Goal: Transaction & Acquisition: Book appointment/travel/reservation

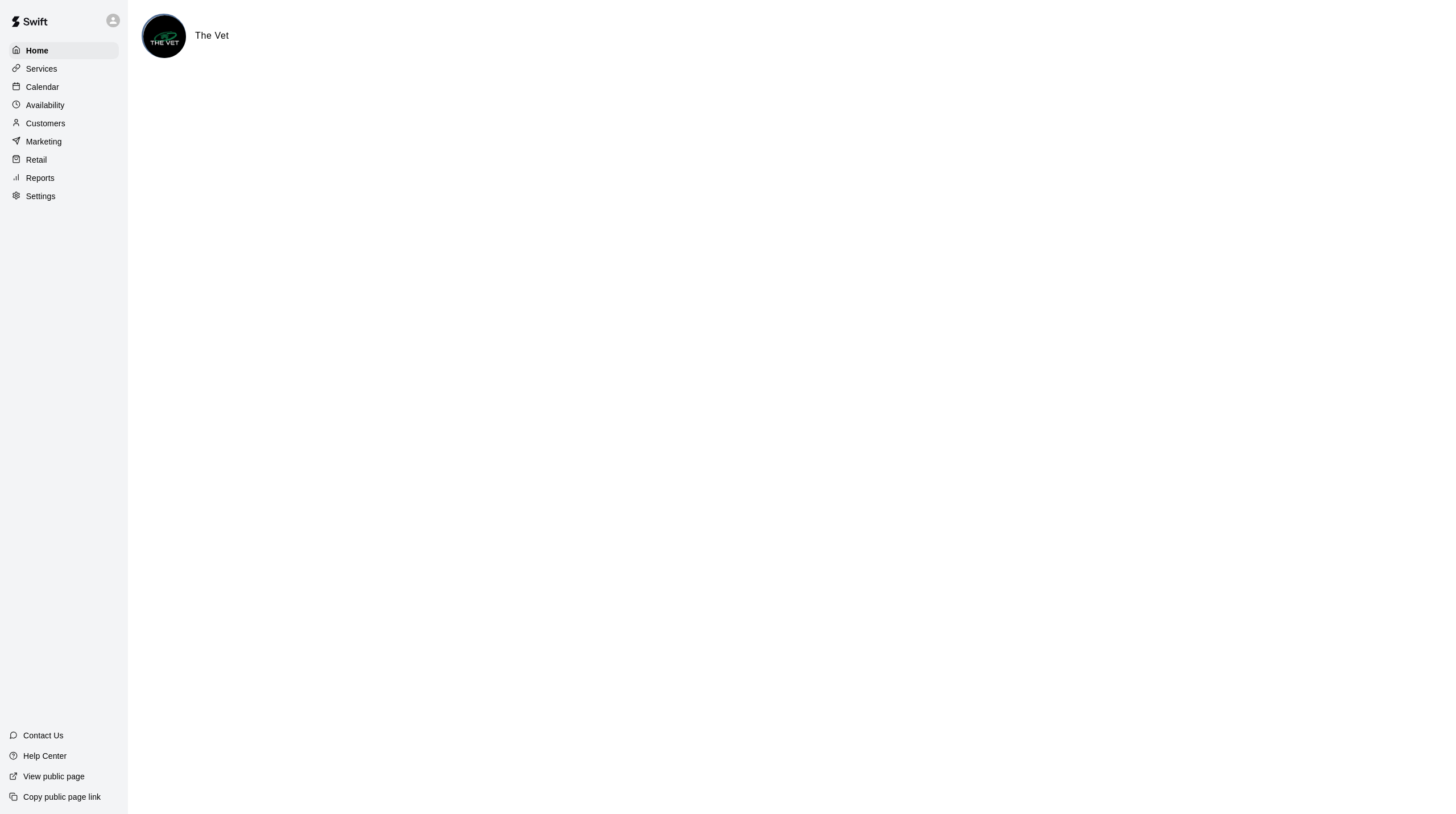
click at [54, 91] on p "Calendar" at bounding box center [43, 86] width 33 height 11
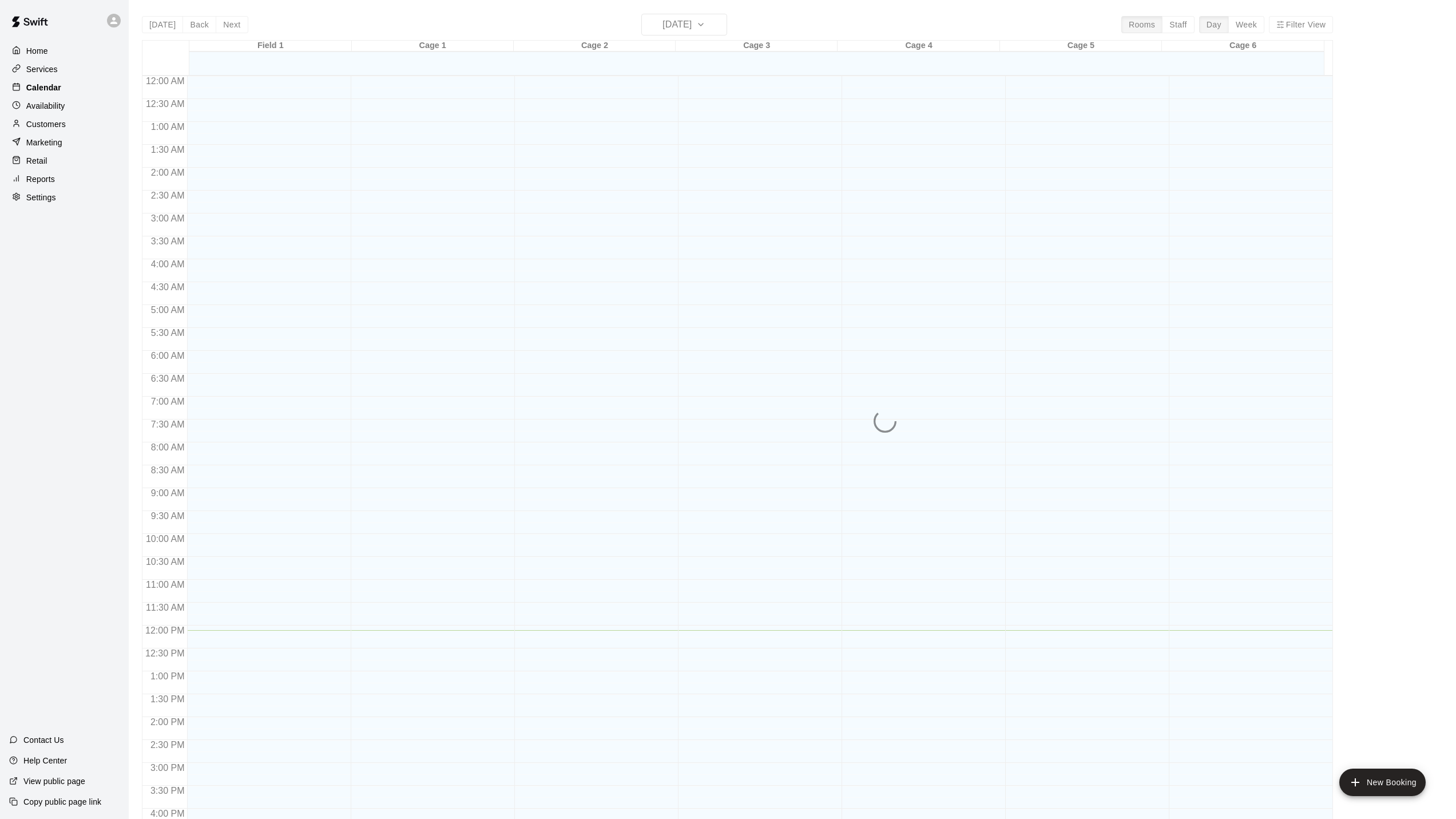
scroll to position [310, 0]
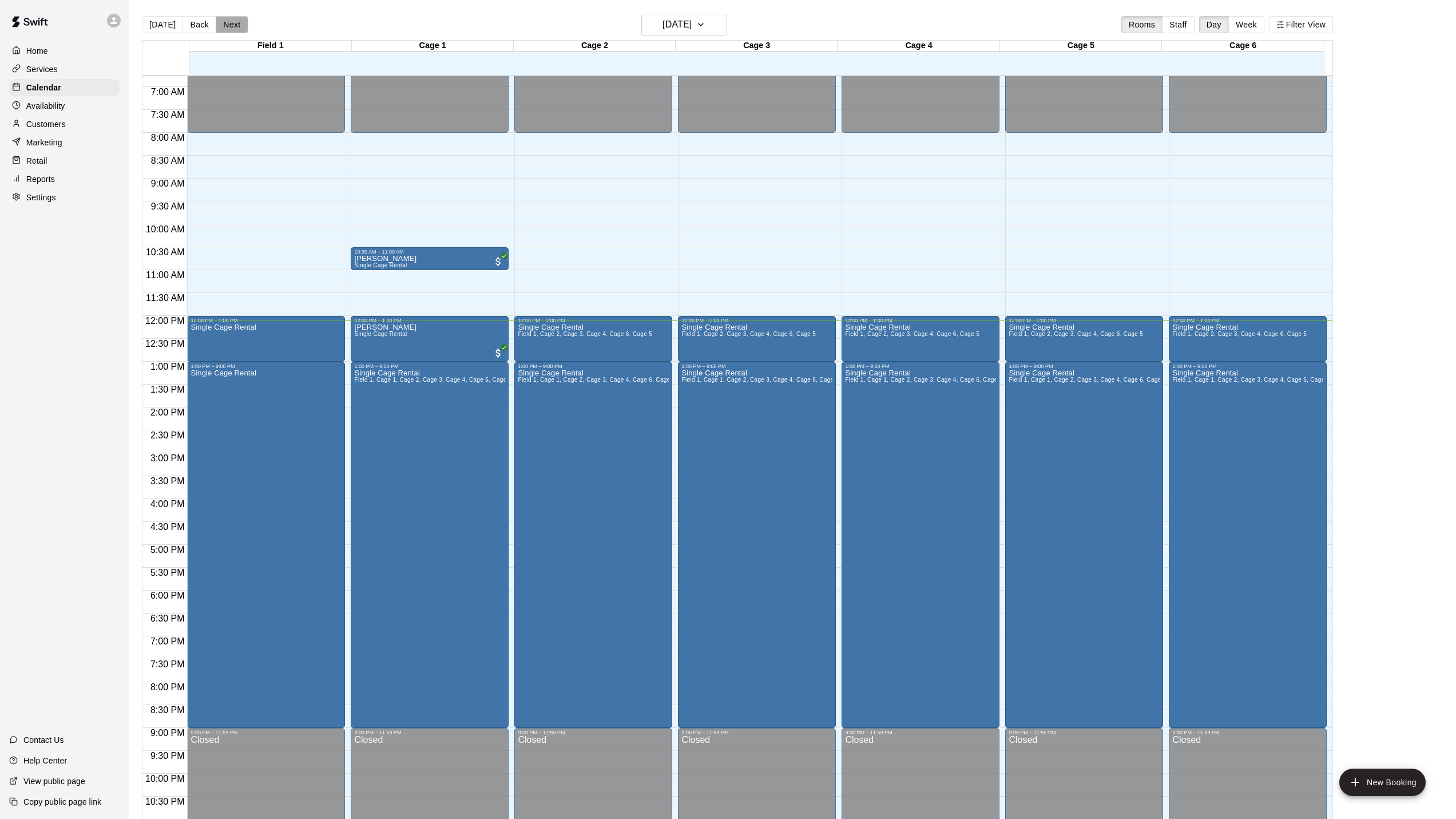
click at [224, 27] on button "Next" at bounding box center [232, 24] width 32 height 17
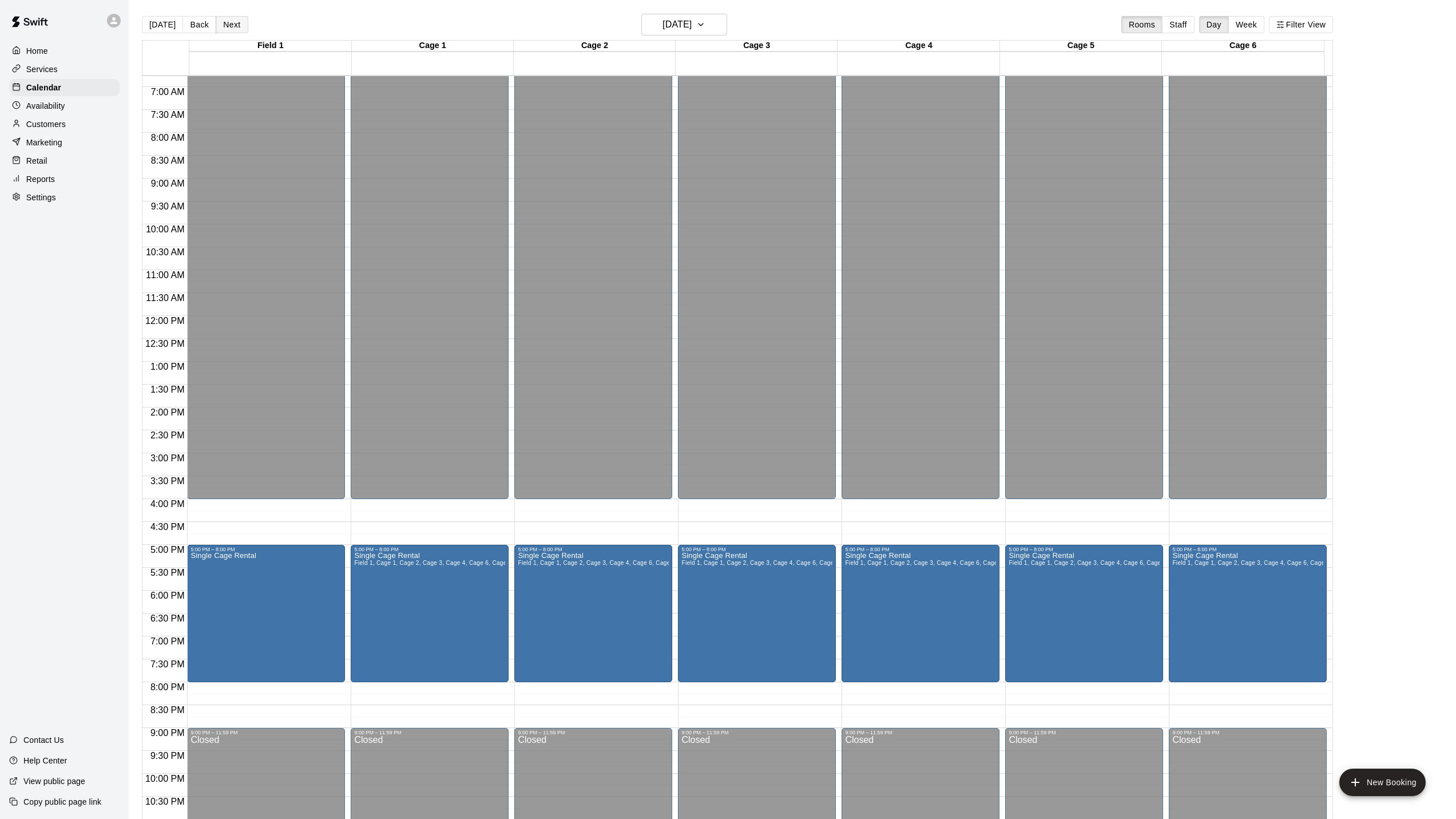
click at [224, 27] on button "Next" at bounding box center [232, 24] width 32 height 17
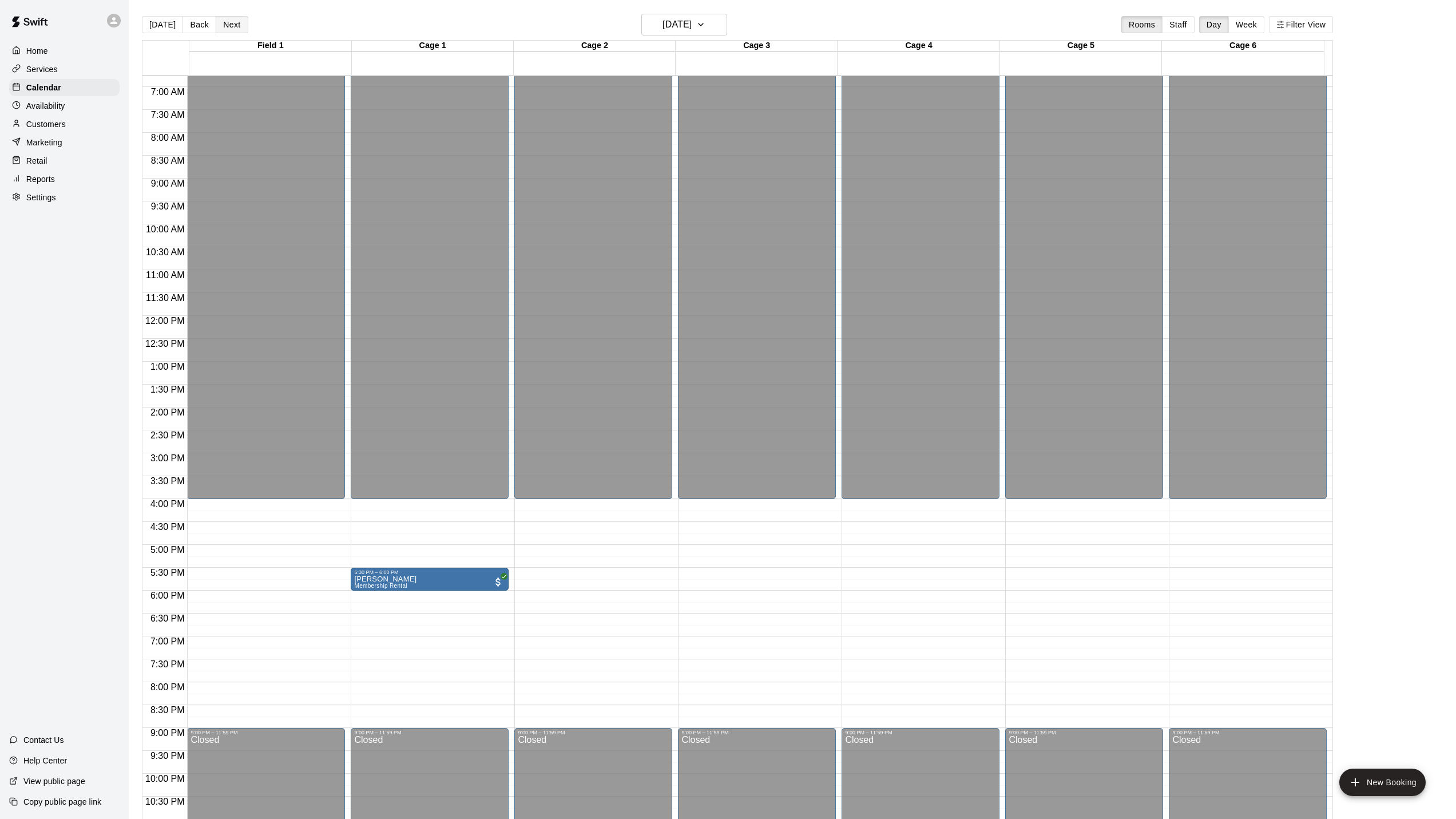
click at [225, 27] on button "Next" at bounding box center [232, 24] width 32 height 17
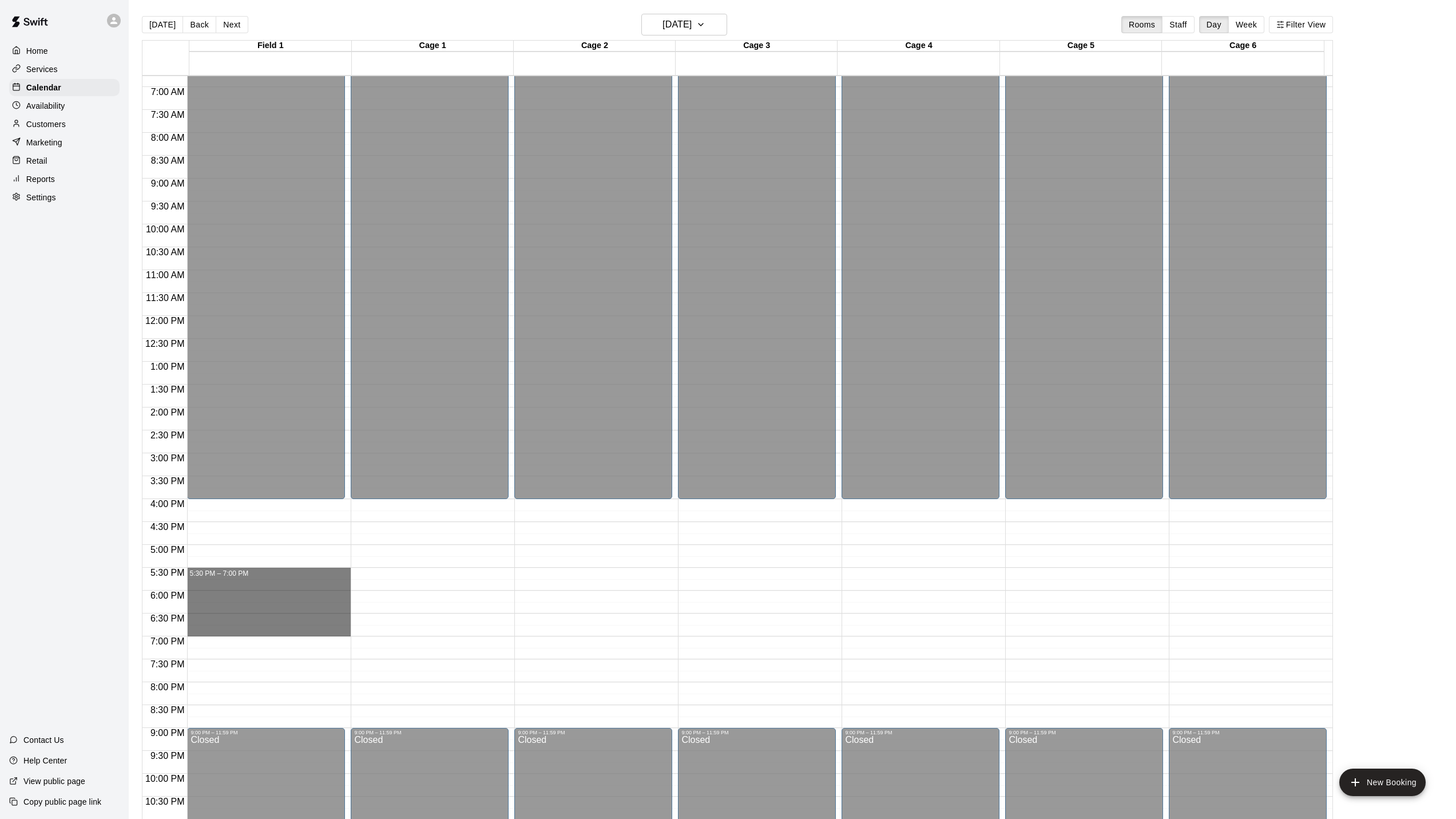
drag, startPoint x: 209, startPoint y: 575, endPoint x: 217, endPoint y: 635, distance: 60.5
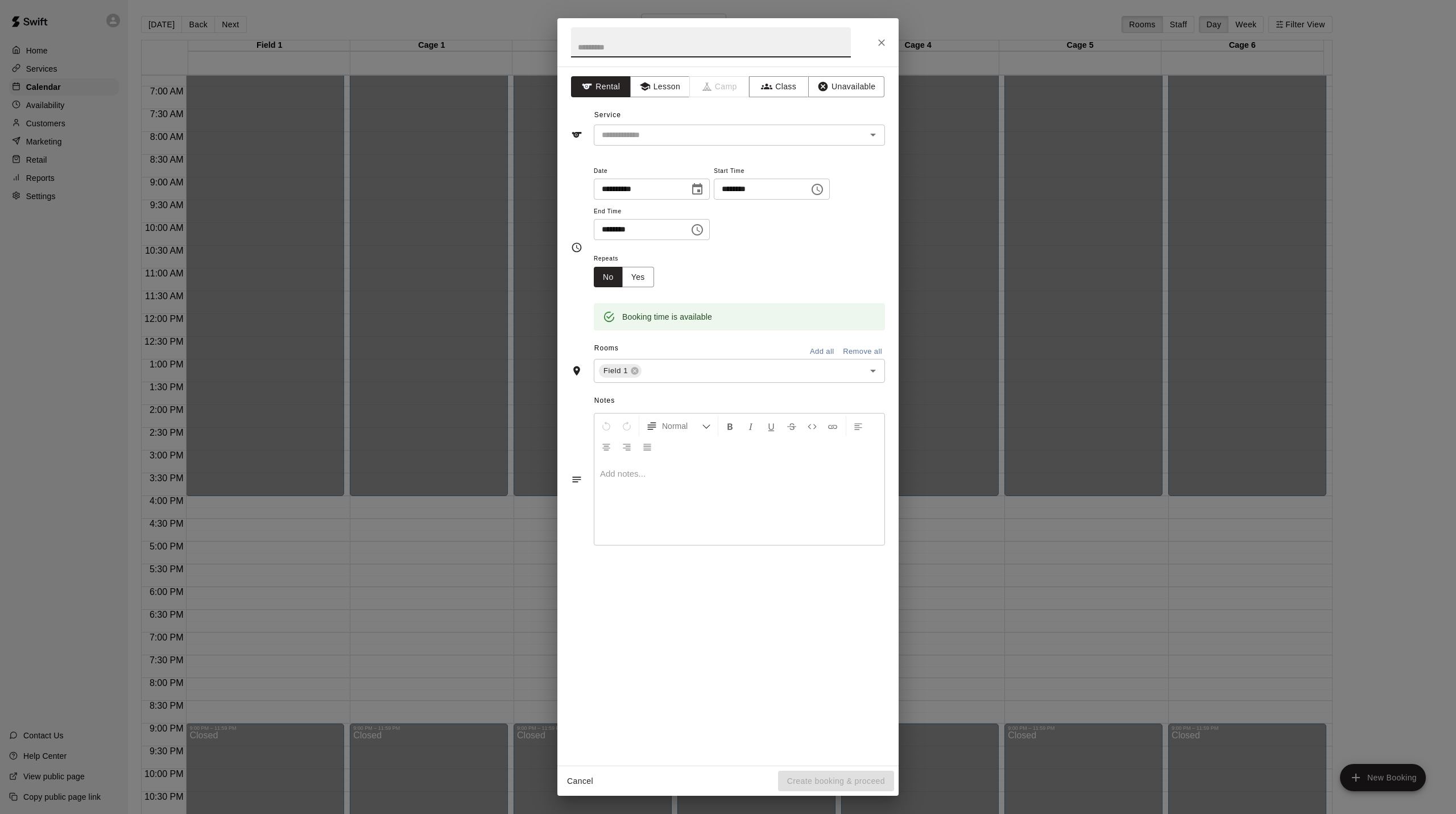
click at [600, 49] on input "text" at bounding box center [710, 42] width 280 height 30
type input "**********"
click at [818, 360] on button "Add all" at bounding box center [821, 351] width 36 height 17
click at [638, 392] on icon at bounding box center [636, 388] width 8 height 8
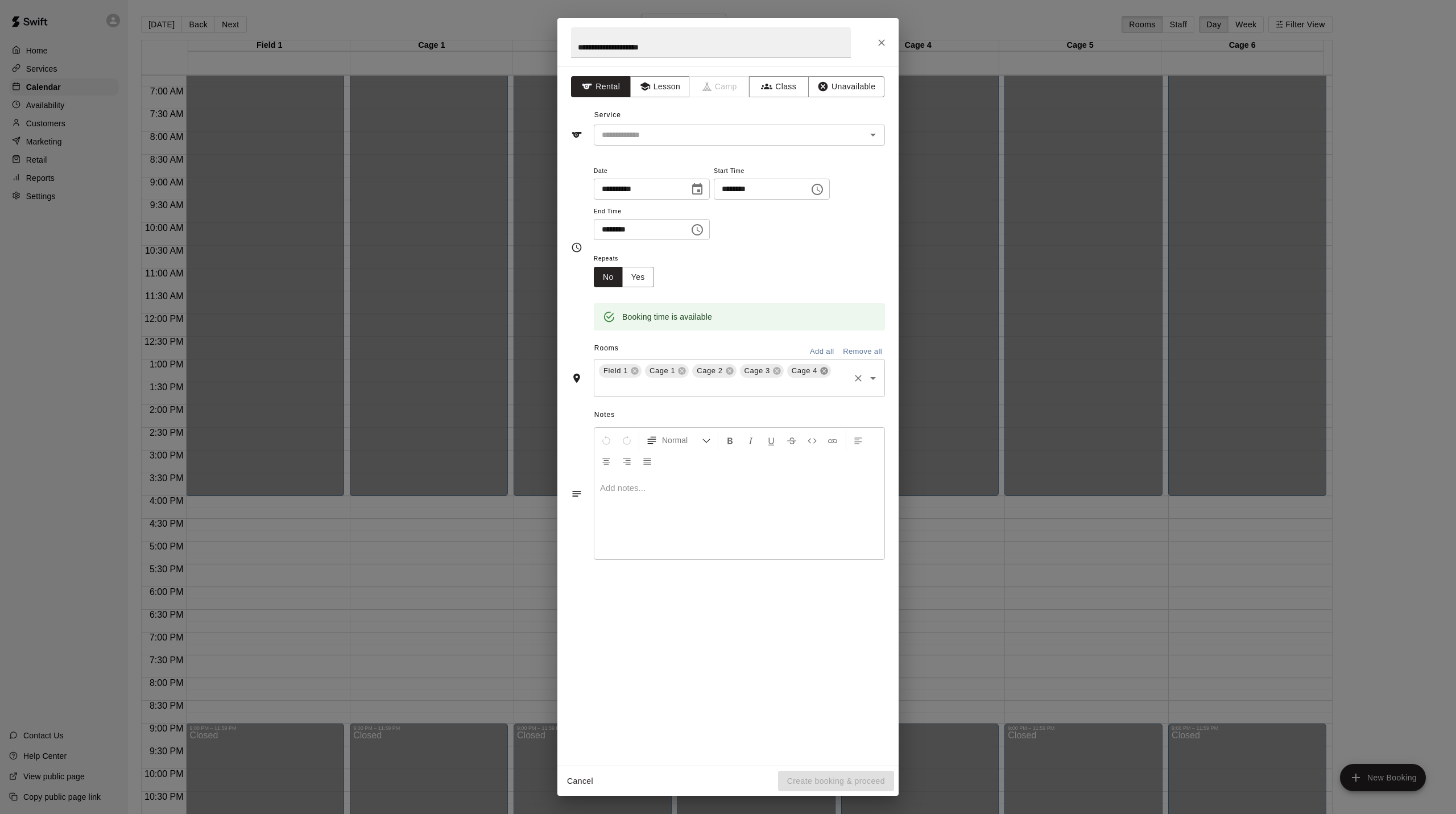
click at [827, 375] on icon at bounding box center [824, 371] width 8 height 8
click at [873, 140] on icon "Open" at bounding box center [873, 134] width 14 height 14
click at [641, 199] on li "Single Cage Rental" at bounding box center [740, 199] width 290 height 19
type input "**********"
click at [633, 286] on button "Yes" at bounding box center [638, 277] width 32 height 21
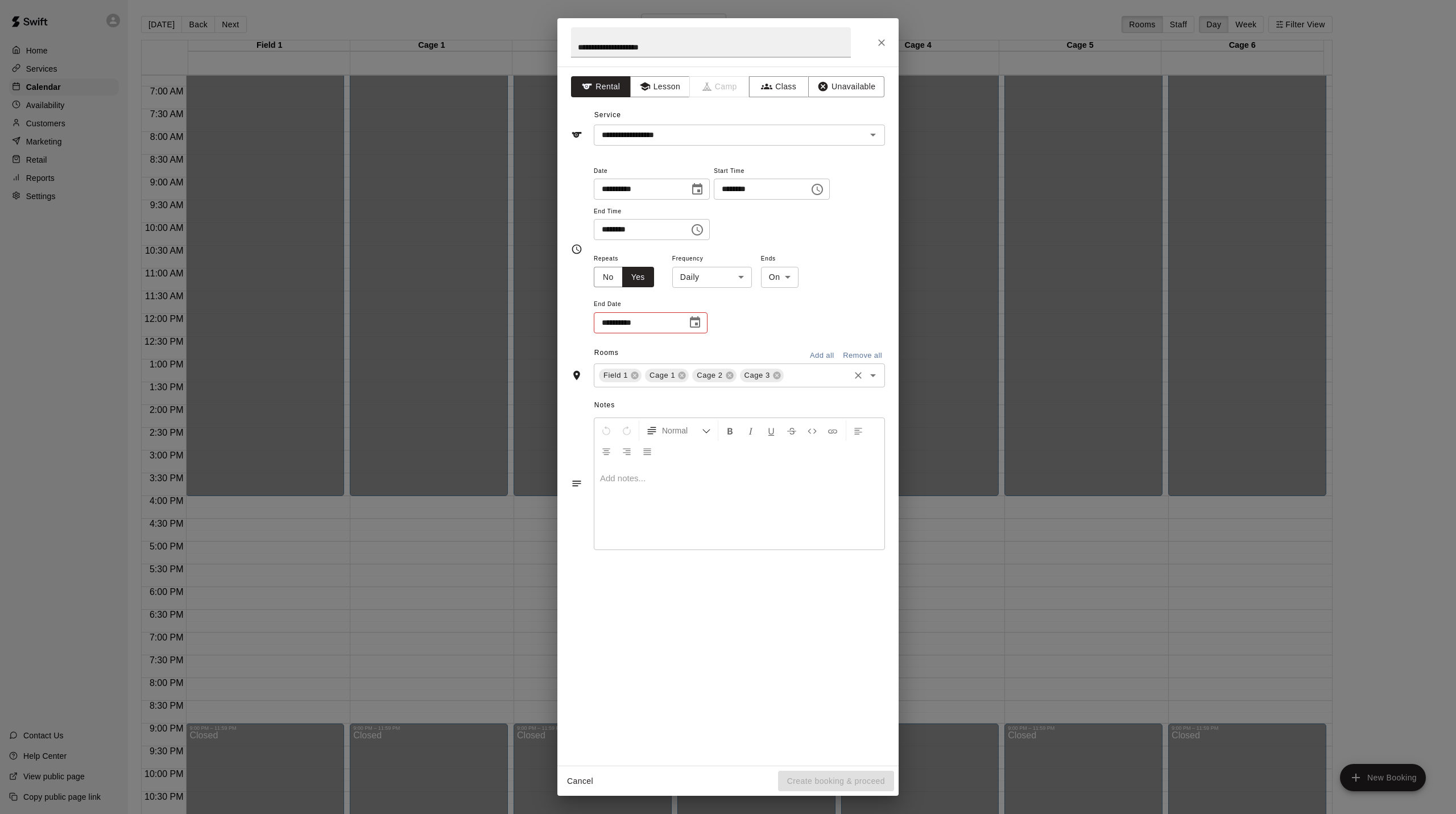
click at [752, 281] on body "Home Services Calendar Availability Customers Marketing Retail Reports Settings…" at bounding box center [728, 416] width 1456 height 832
click at [697, 322] on li "Weekly [DATE]" at bounding box center [716, 324] width 142 height 19
type input "******"
click at [650, 330] on input "**********" at bounding box center [637, 323] width 86 height 21
click at [695, 324] on icon "Choose date" at bounding box center [695, 321] width 11 height 11
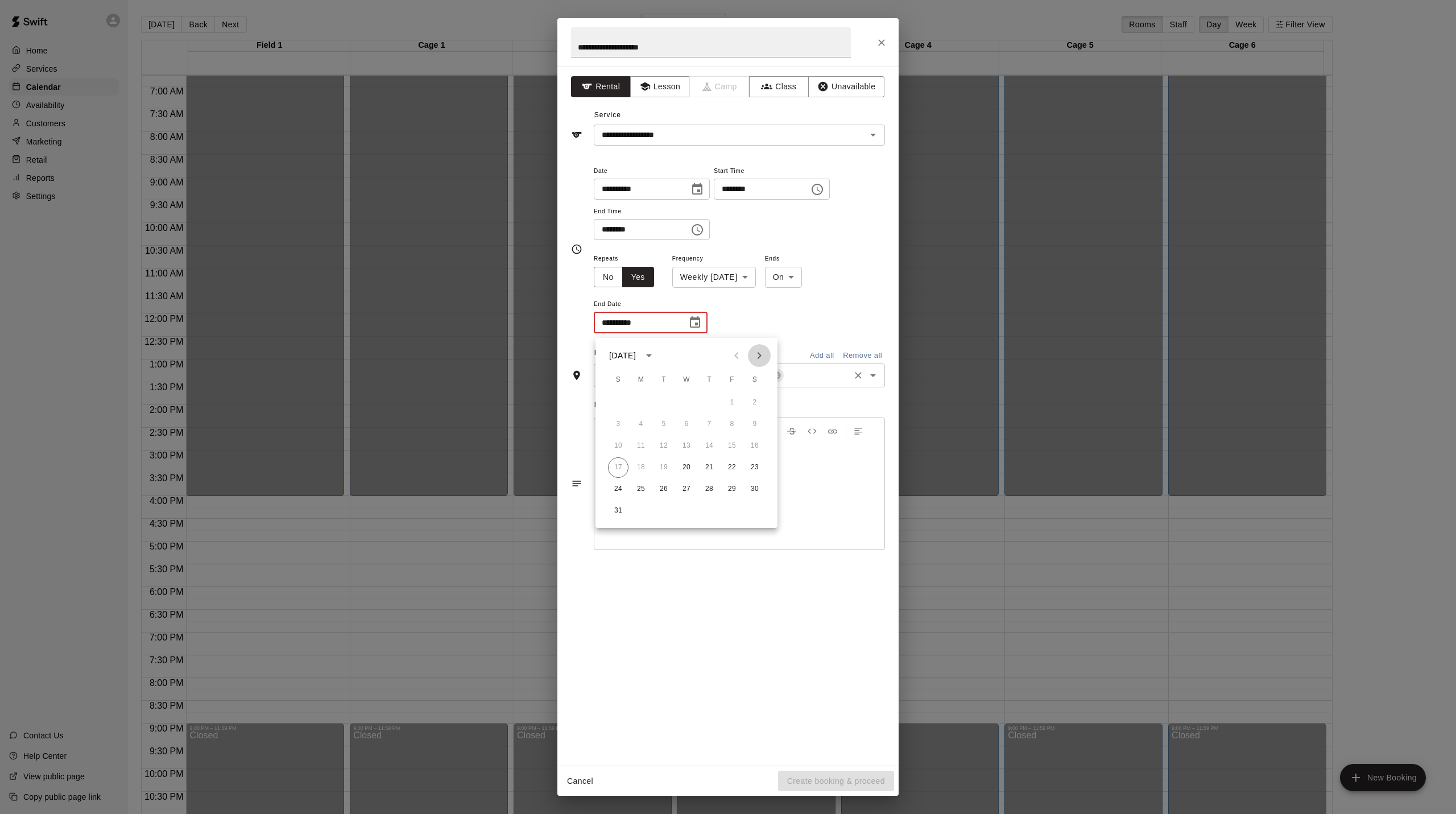
click at [761, 354] on icon "Next month" at bounding box center [759, 355] width 14 height 14
click at [730, 491] on button "31" at bounding box center [731, 489] width 20 height 20
type input "**********"
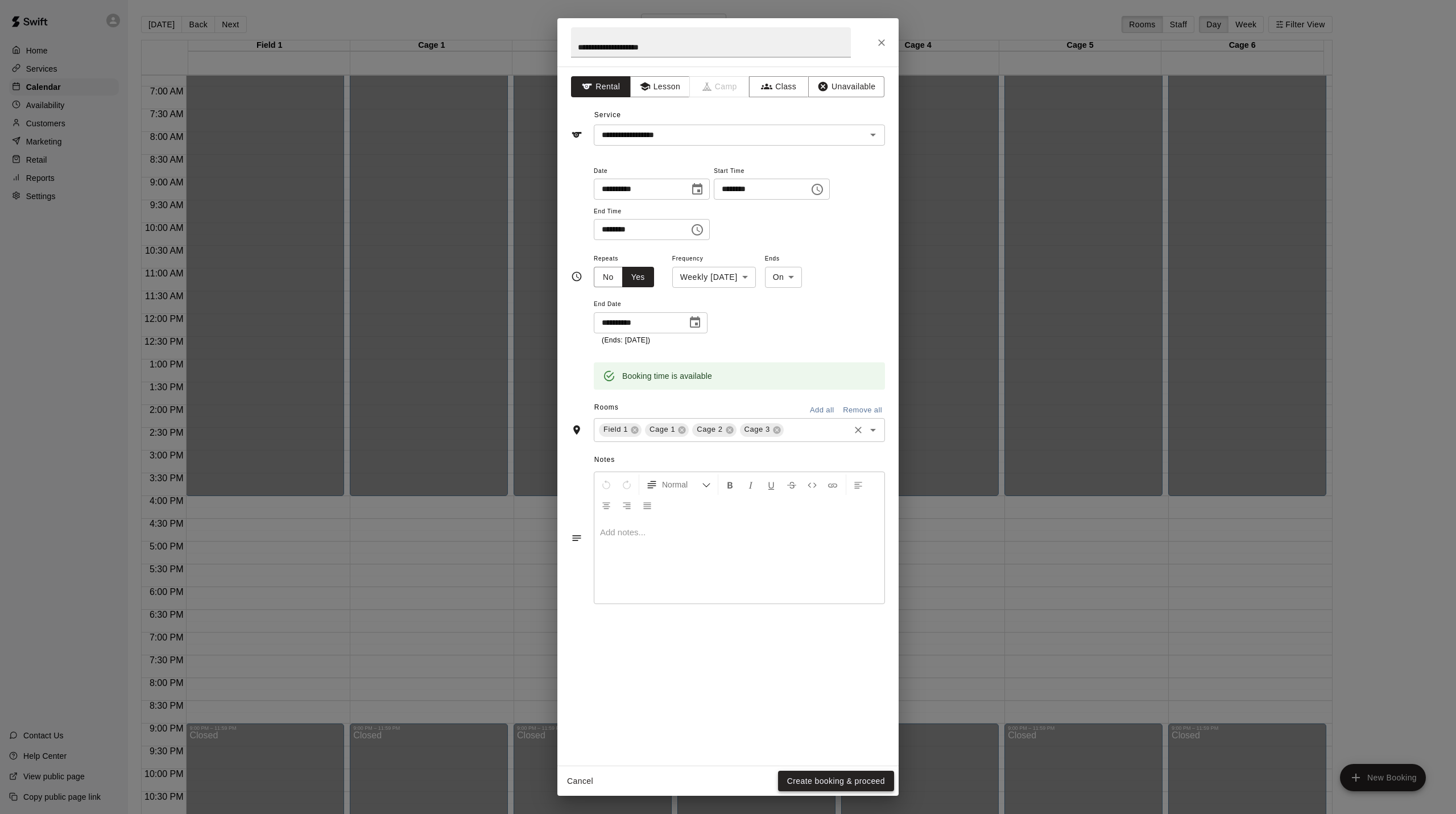
click at [821, 783] on button "Create booking & proceed" at bounding box center [836, 781] width 116 height 21
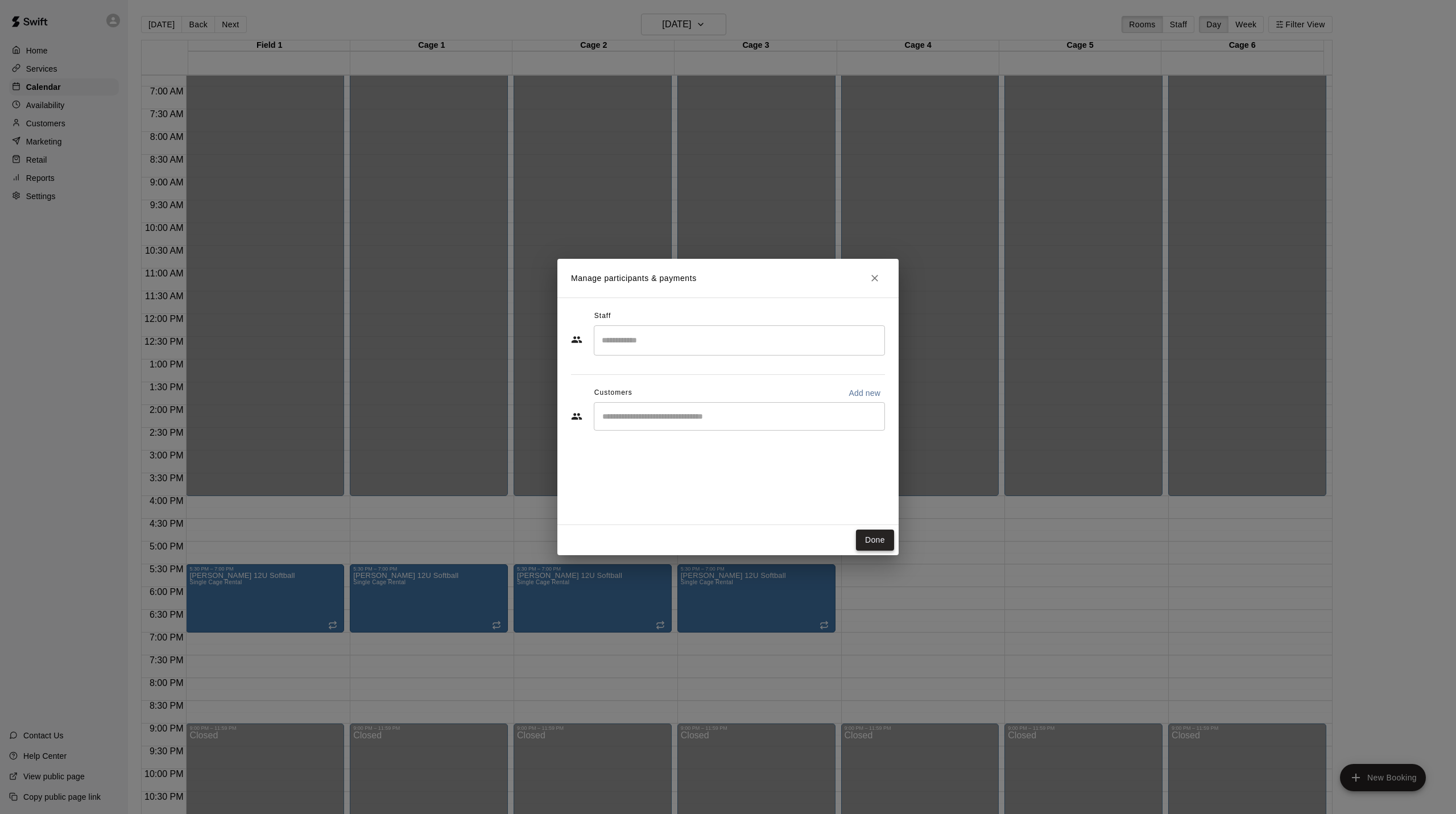
click at [867, 543] on button "Done" at bounding box center [875, 540] width 38 height 21
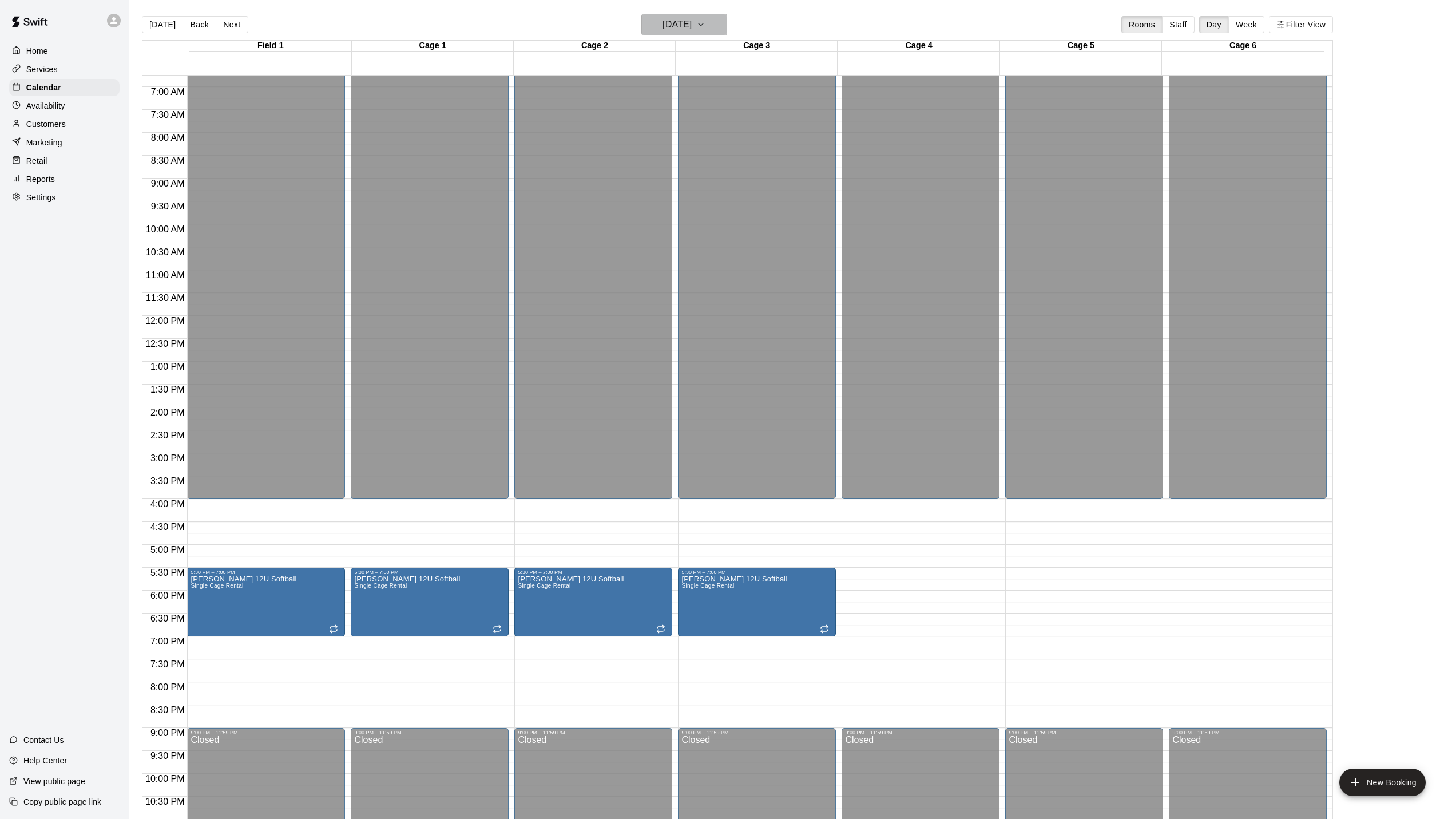
click at [705, 27] on icon "button" at bounding box center [701, 24] width 9 height 14
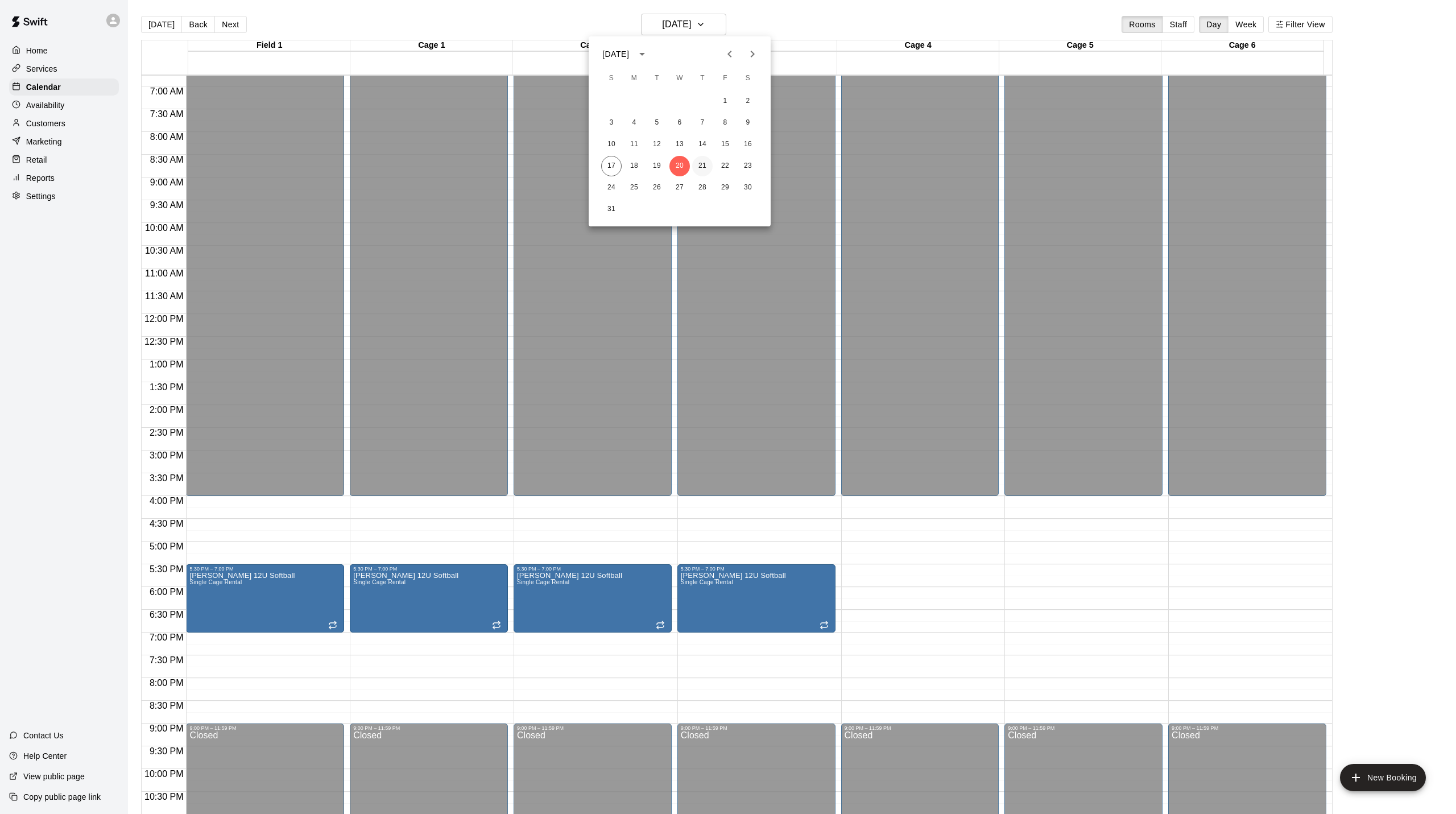
click at [704, 161] on button "21" at bounding box center [702, 166] width 20 height 20
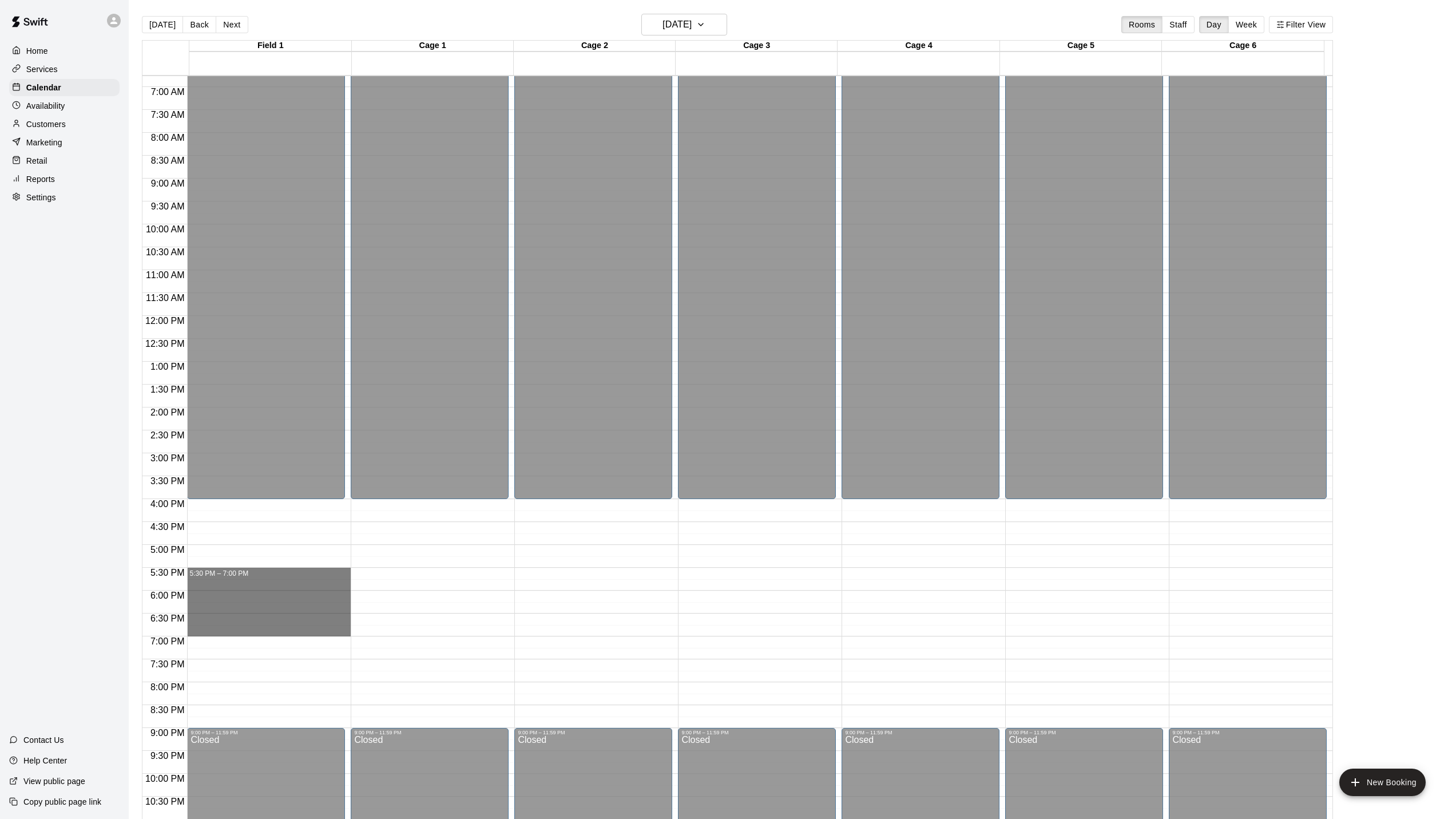
drag, startPoint x: 231, startPoint y: 574, endPoint x: 229, endPoint y: 636, distance: 62.0
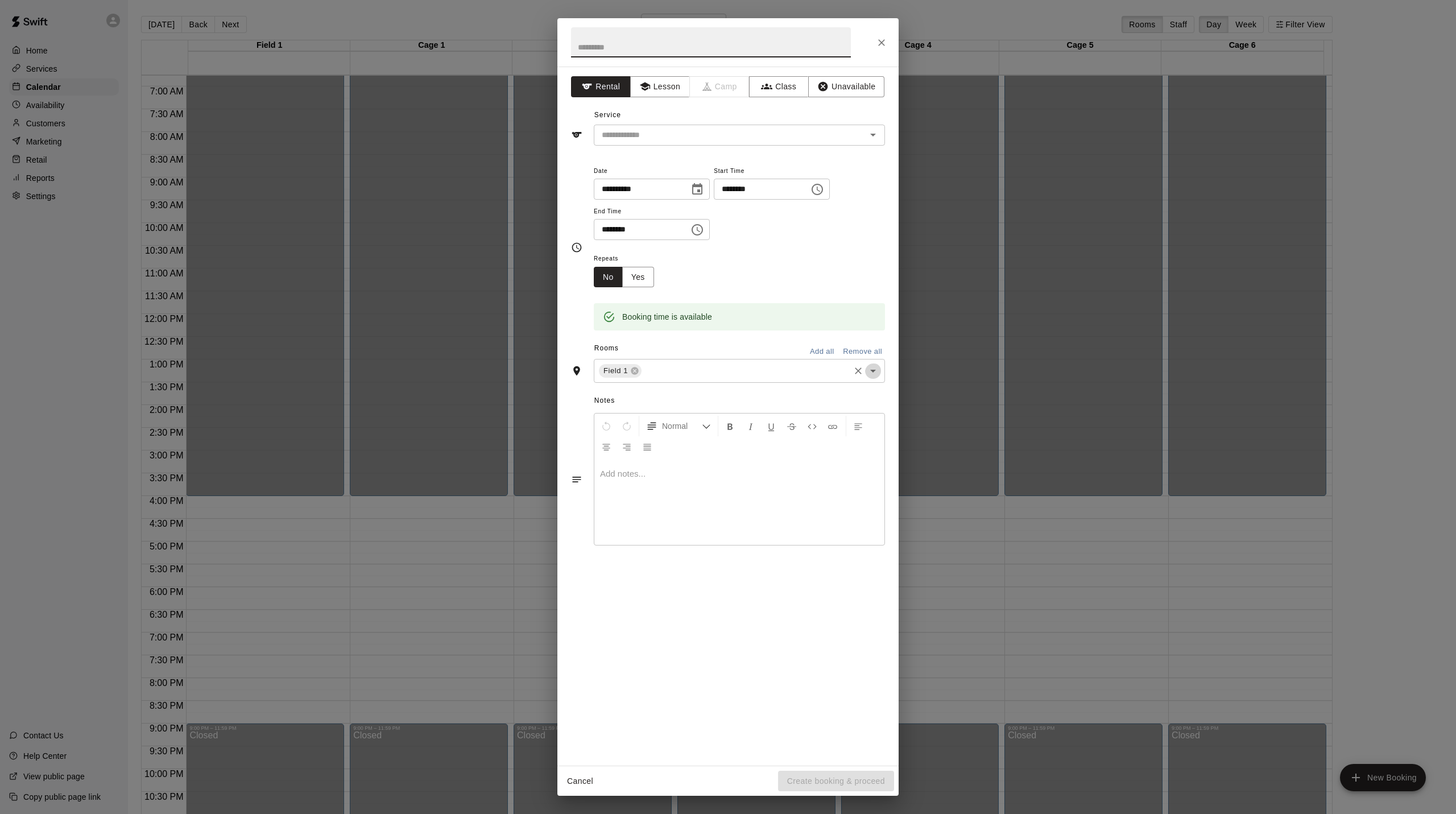
click at [873, 378] on icon "Open" at bounding box center [873, 371] width 14 height 14
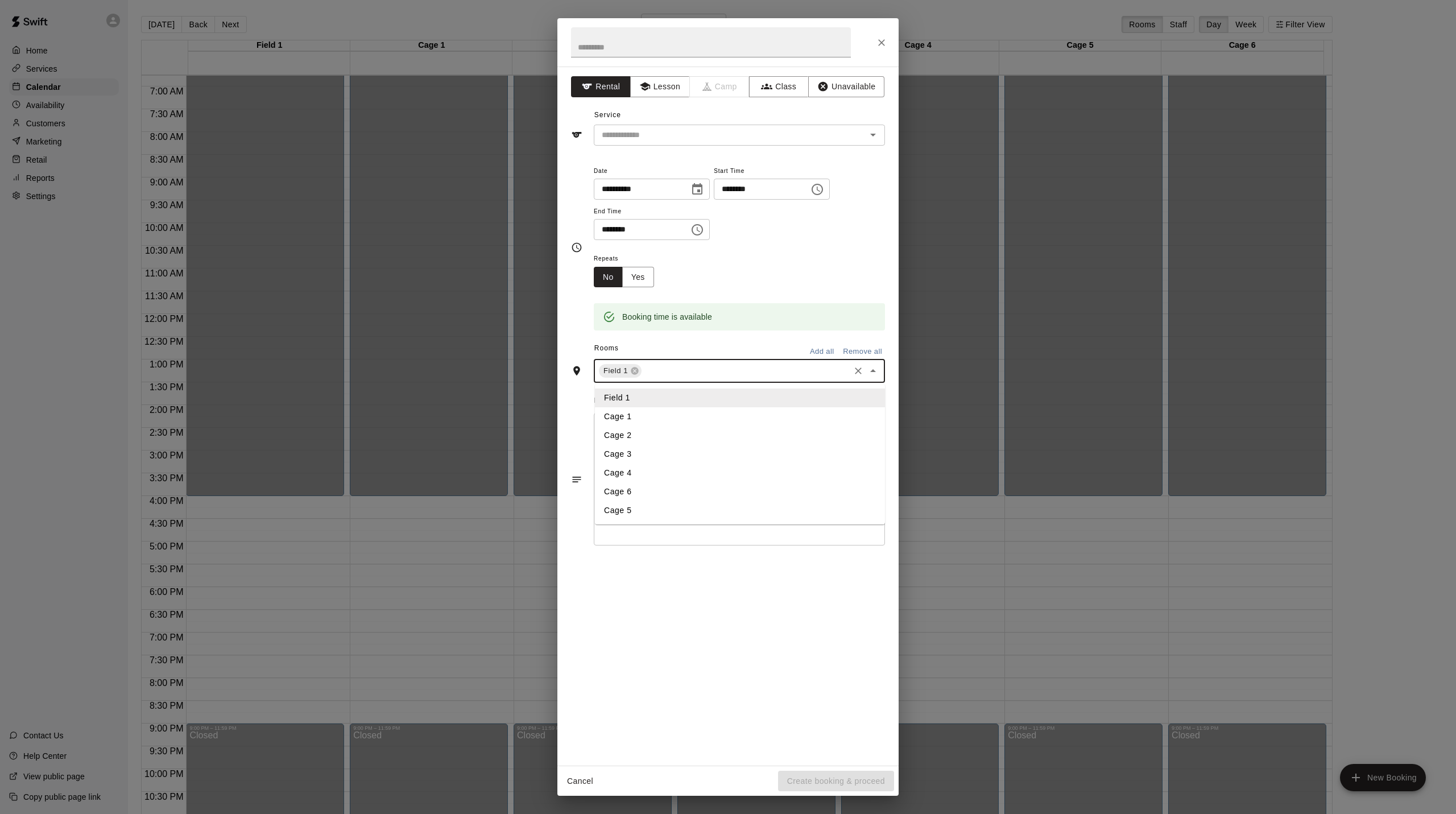
click at [626, 426] on li "Cage 1" at bounding box center [740, 416] width 290 height 19
click at [873, 378] on icon "Open" at bounding box center [873, 371] width 14 height 14
click at [651, 445] on li "Cage 2" at bounding box center [740, 435] width 290 height 19
click at [872, 372] on icon "Open" at bounding box center [873, 371] width 6 height 3
click at [634, 460] on li "Cage 3" at bounding box center [740, 454] width 290 height 19
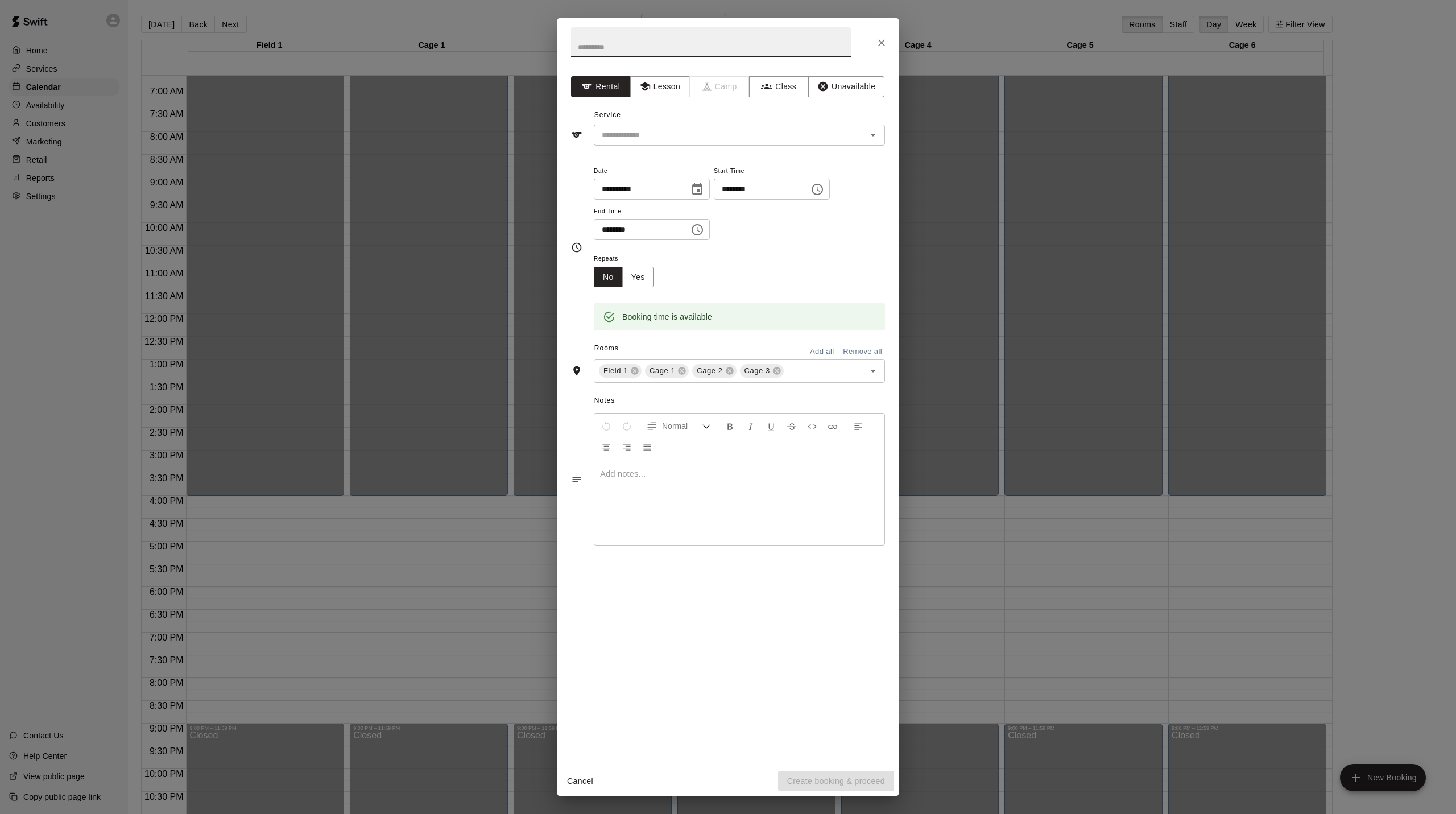
click at [617, 53] on input "text" at bounding box center [710, 42] width 280 height 30
type input "*"
click at [831, 357] on button "Add all" at bounding box center [821, 351] width 36 height 17
click at [638, 393] on icon at bounding box center [636, 387] width 9 height 9
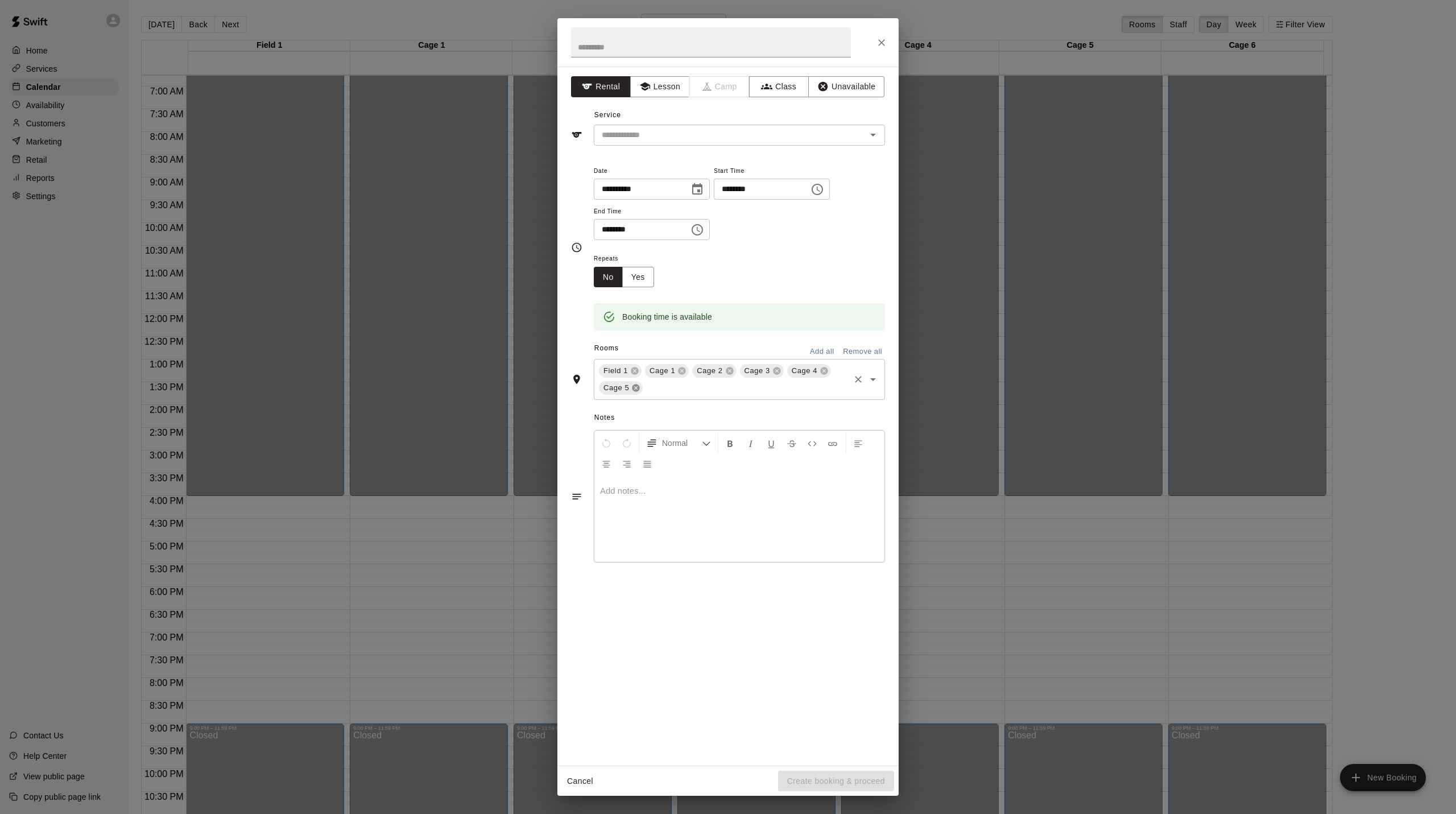
click at [640, 392] on icon at bounding box center [636, 388] width 8 height 8
click at [876, 138] on icon "Open" at bounding box center [873, 134] width 14 height 14
click at [642, 199] on li "Single Cage Rental" at bounding box center [740, 199] width 290 height 19
type input "**********"
click at [609, 48] on input "text" at bounding box center [710, 42] width 280 height 30
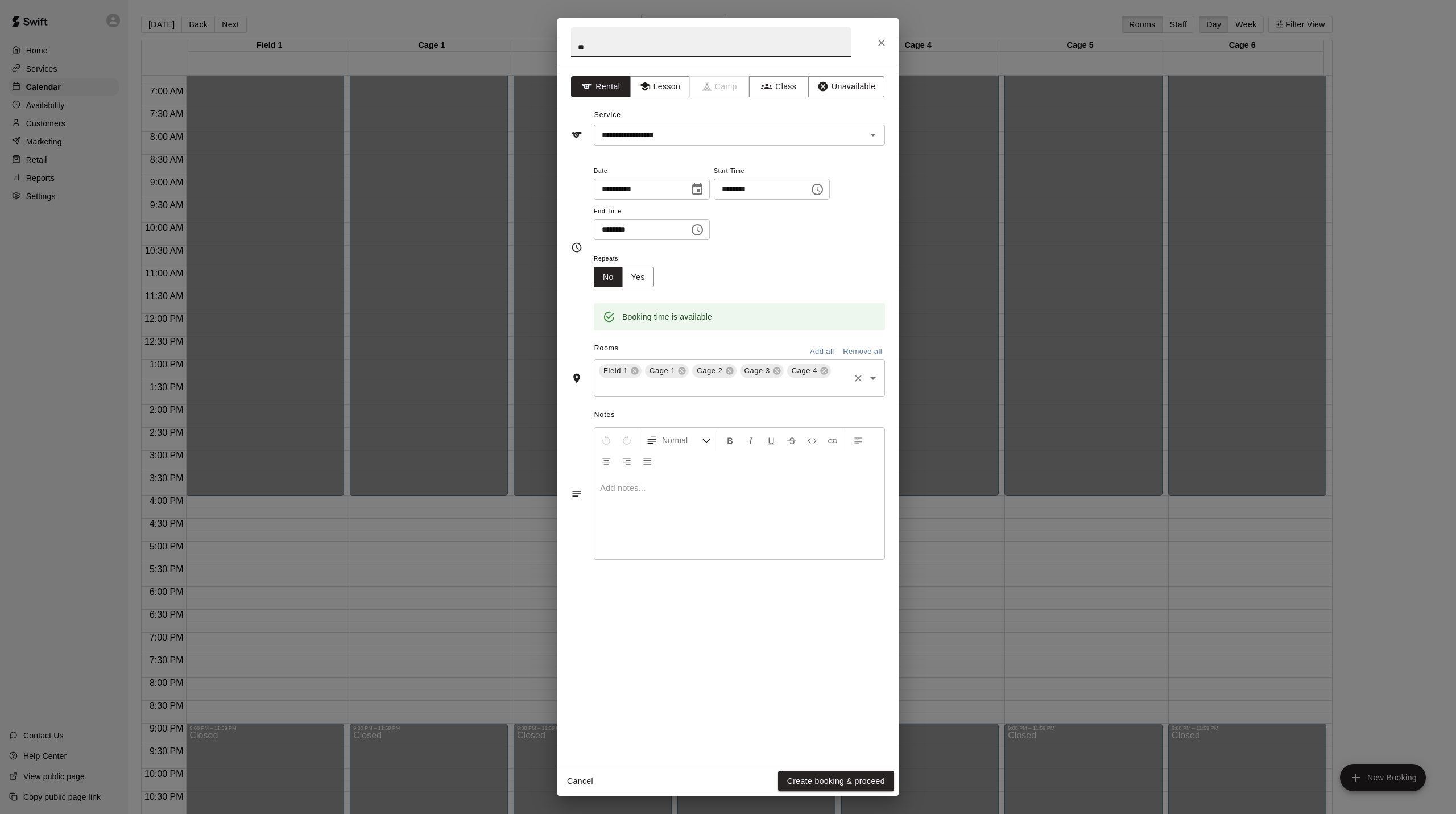
type input "*"
type input "**********"
click at [811, 779] on button "Create booking & proceed" at bounding box center [836, 781] width 116 height 21
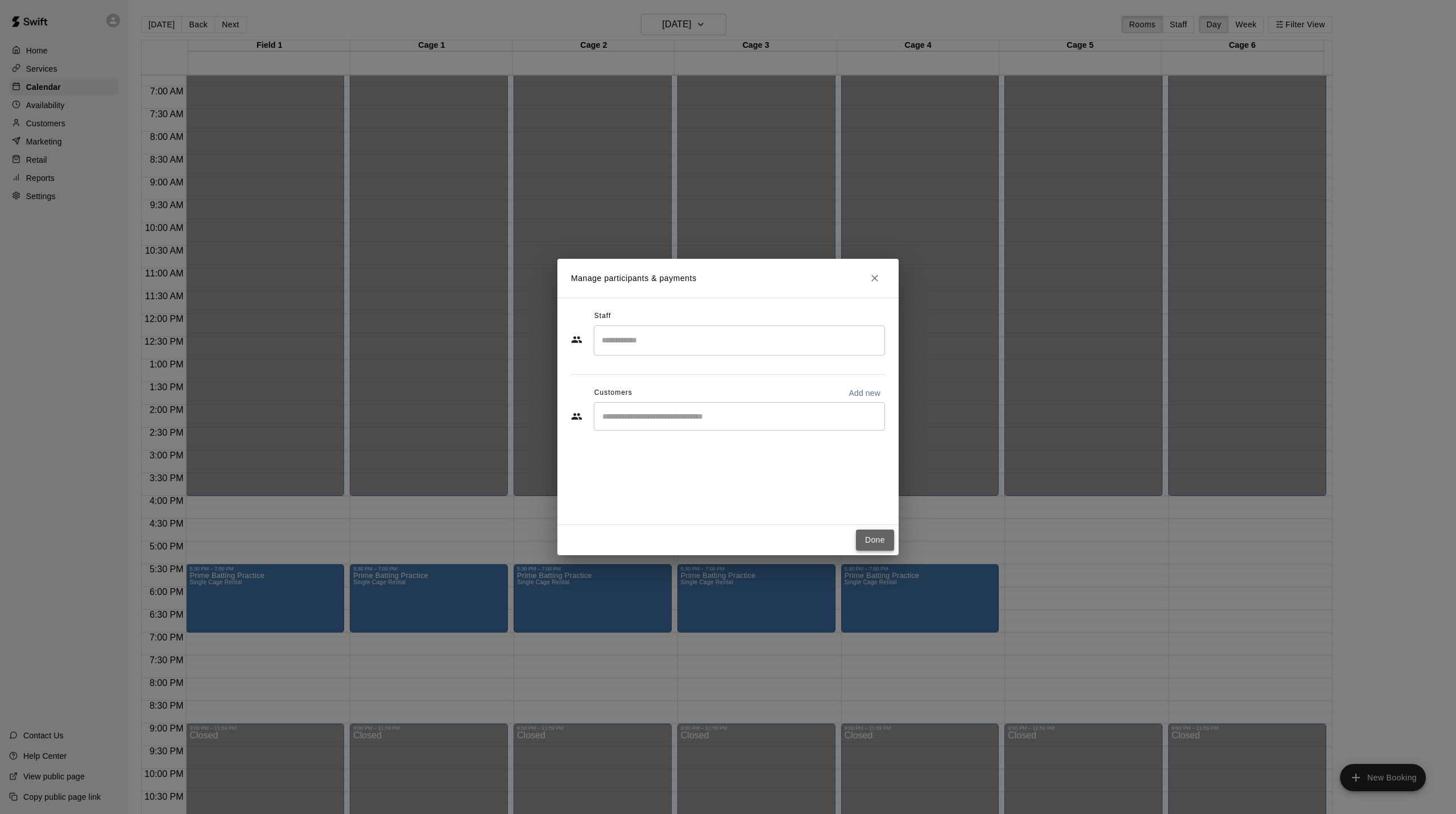
click at [871, 541] on button "Done" at bounding box center [875, 540] width 38 height 21
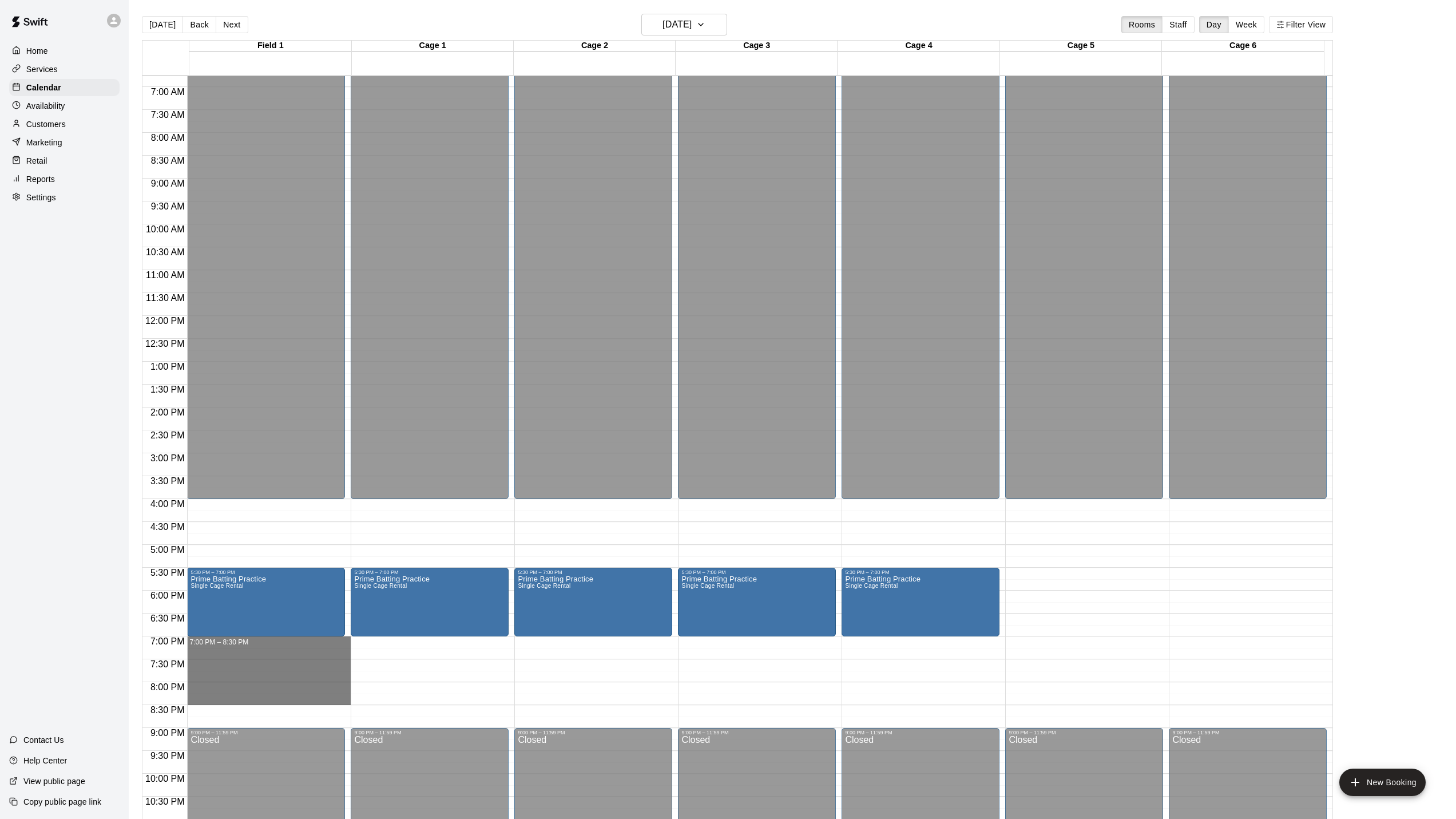
drag, startPoint x: 204, startPoint y: 643, endPoint x: 210, endPoint y: 703, distance: 60.3
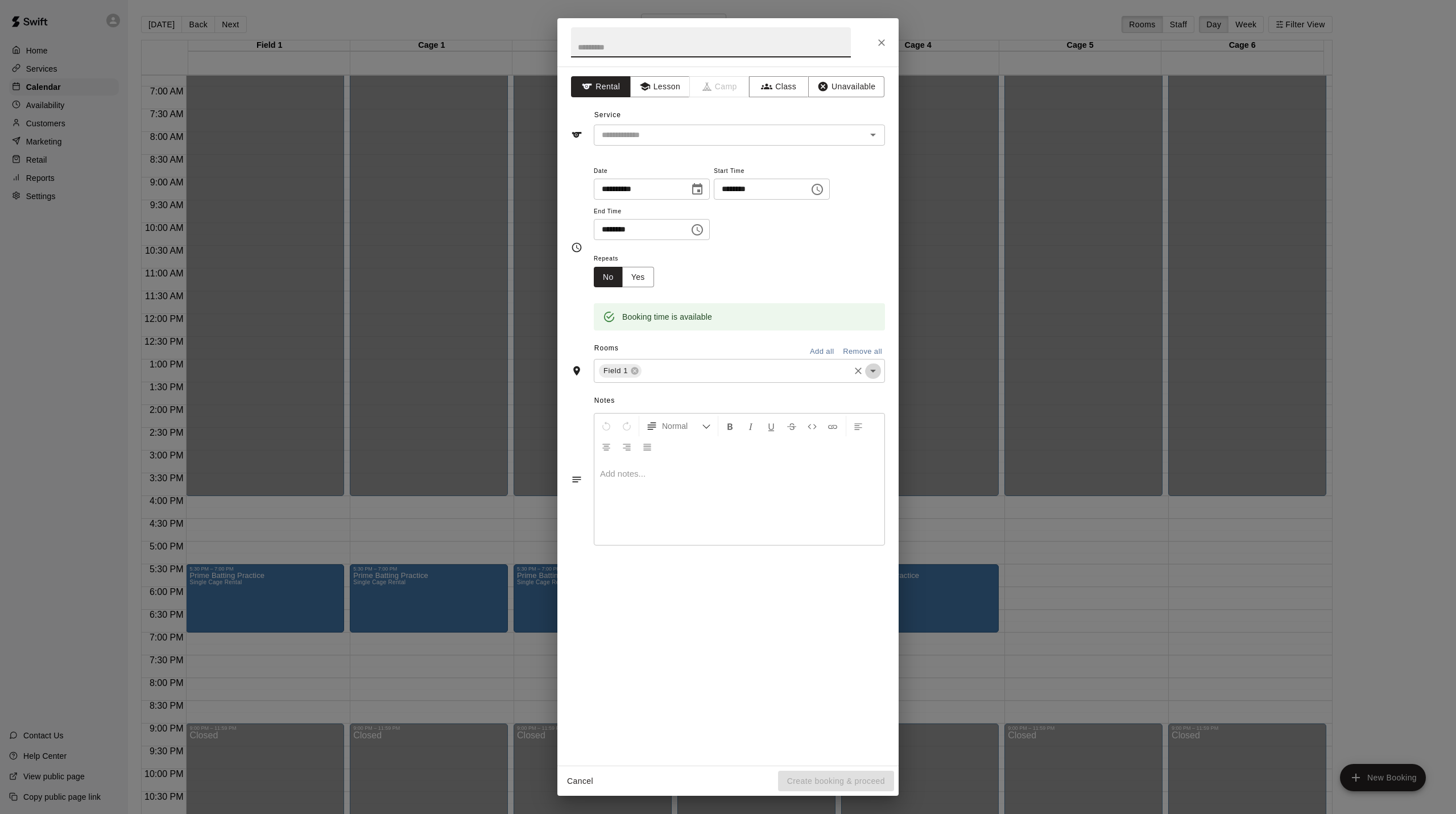
click at [874, 376] on icon "Open" at bounding box center [873, 371] width 14 height 14
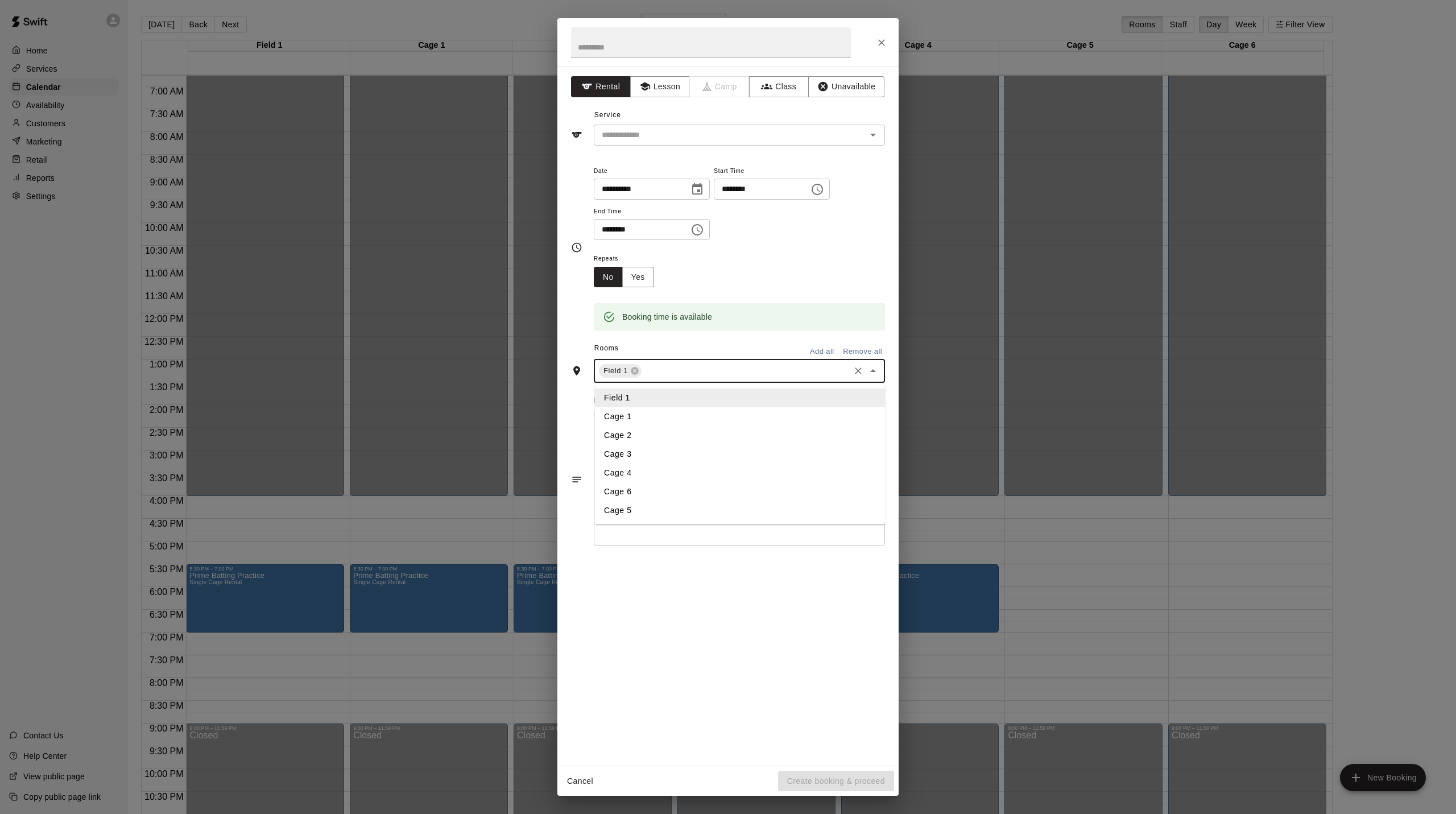
click at [627, 423] on li "Cage 1" at bounding box center [740, 416] width 290 height 19
click at [874, 378] on icon "Open" at bounding box center [873, 371] width 14 height 14
click at [632, 443] on li "Cage 2" at bounding box center [740, 435] width 290 height 19
click at [873, 372] on icon "Open" at bounding box center [873, 371] width 6 height 3
click at [629, 463] on li "Cage 3" at bounding box center [740, 454] width 290 height 19
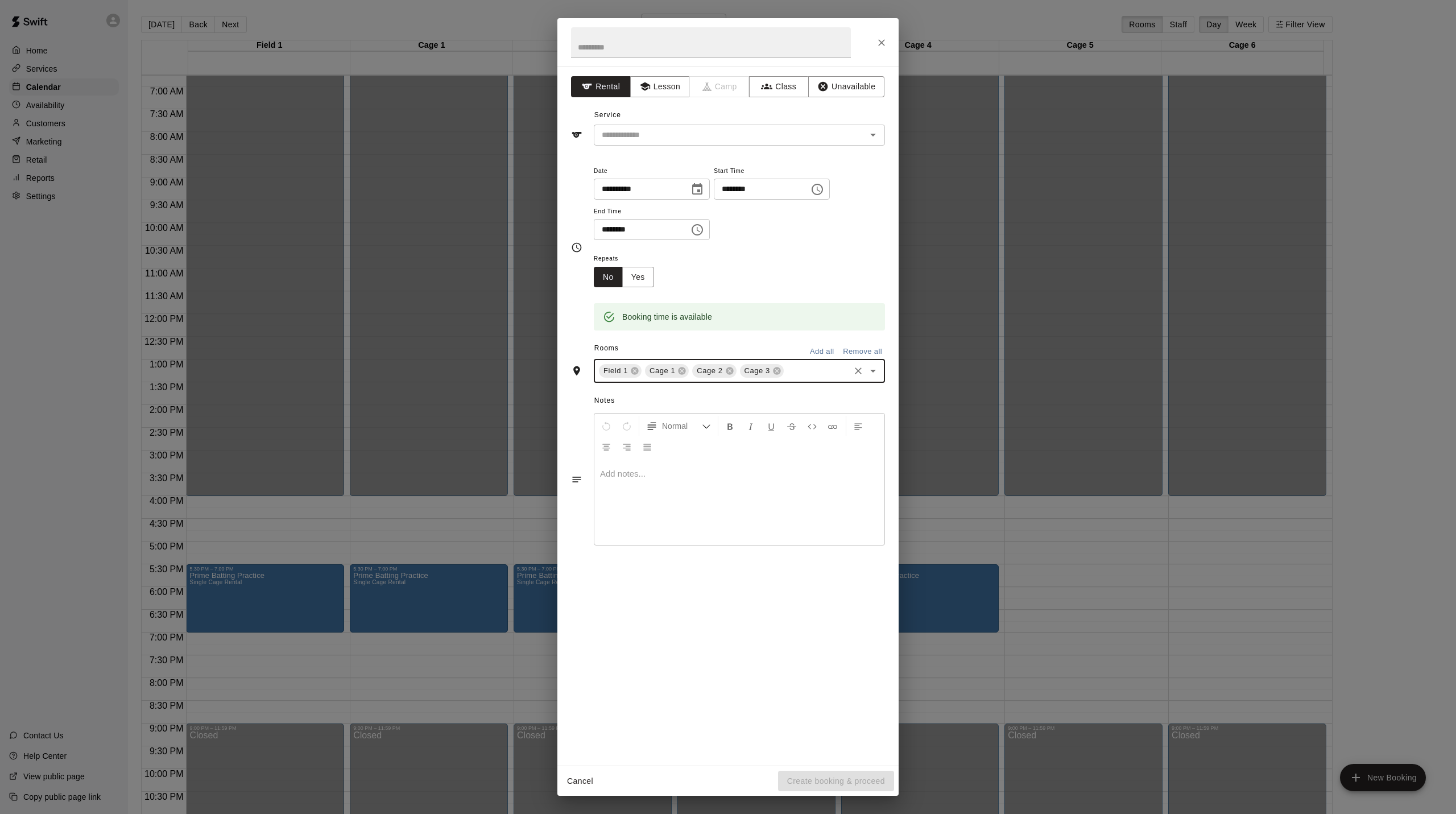
click at [876, 378] on icon "Open" at bounding box center [873, 371] width 14 height 14
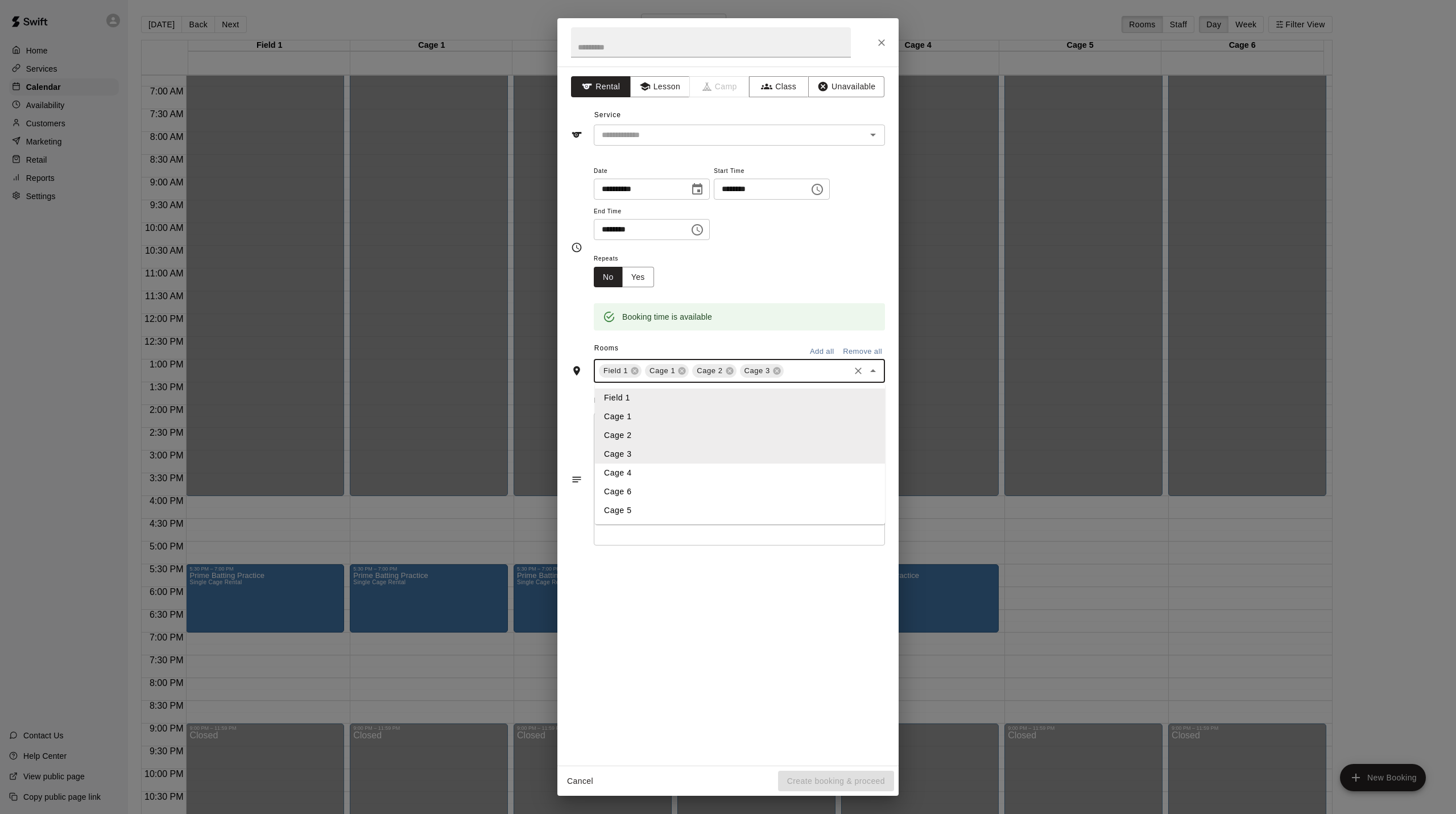
click at [622, 482] on li "Cage 4" at bounding box center [740, 472] width 290 height 19
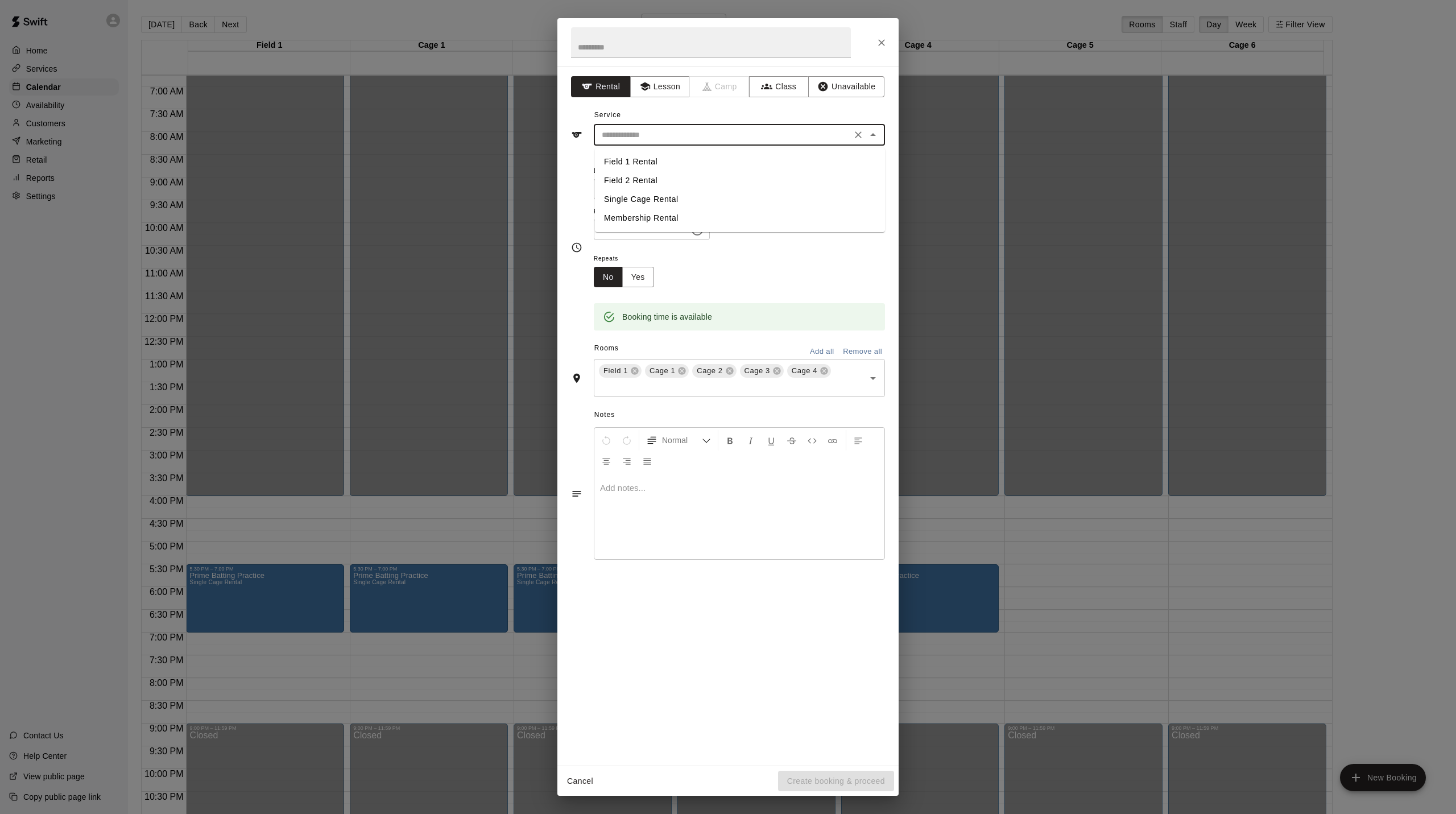
click at [656, 137] on input "text" at bounding box center [722, 134] width 251 height 14
drag, startPoint x: 637, startPoint y: 198, endPoint x: 613, endPoint y: 95, distance: 105.8
click at [634, 191] on li "Single Cage Rental" at bounding box center [740, 199] width 290 height 19
type input "**********"
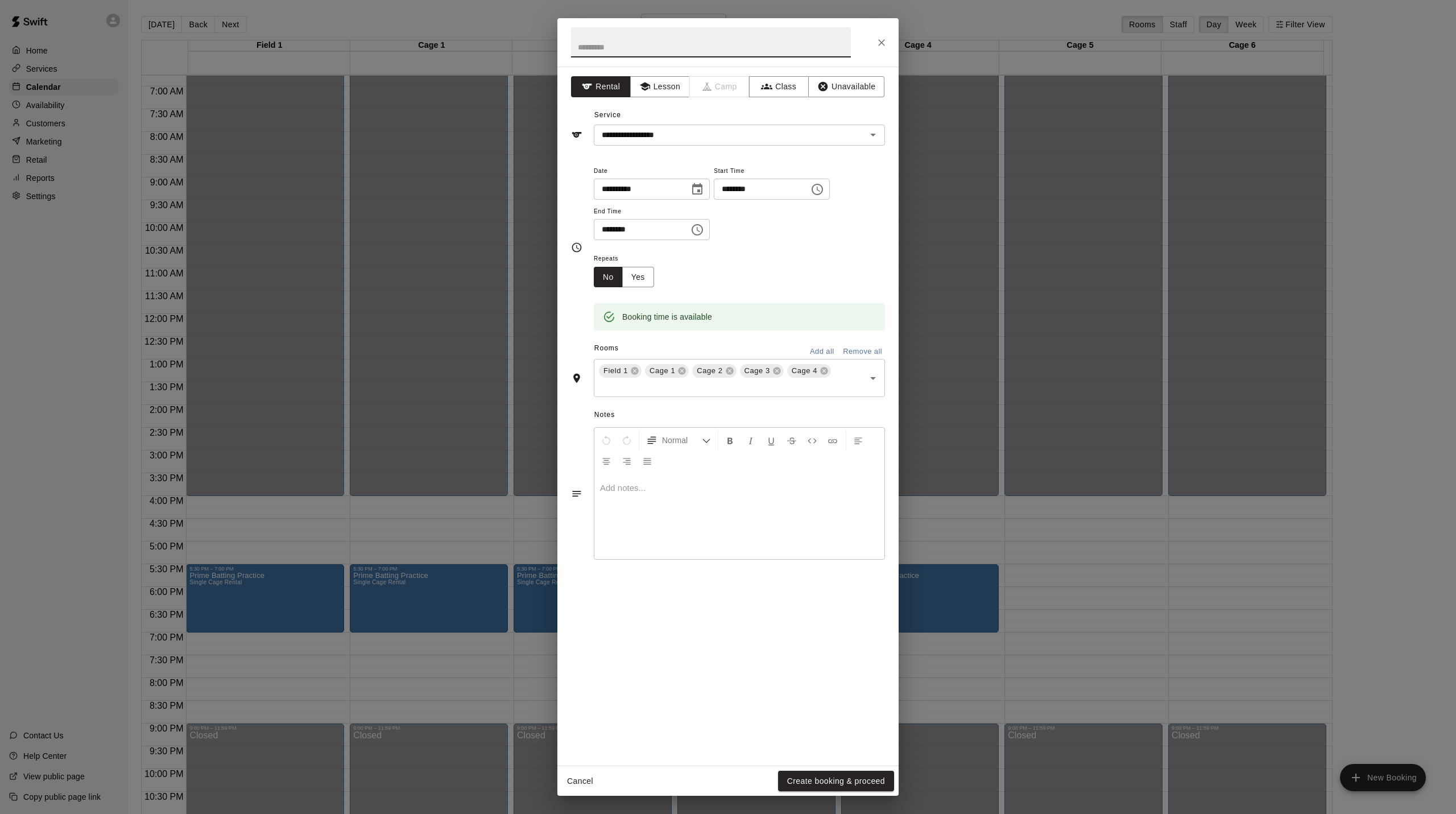
click at [604, 46] on input "text" at bounding box center [710, 42] width 280 height 30
type input "**********"
click at [830, 789] on button "Create booking & proceed" at bounding box center [836, 781] width 116 height 21
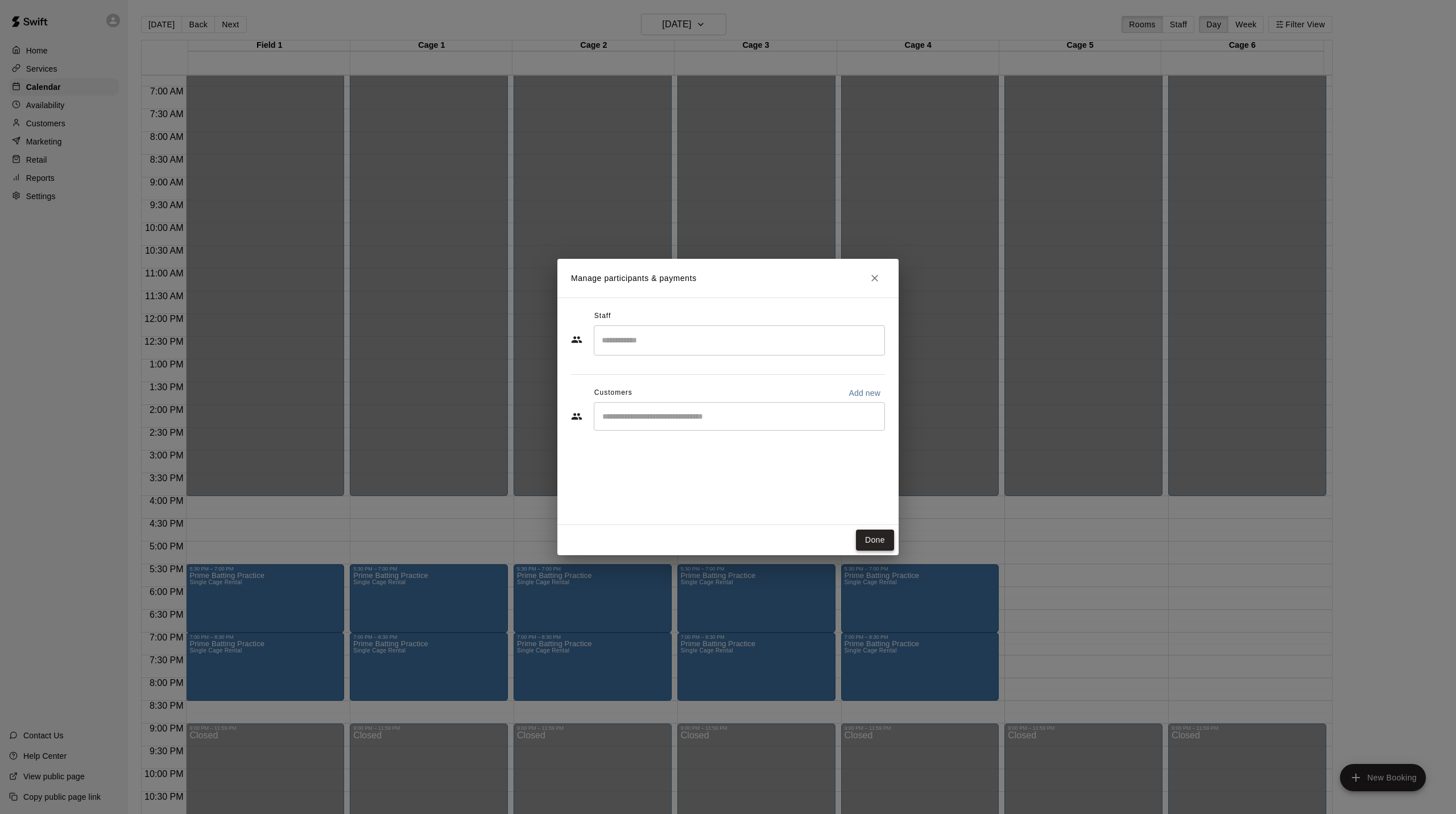
click at [874, 539] on button "Done" at bounding box center [875, 540] width 38 height 21
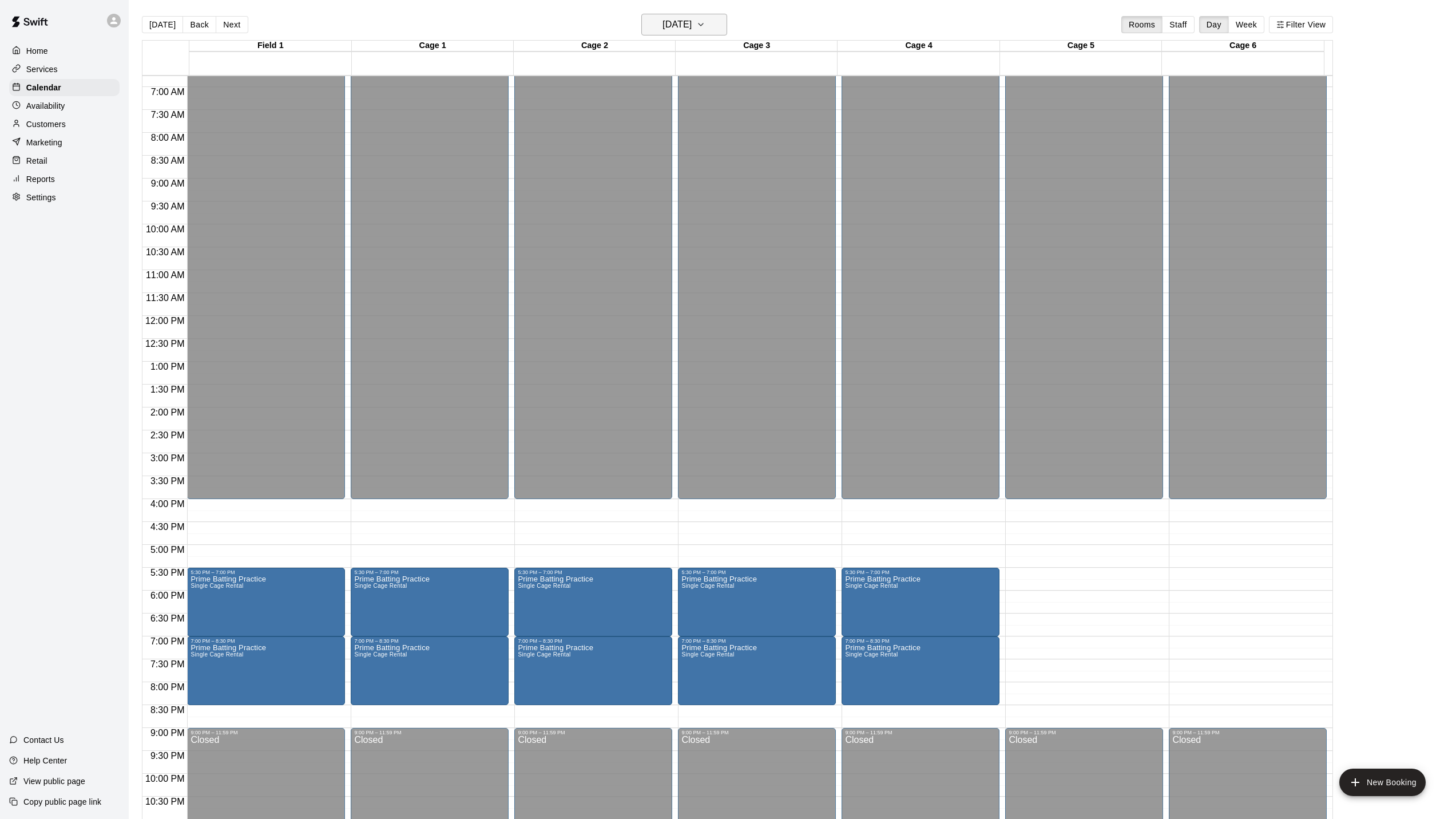
click at [705, 27] on icon "button" at bounding box center [701, 24] width 9 height 14
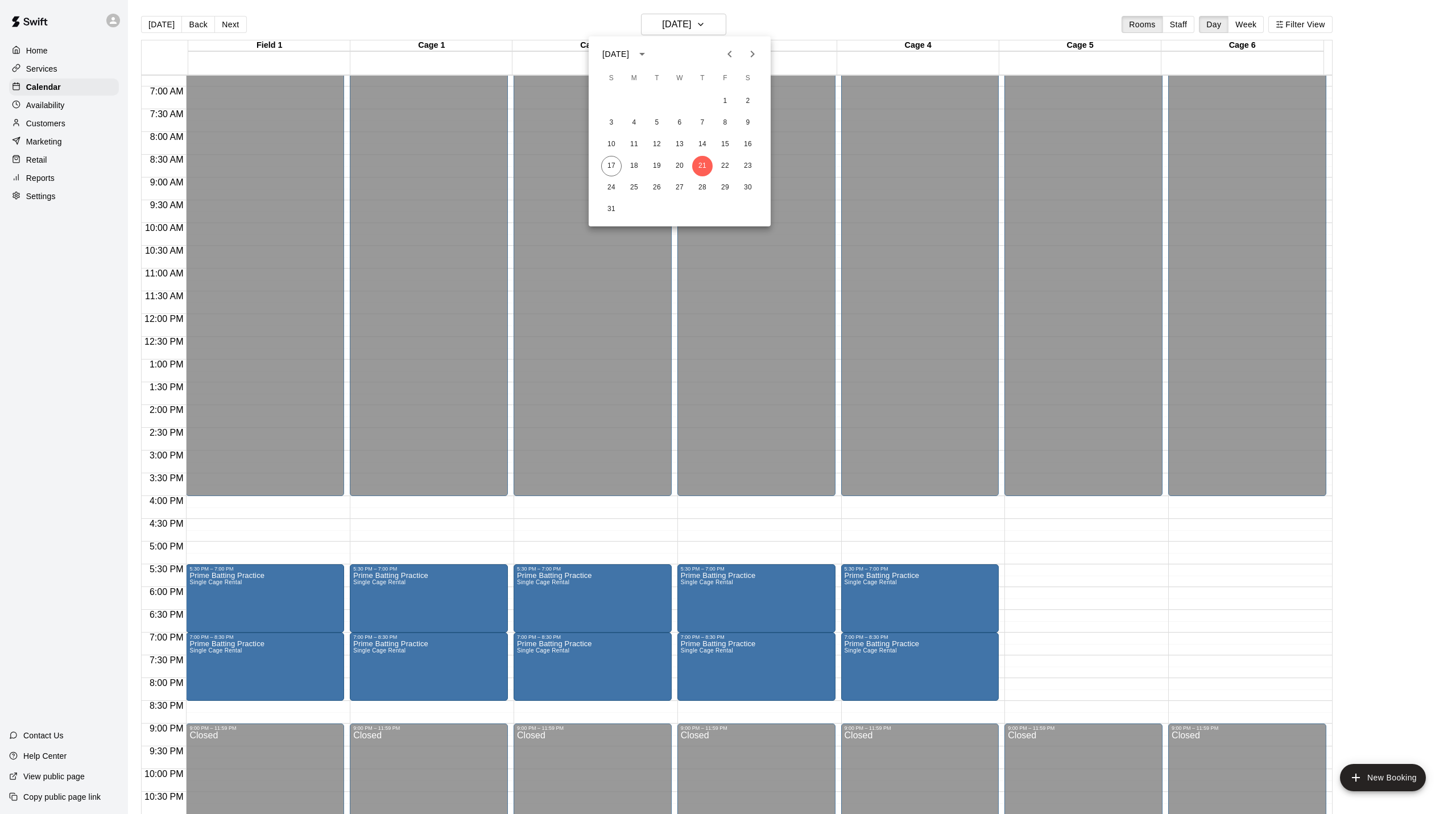
click at [828, 20] on div at bounding box center [728, 407] width 1456 height 814
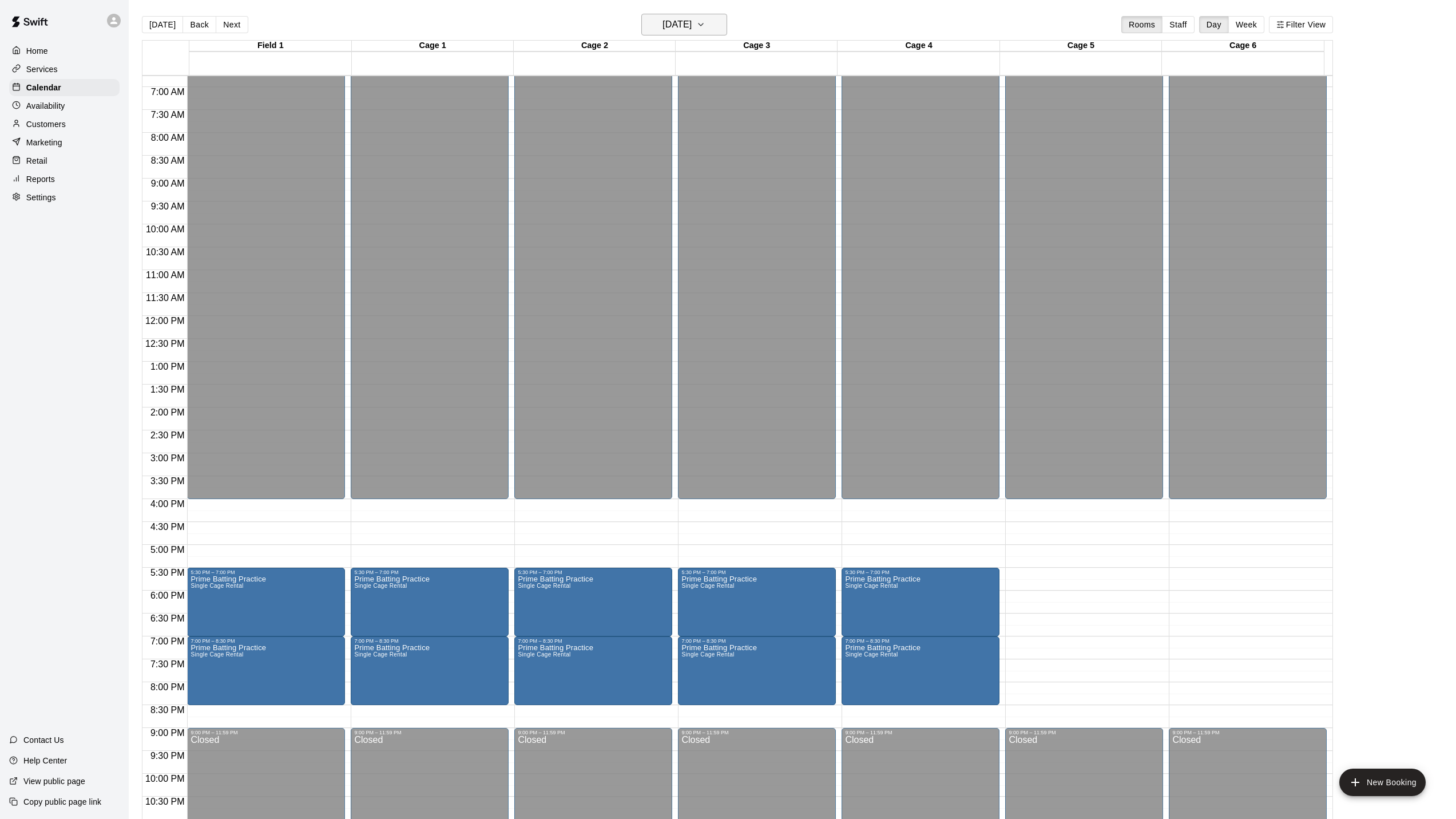
click at [705, 25] on icon "button" at bounding box center [701, 24] width 9 height 14
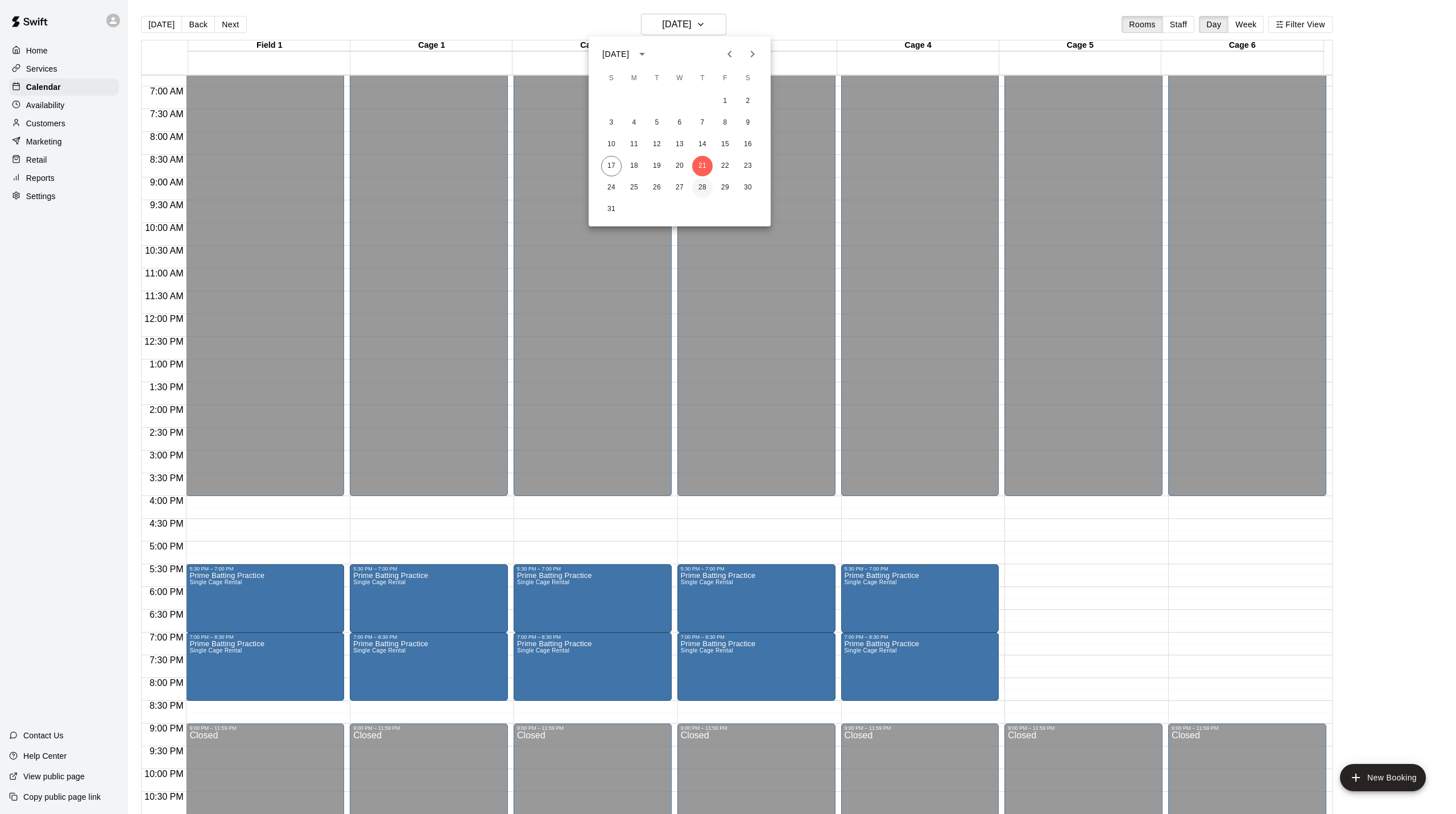
click at [703, 186] on button "28" at bounding box center [702, 187] width 20 height 20
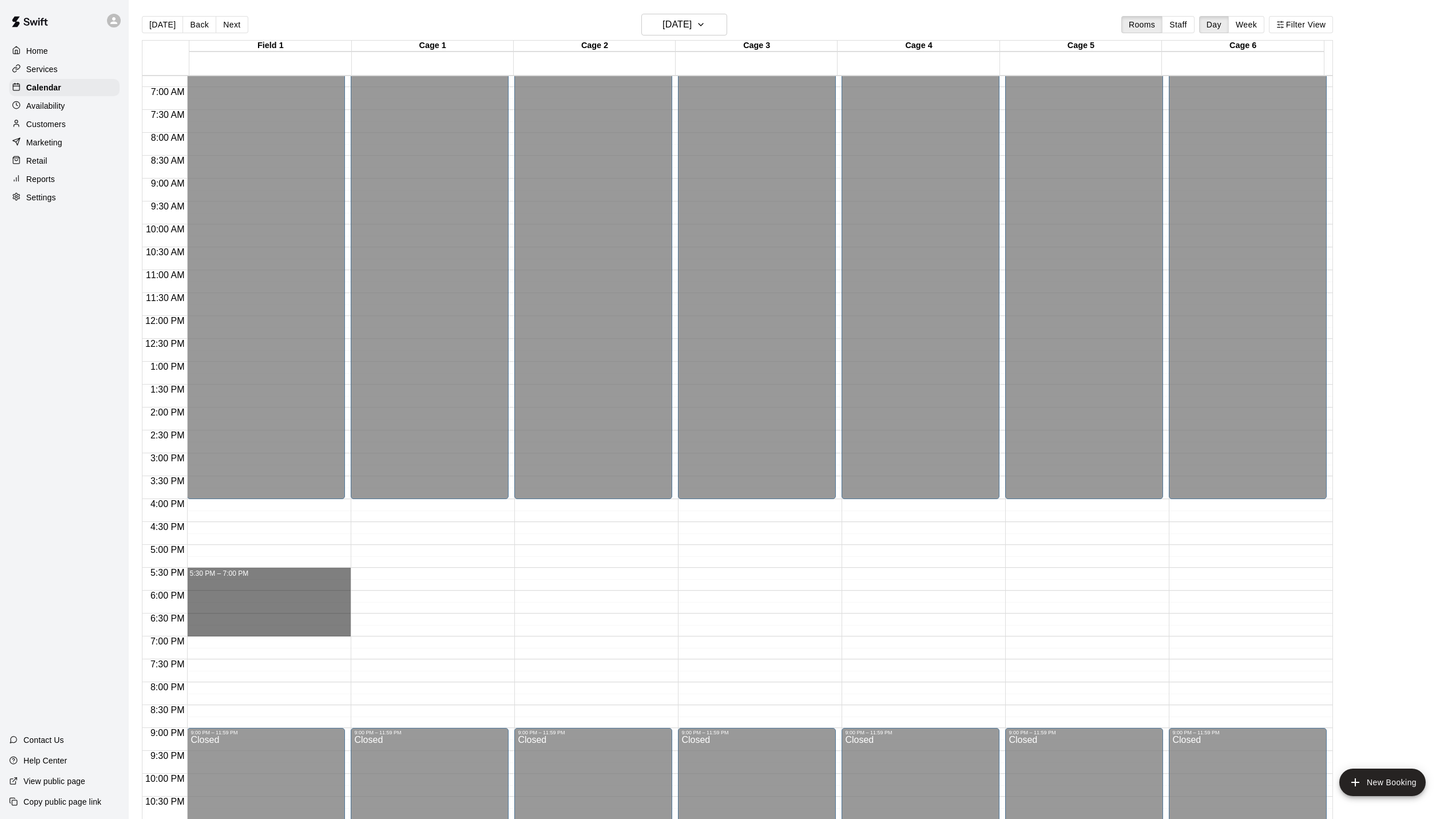
drag, startPoint x: 225, startPoint y: 571, endPoint x: 228, endPoint y: 632, distance: 61.1
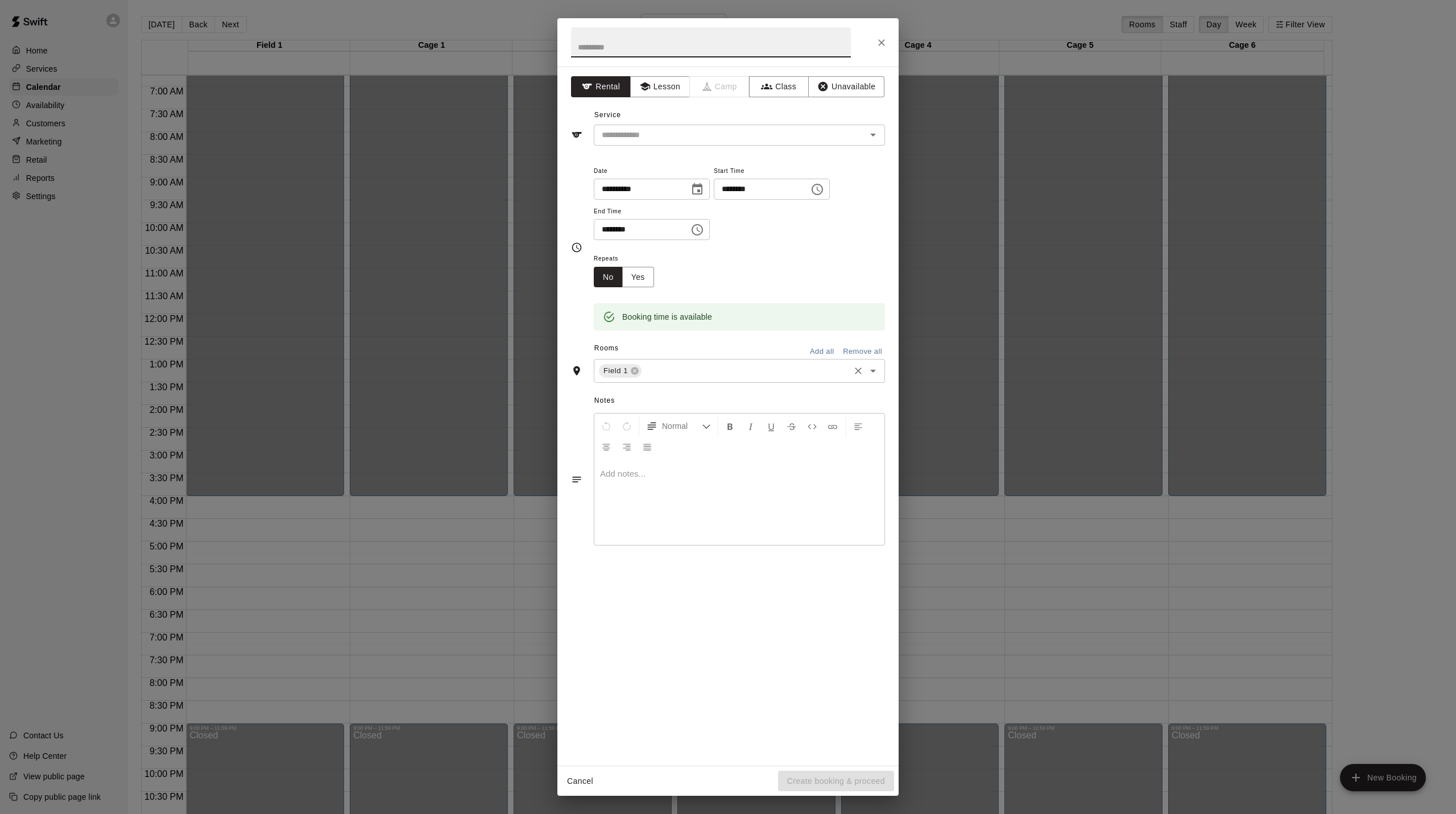
click at [877, 378] on icon "Open" at bounding box center [873, 371] width 14 height 14
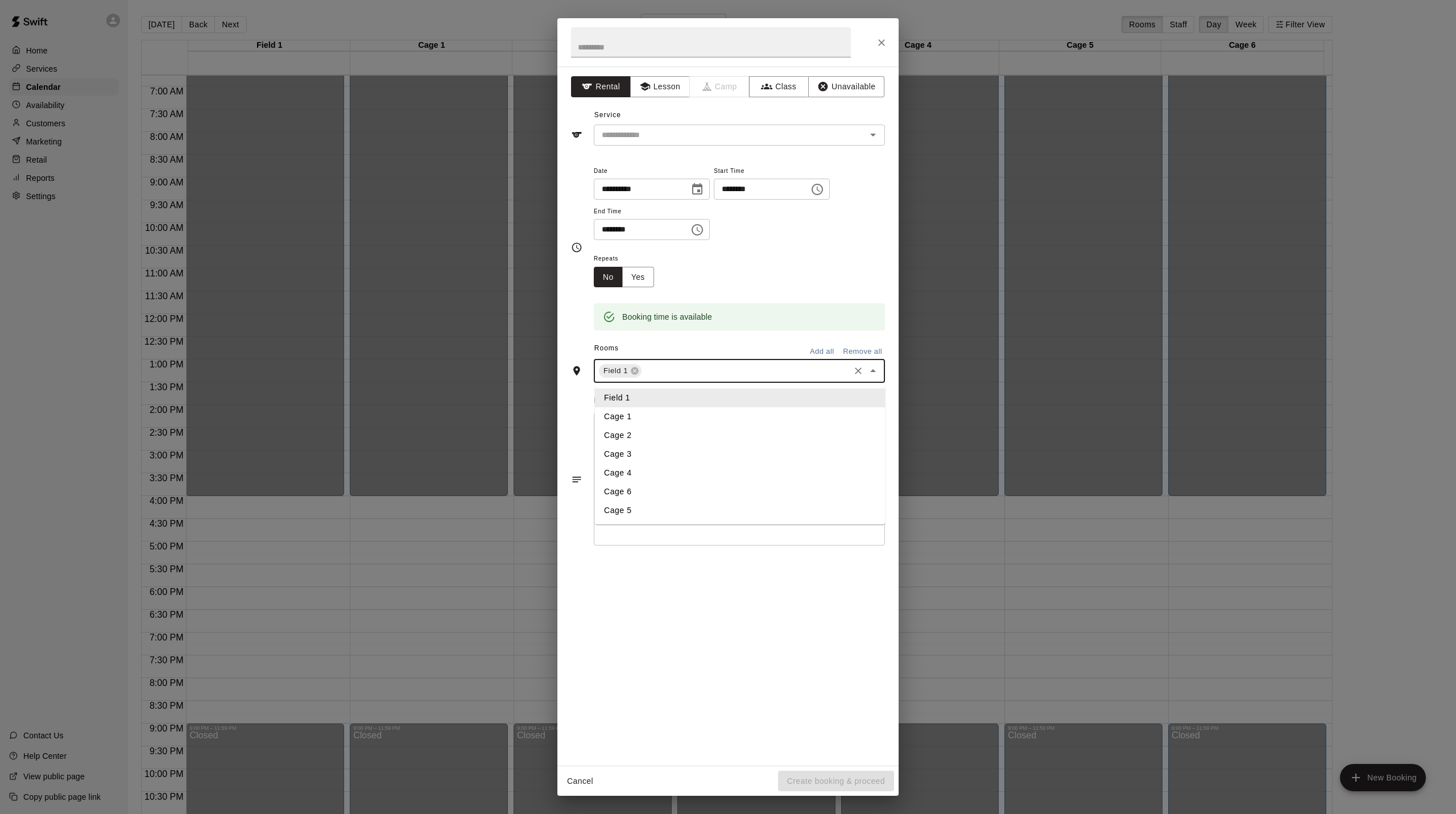
click at [821, 358] on button "Add all" at bounding box center [821, 351] width 36 height 17
click at [686, 392] on icon at bounding box center [683, 388] width 8 height 8
click at [639, 393] on icon at bounding box center [636, 387] width 9 height 9
click at [641, 282] on button "Yes" at bounding box center [638, 277] width 32 height 21
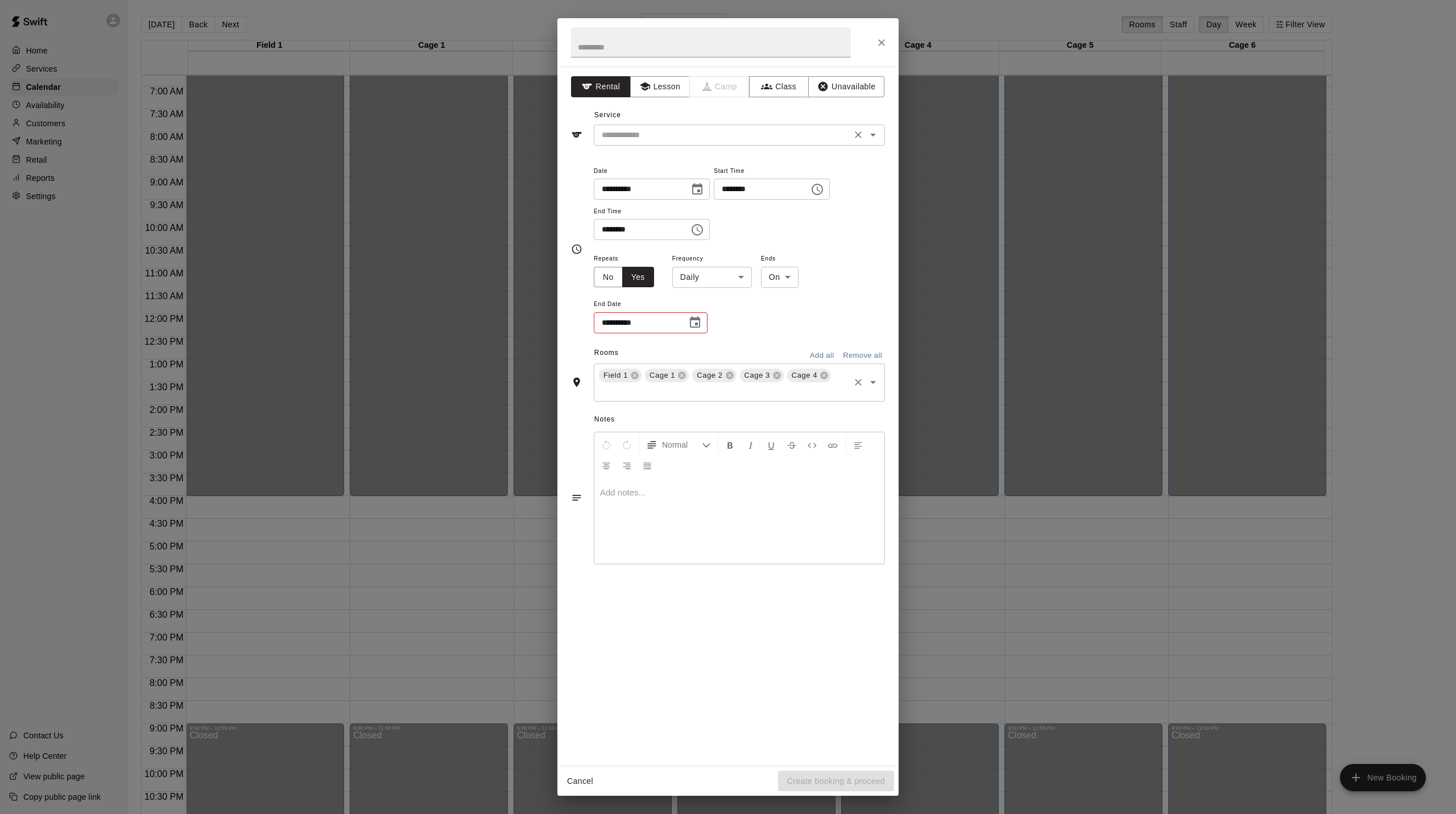
click at [873, 137] on icon "Open" at bounding box center [873, 134] width 14 height 14
click at [656, 197] on li "Single Cage Rental" at bounding box center [740, 199] width 290 height 19
type input "**********"
click at [619, 43] on input "text" at bounding box center [710, 42] width 280 height 30
type input "**********"
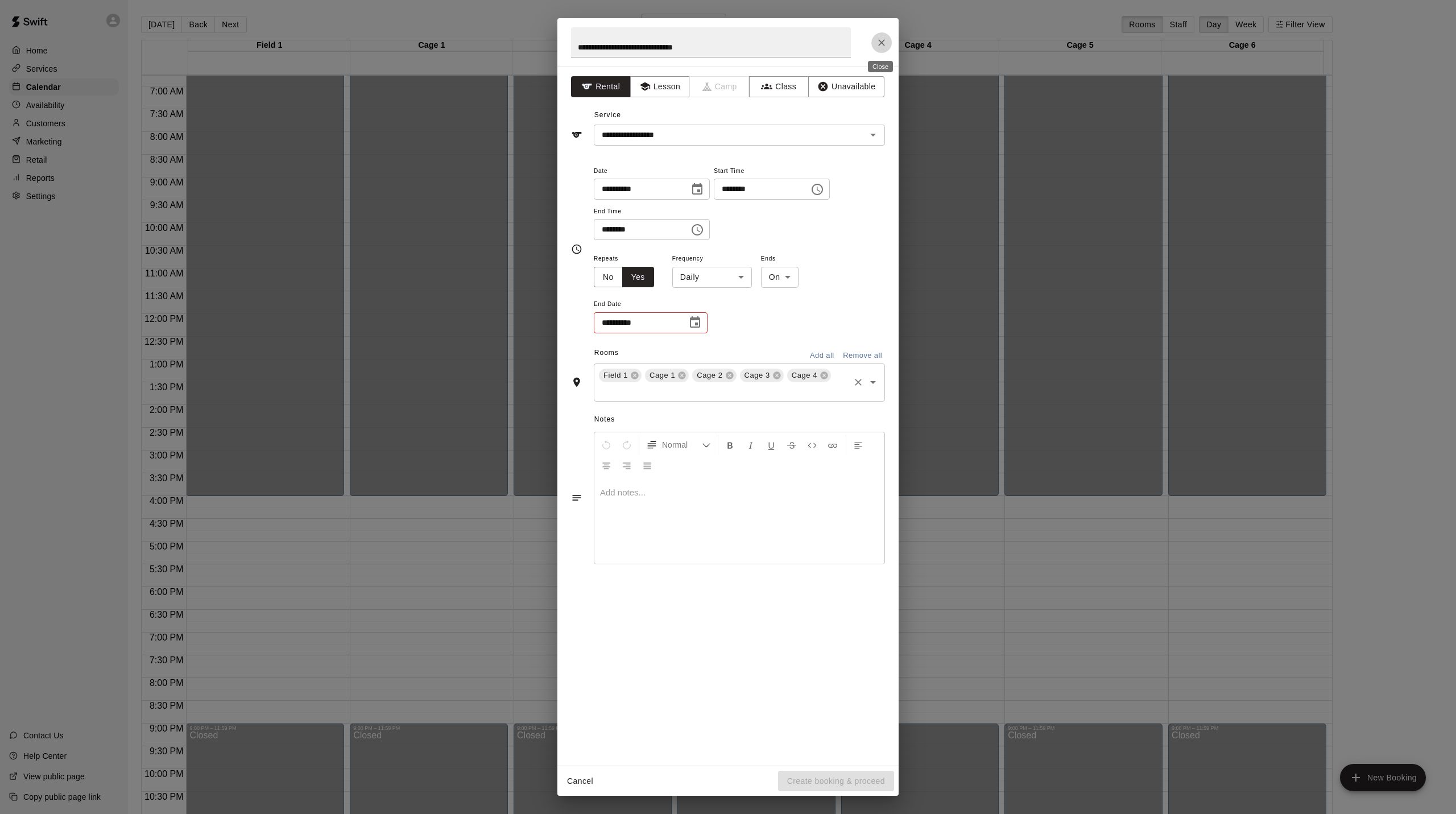
click at [700, 328] on icon "Choose date" at bounding box center [695, 322] width 14 height 14
click at [763, 353] on icon "Next month" at bounding box center [759, 355] width 14 height 14
click at [734, 489] on button "31" at bounding box center [731, 489] width 20 height 20
type input "**********"
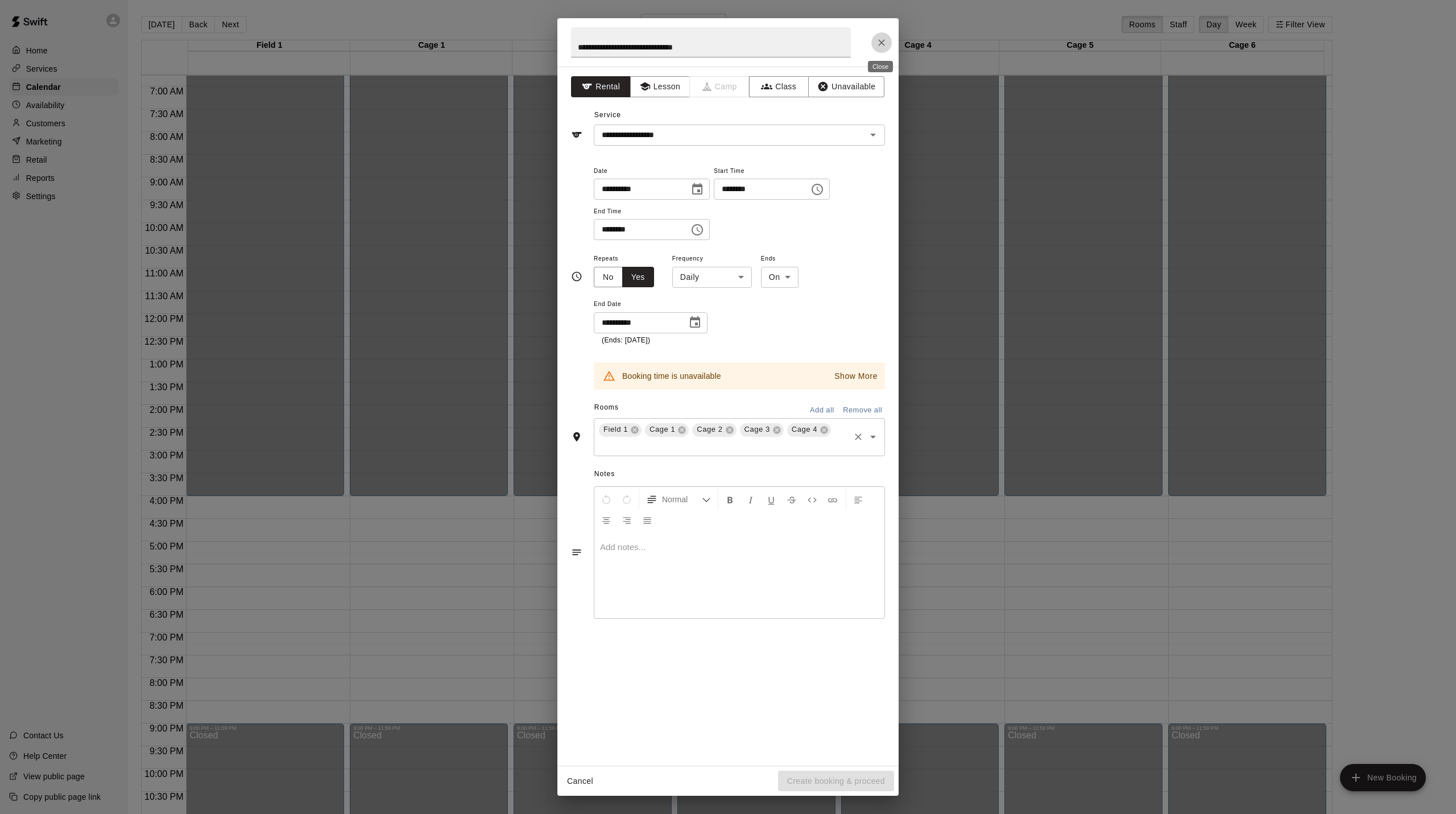
click at [879, 44] on icon "Close" at bounding box center [881, 42] width 11 height 11
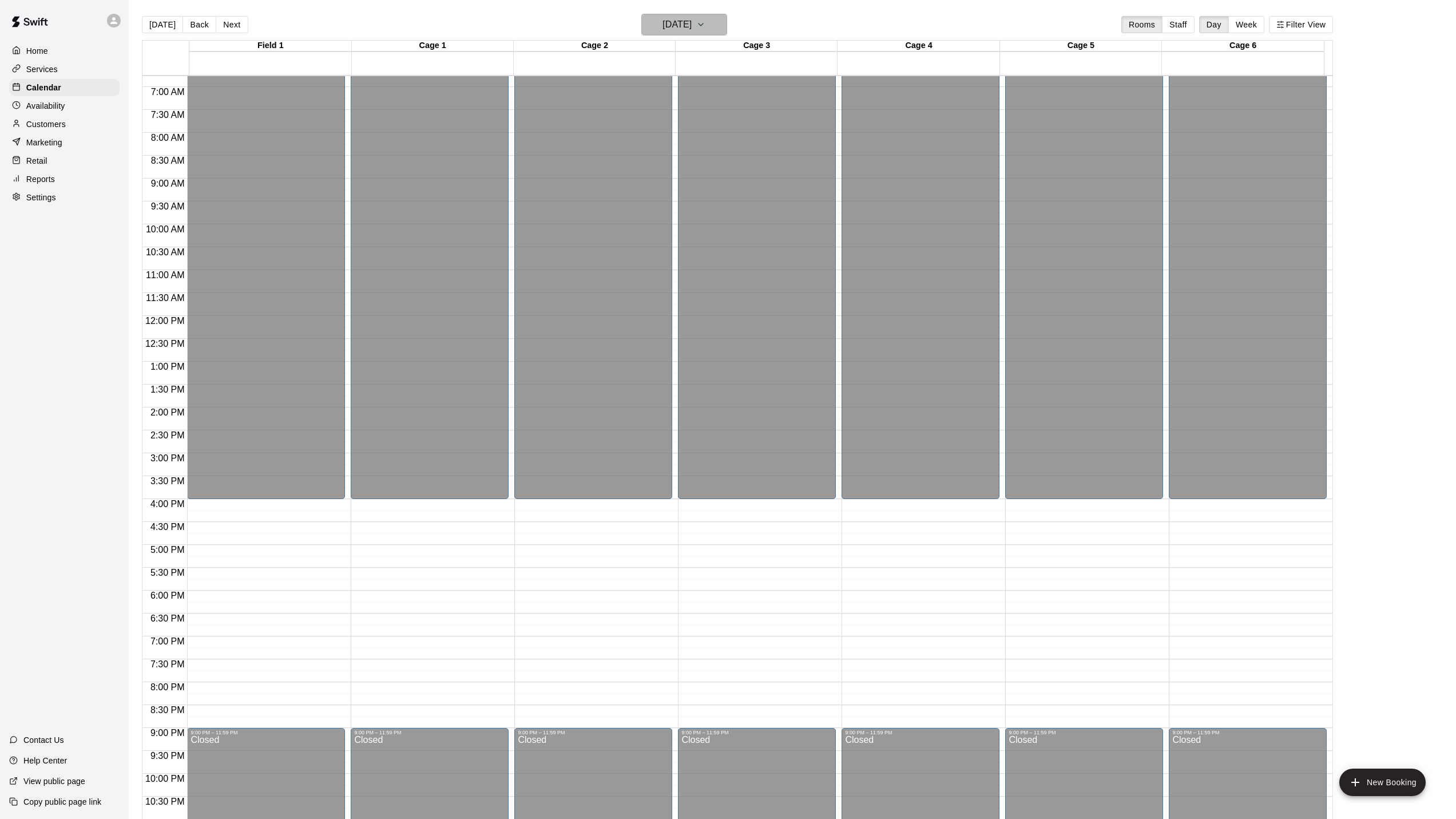
click at [705, 22] on icon "button" at bounding box center [701, 24] width 9 height 14
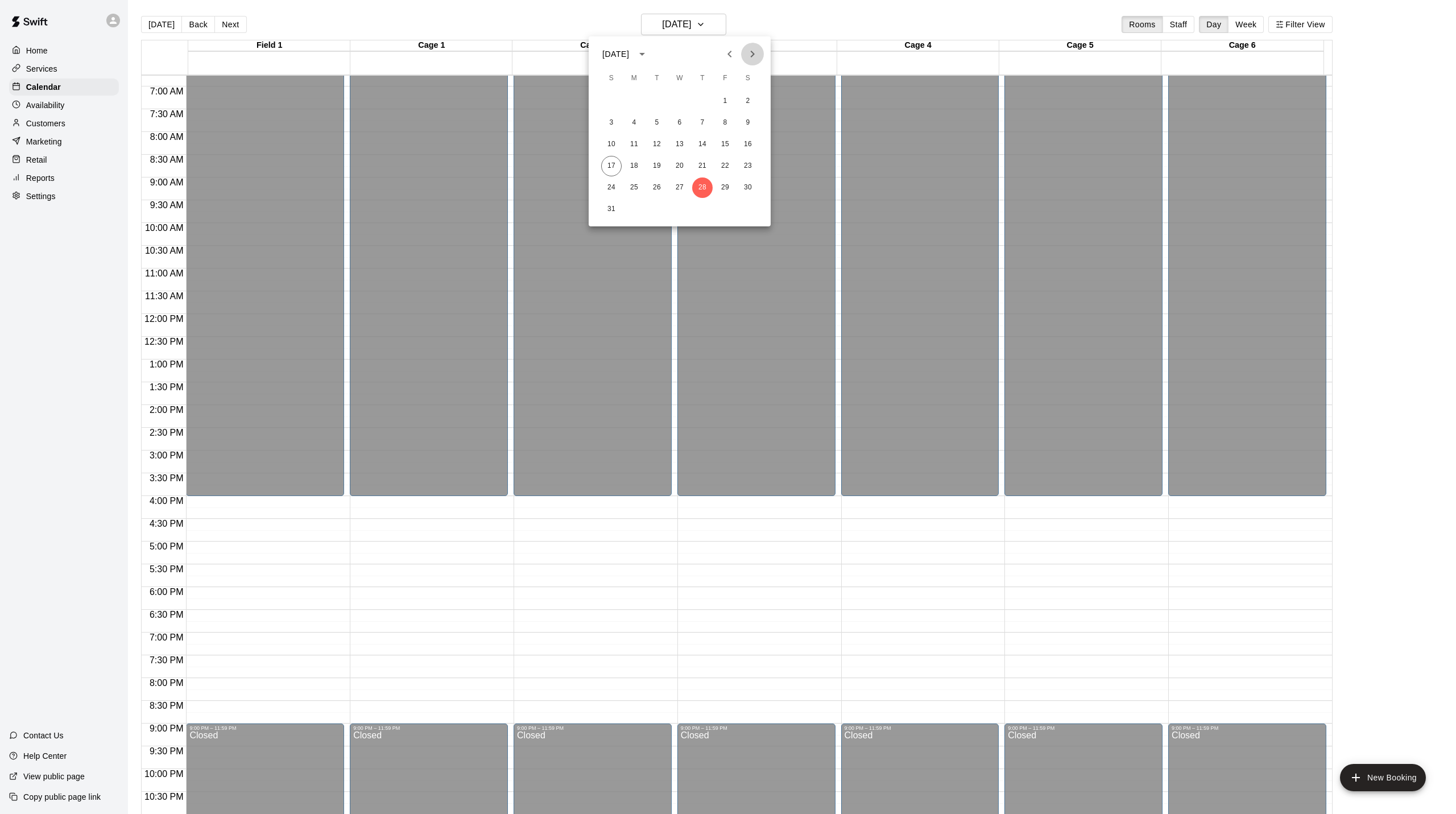
click at [752, 49] on icon "Next month" at bounding box center [752, 54] width 14 height 14
click at [706, 100] on button "4" at bounding box center [702, 101] width 20 height 20
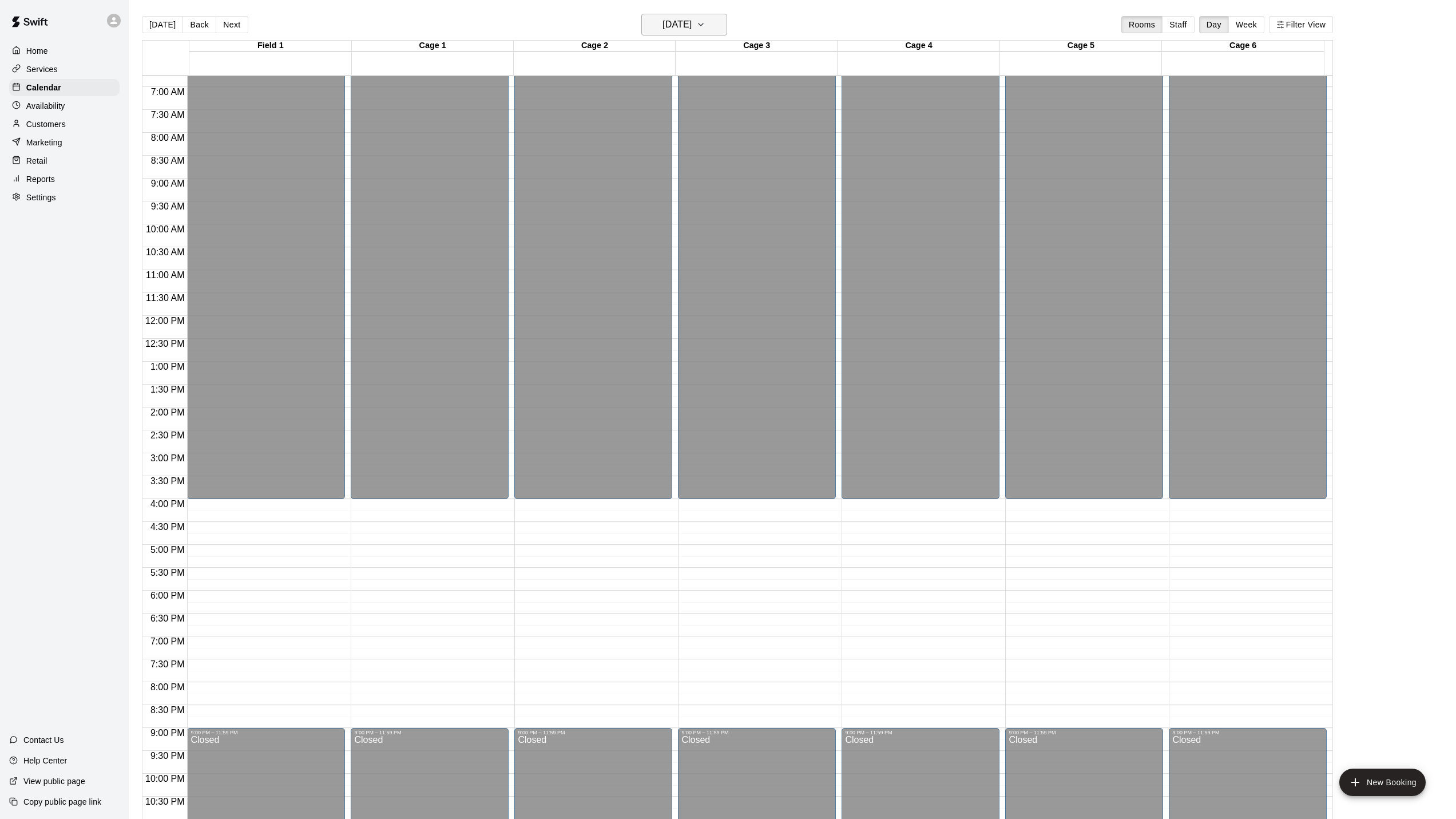
click at [705, 23] on icon "button" at bounding box center [701, 24] width 9 height 14
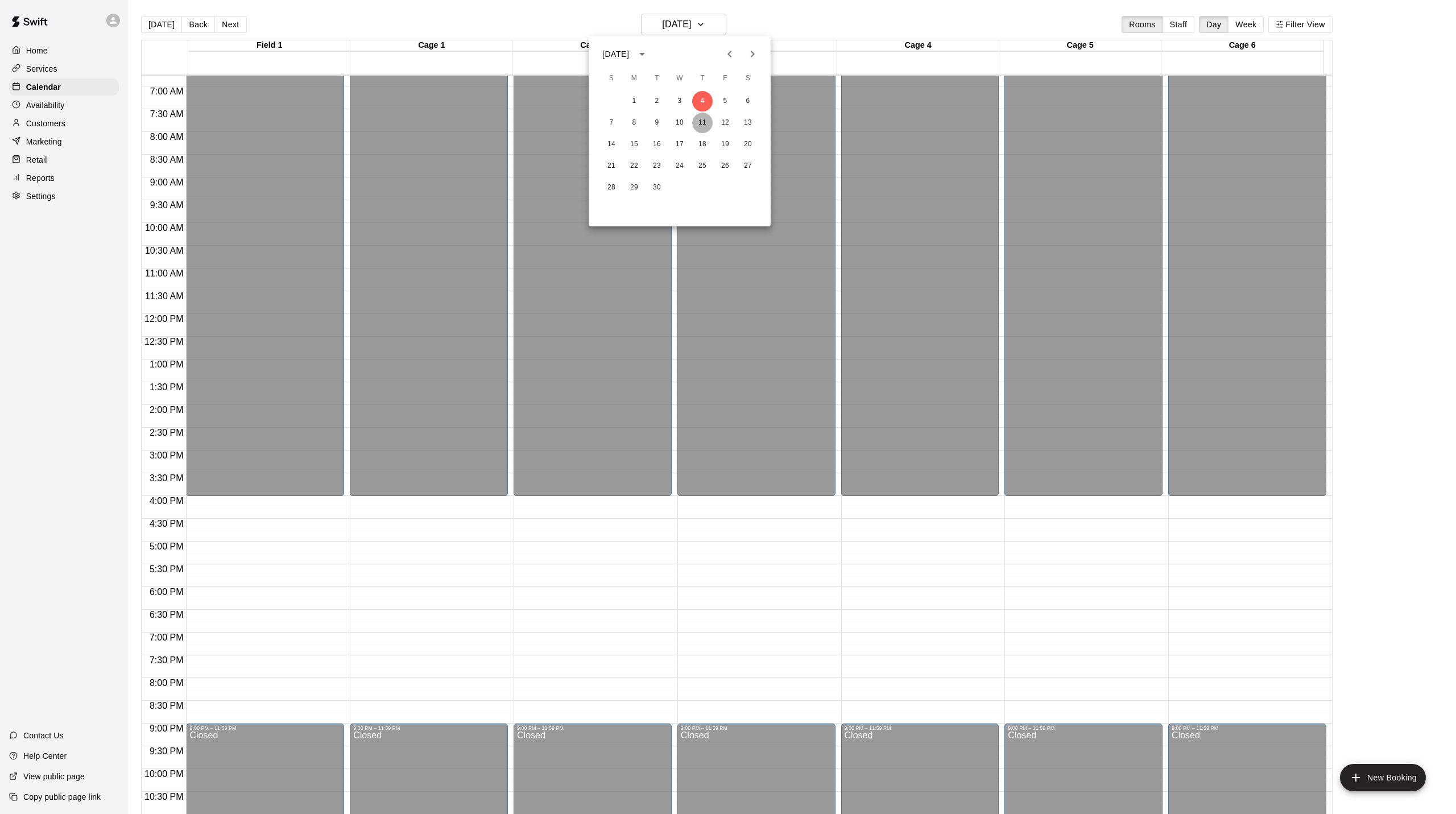
click at [709, 127] on button "11" at bounding box center [702, 122] width 20 height 20
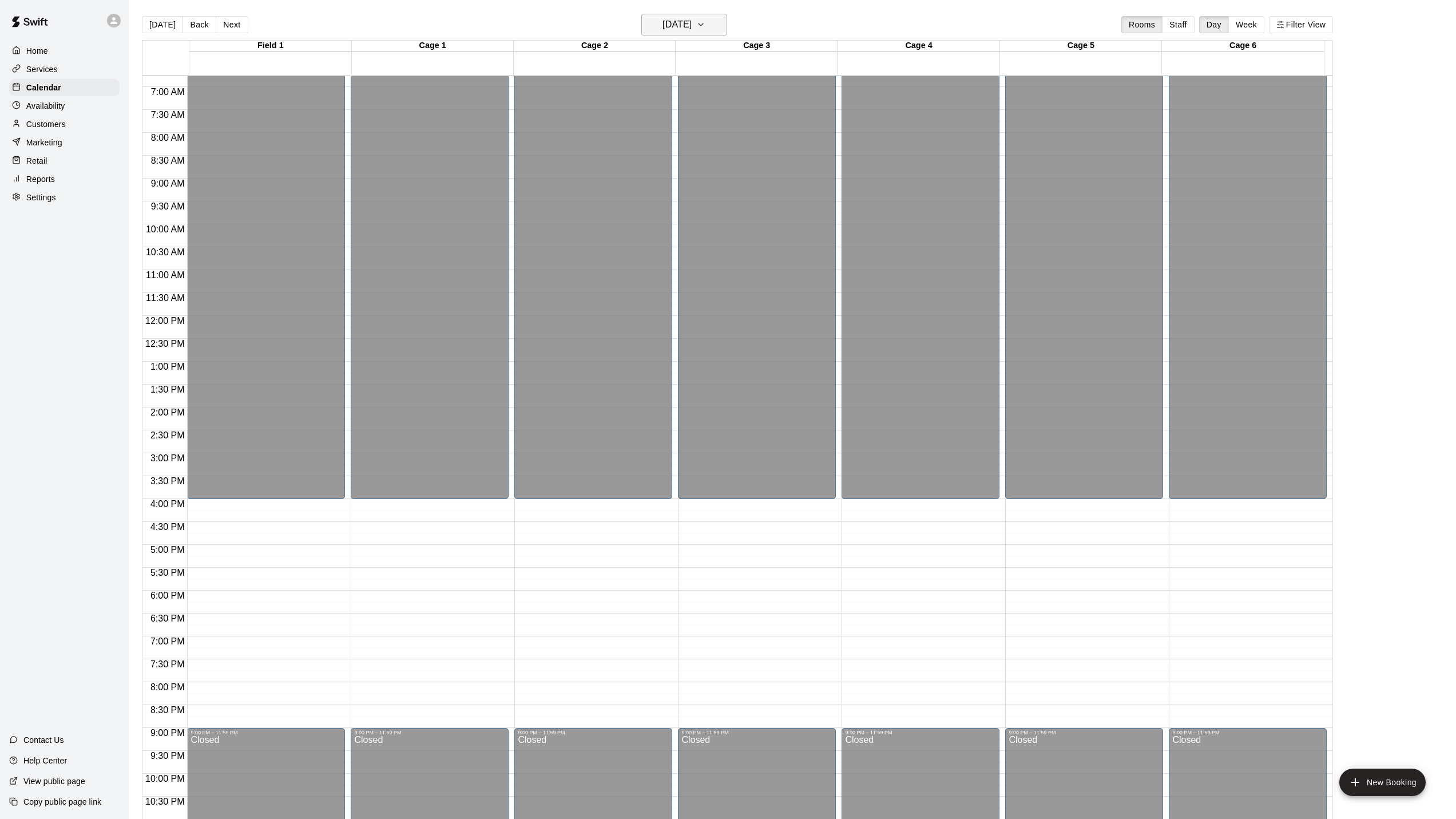
click at [705, 30] on icon "button" at bounding box center [701, 24] width 9 height 14
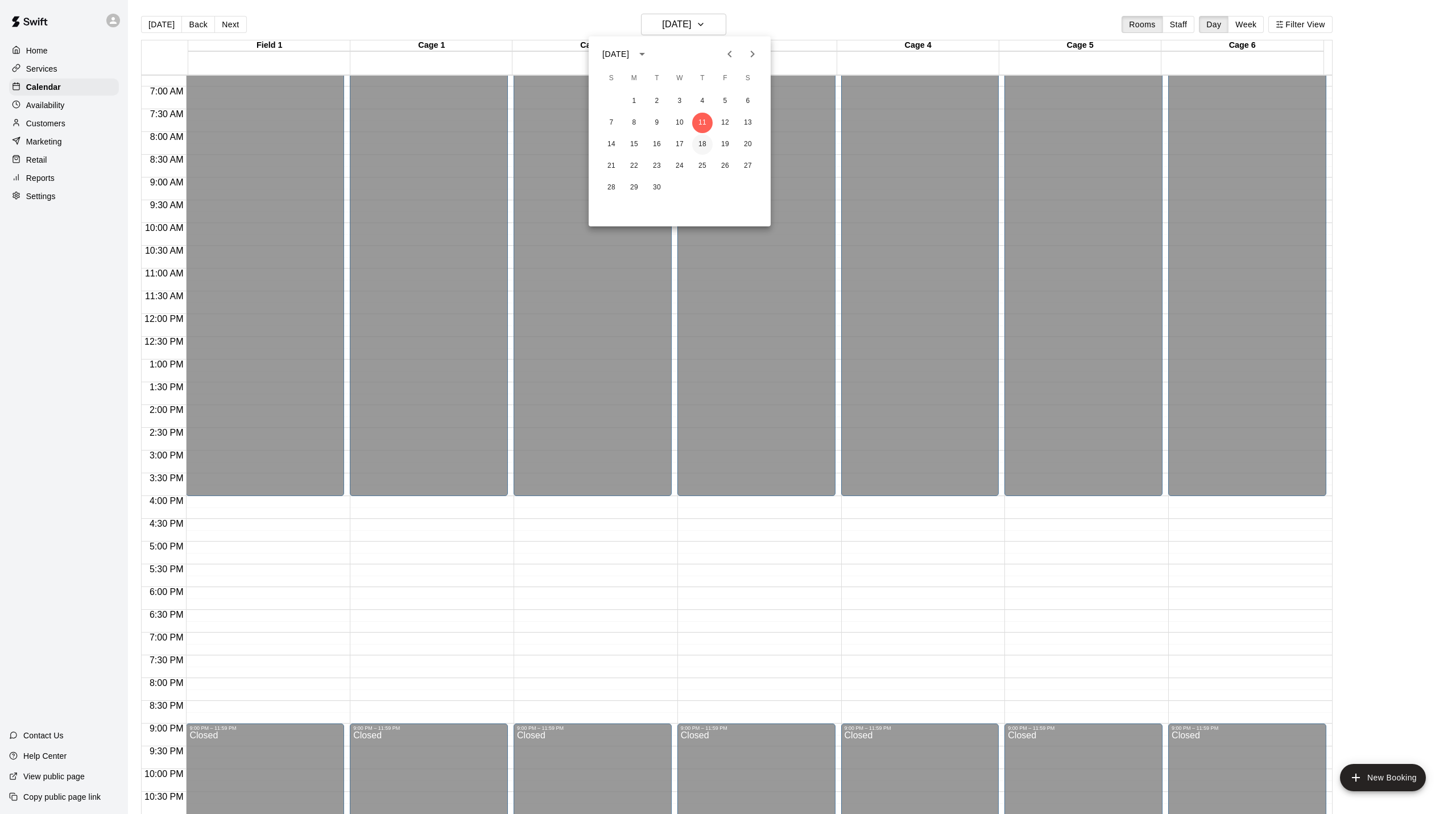
click at [704, 146] on button "18" at bounding box center [702, 144] width 20 height 20
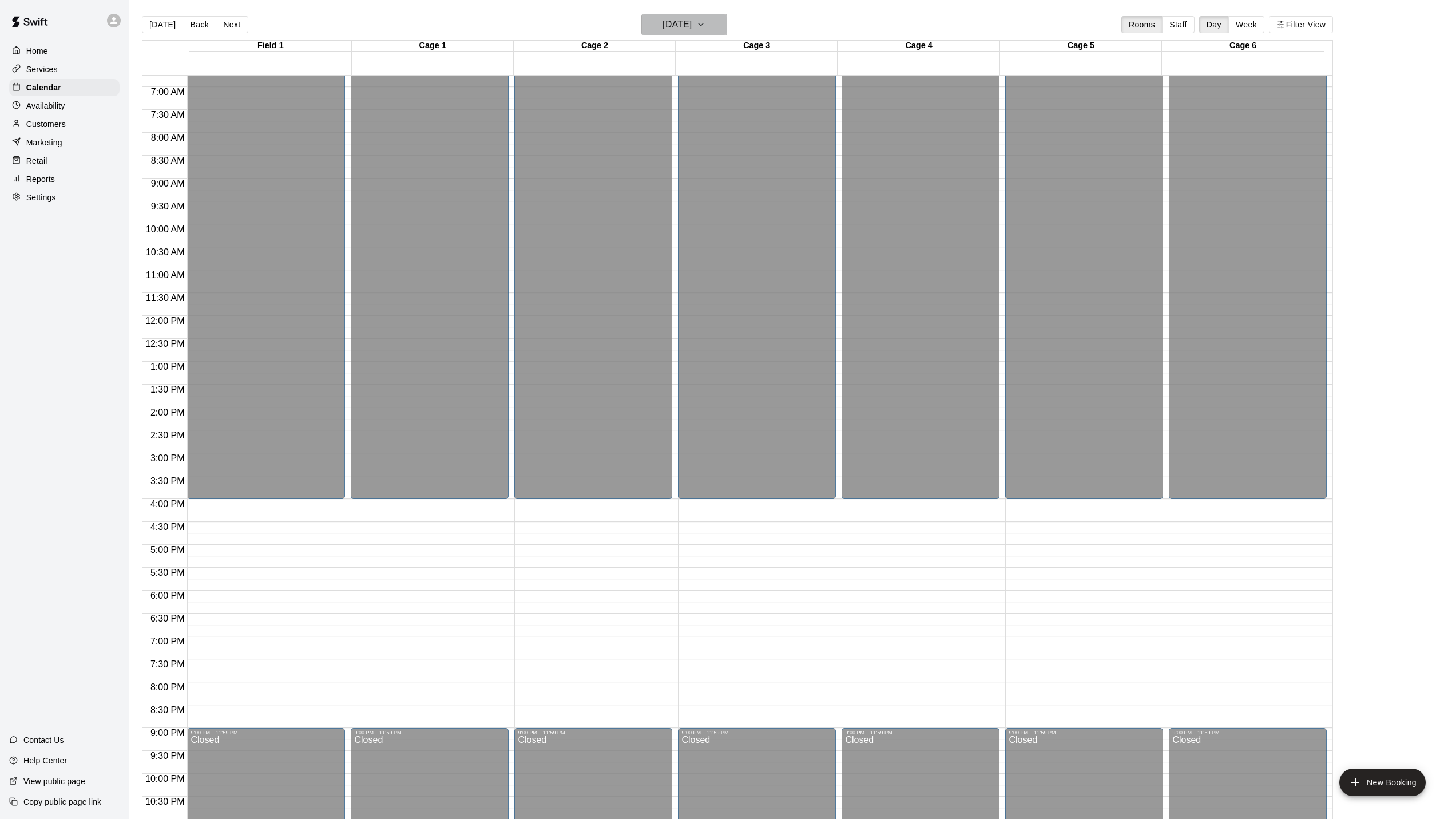
click at [705, 26] on icon "button" at bounding box center [701, 24] width 9 height 14
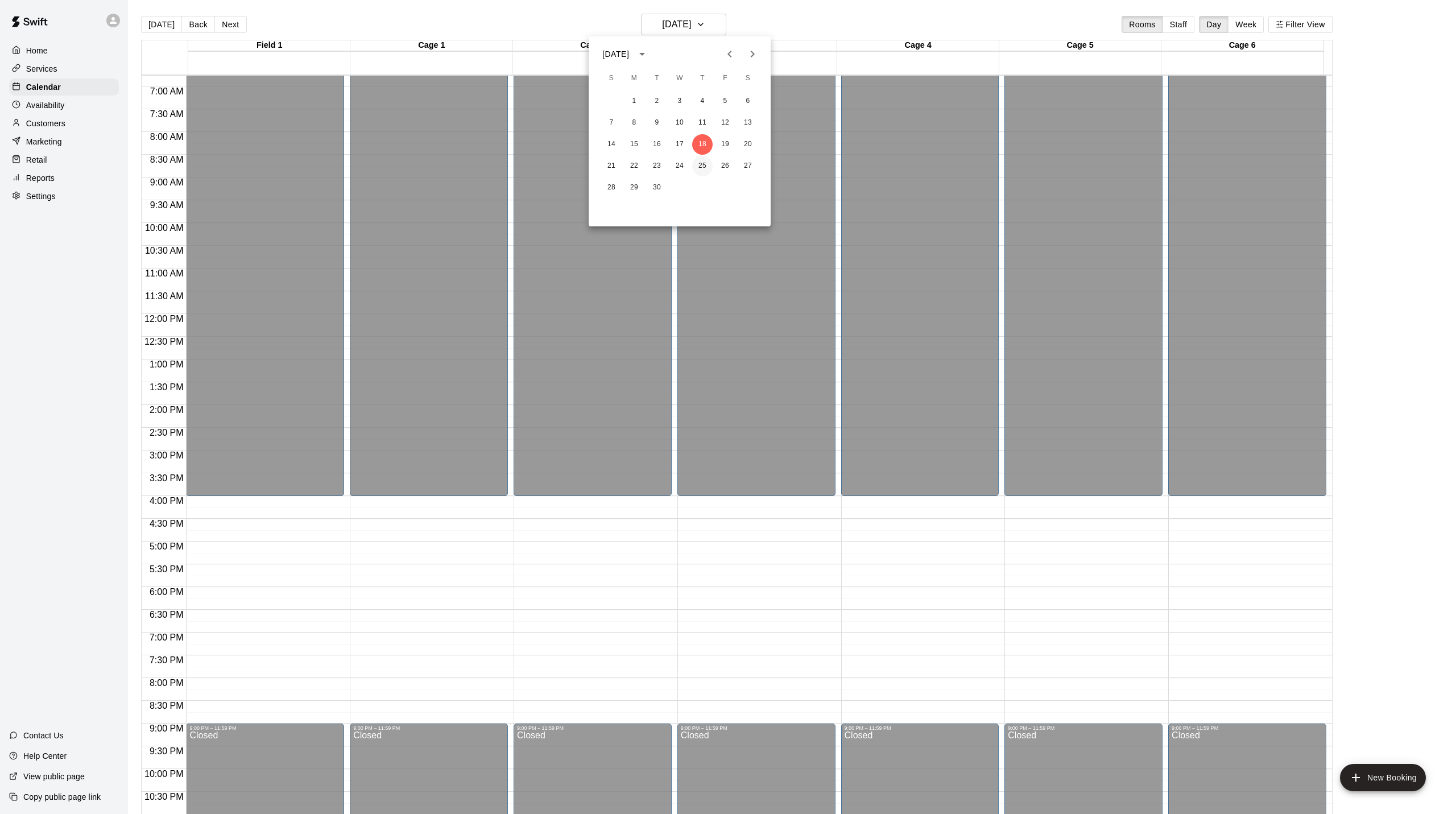
click at [699, 167] on button "25" at bounding box center [702, 166] width 20 height 20
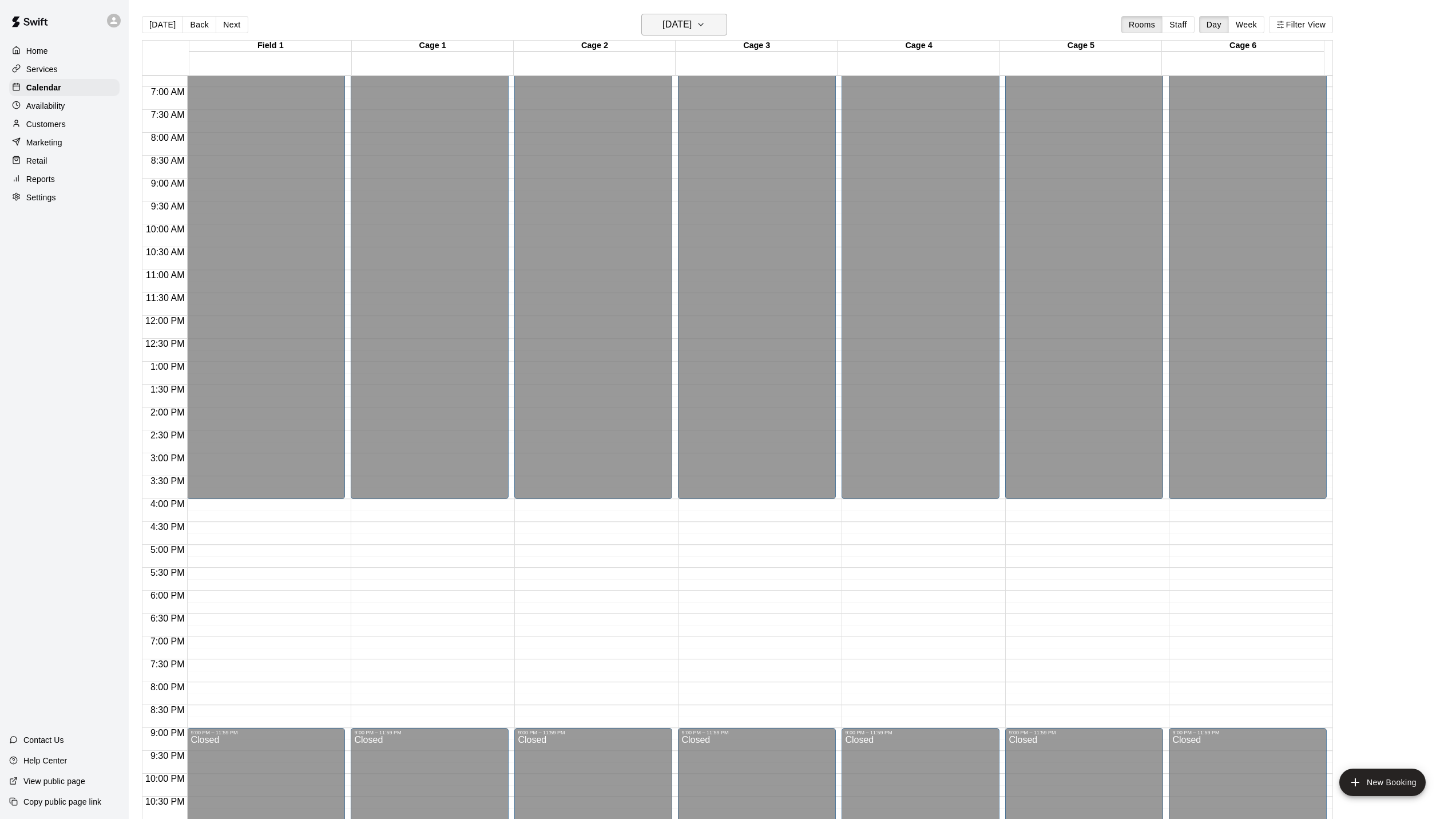
click at [705, 24] on icon "button" at bounding box center [701, 24] width 9 height 14
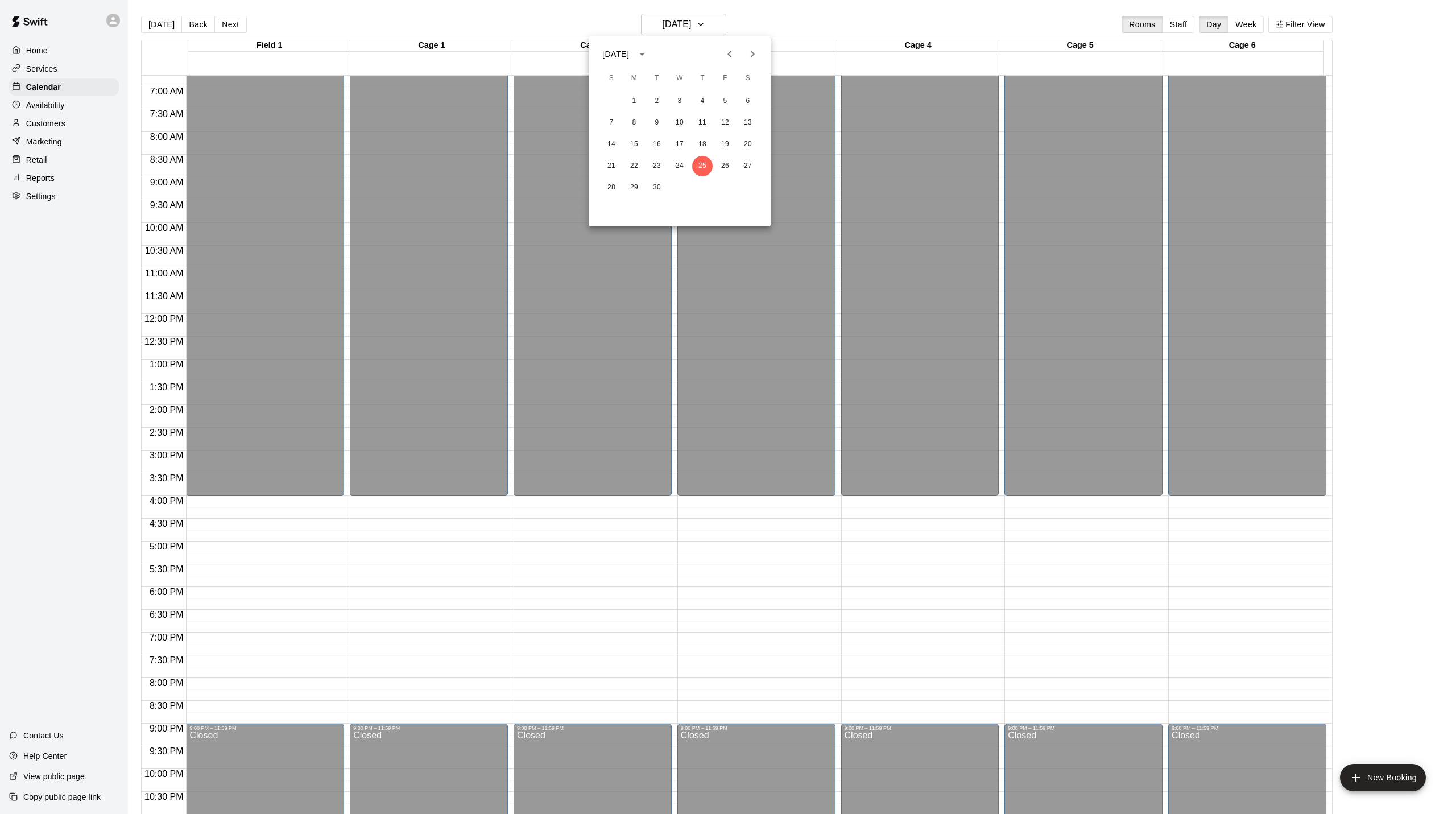
click at [749, 55] on icon "Next month" at bounding box center [752, 54] width 14 height 14
click at [703, 99] on button "2" at bounding box center [702, 101] width 20 height 20
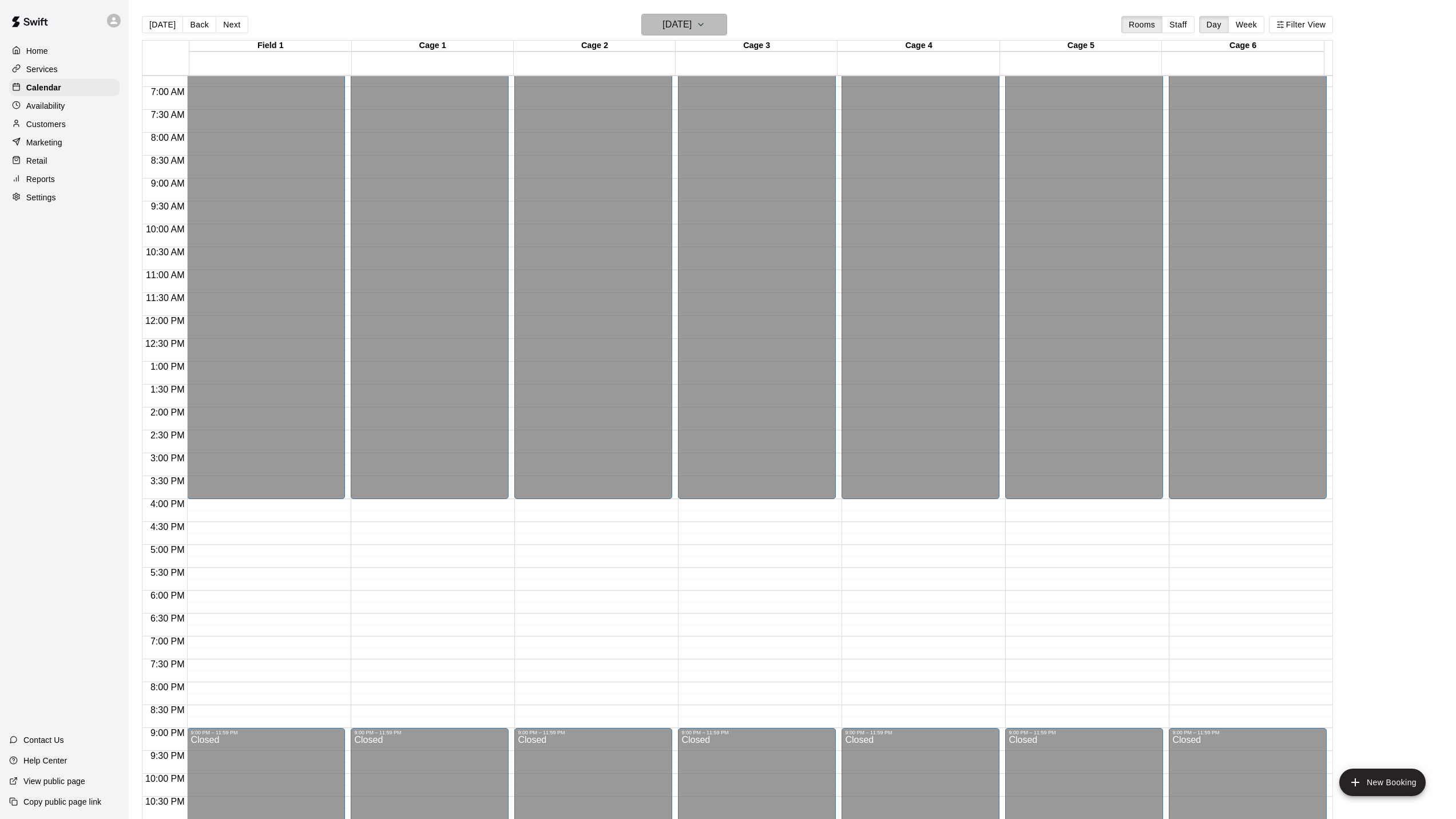
click at [717, 25] on button "[DATE]" at bounding box center [684, 24] width 86 height 22
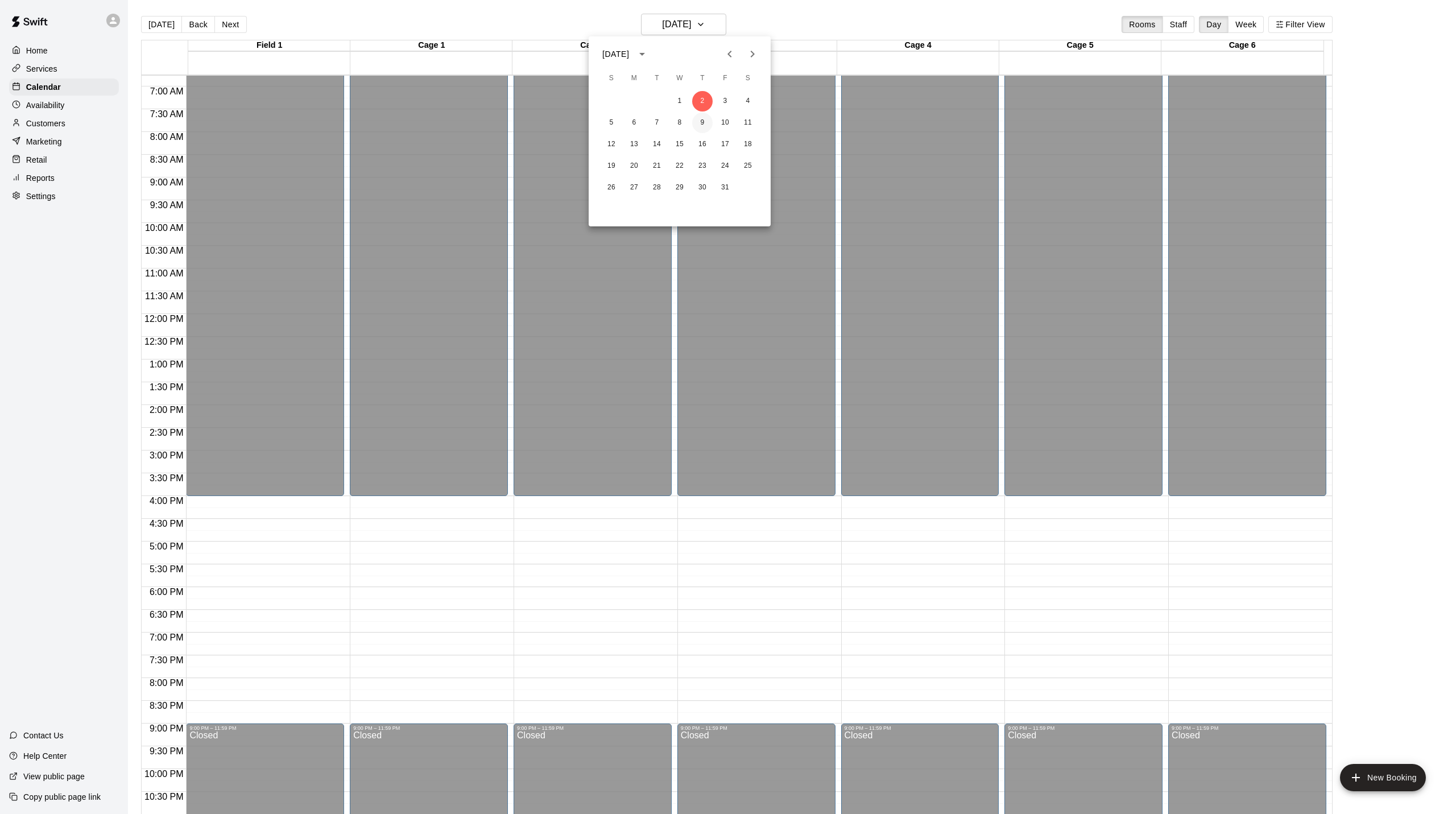
click at [701, 125] on button "9" at bounding box center [702, 122] width 20 height 20
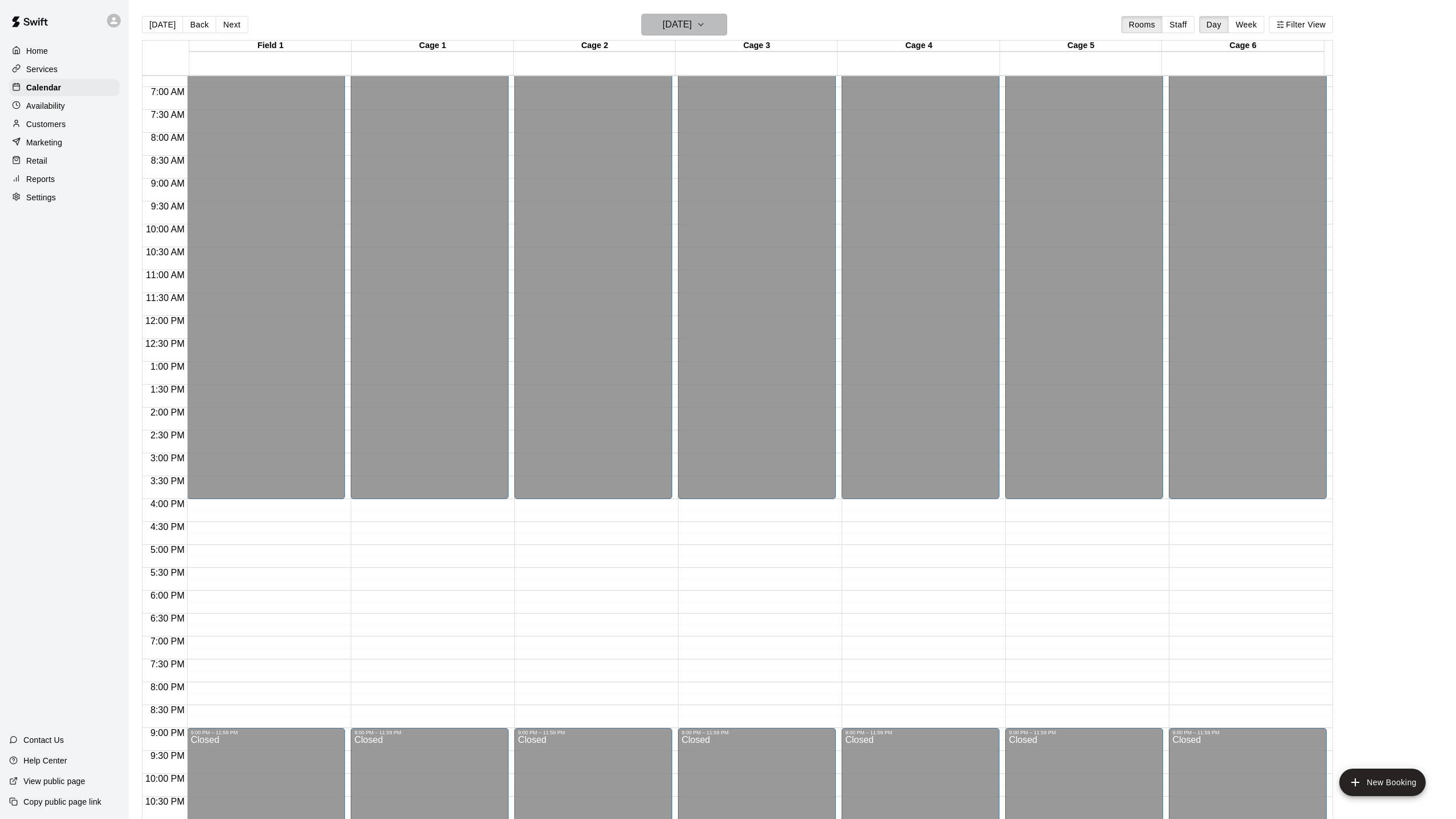
click at [705, 29] on icon "button" at bounding box center [701, 24] width 9 height 14
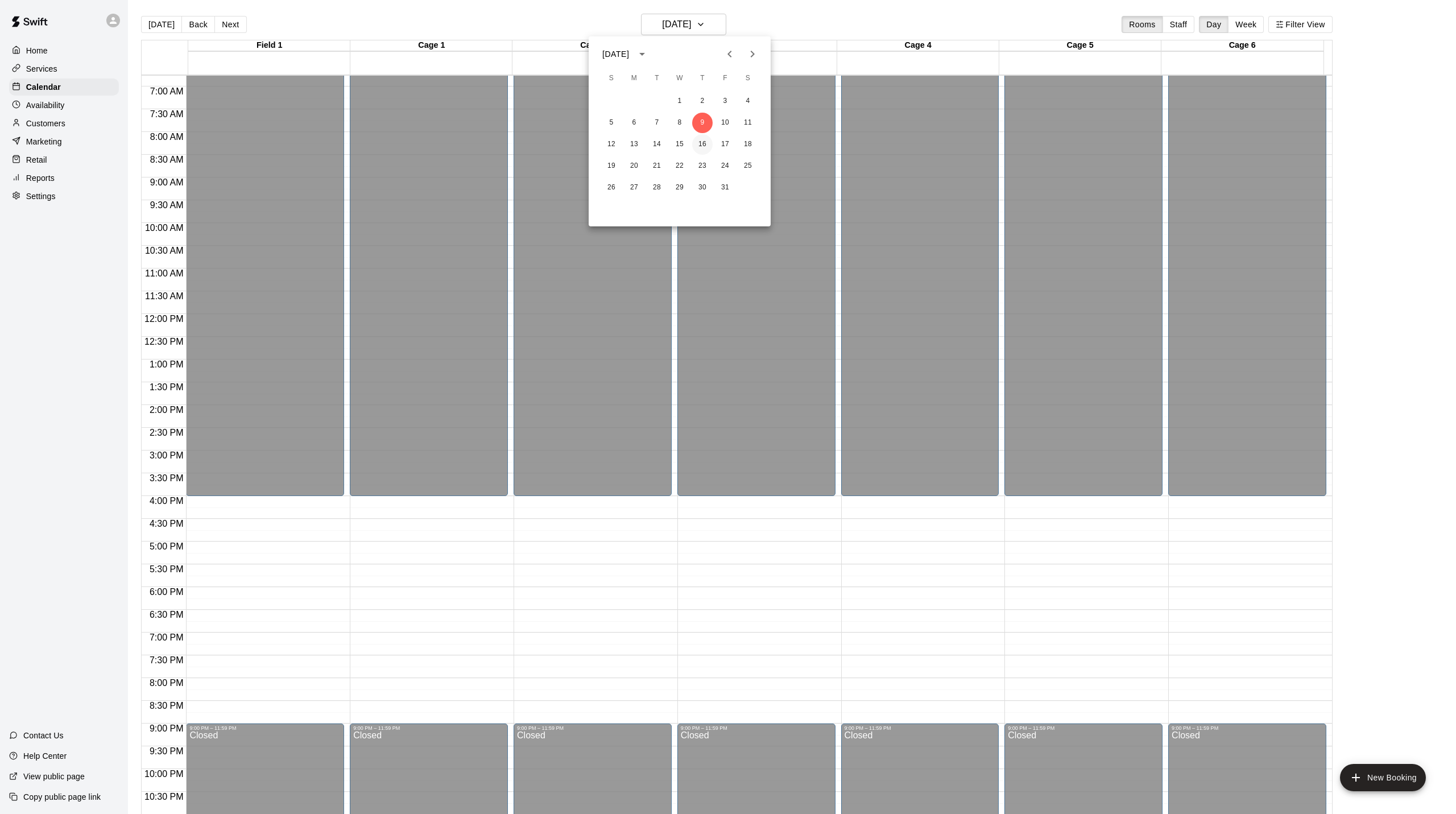
click at [706, 143] on button "16" at bounding box center [702, 144] width 20 height 20
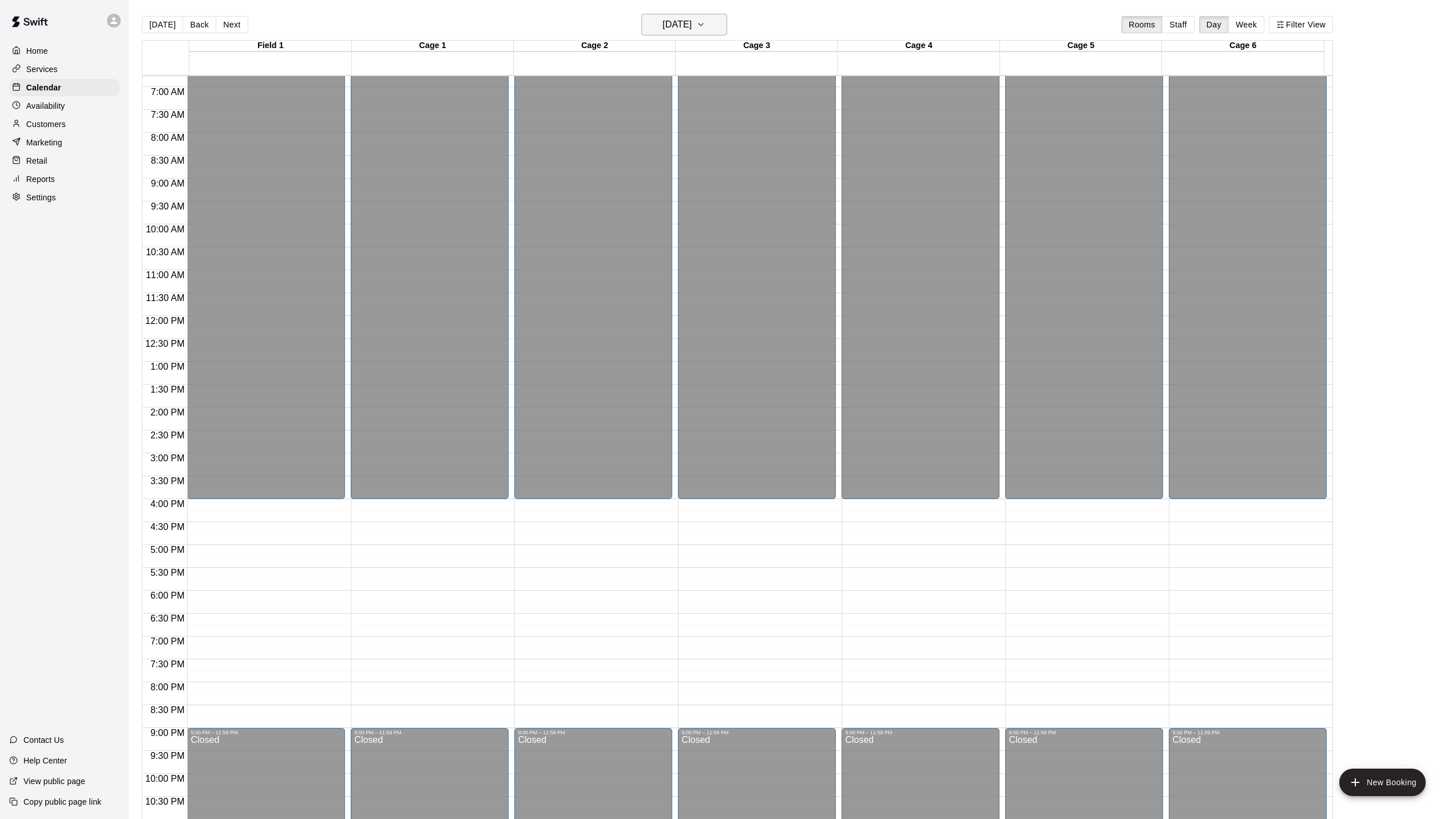
click at [705, 26] on icon "button" at bounding box center [701, 24] width 9 height 14
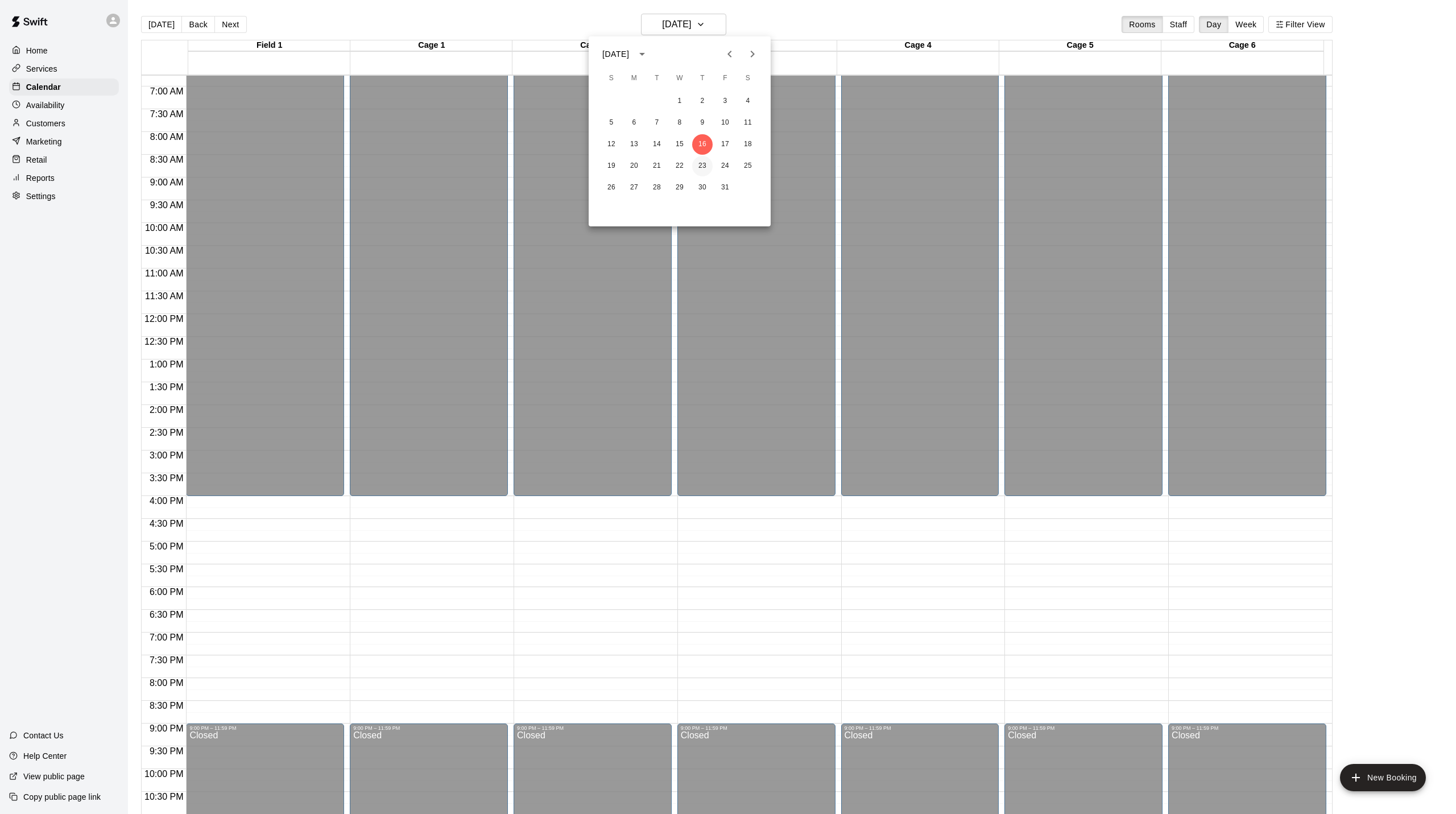
click at [706, 170] on button "23" at bounding box center [702, 166] width 20 height 20
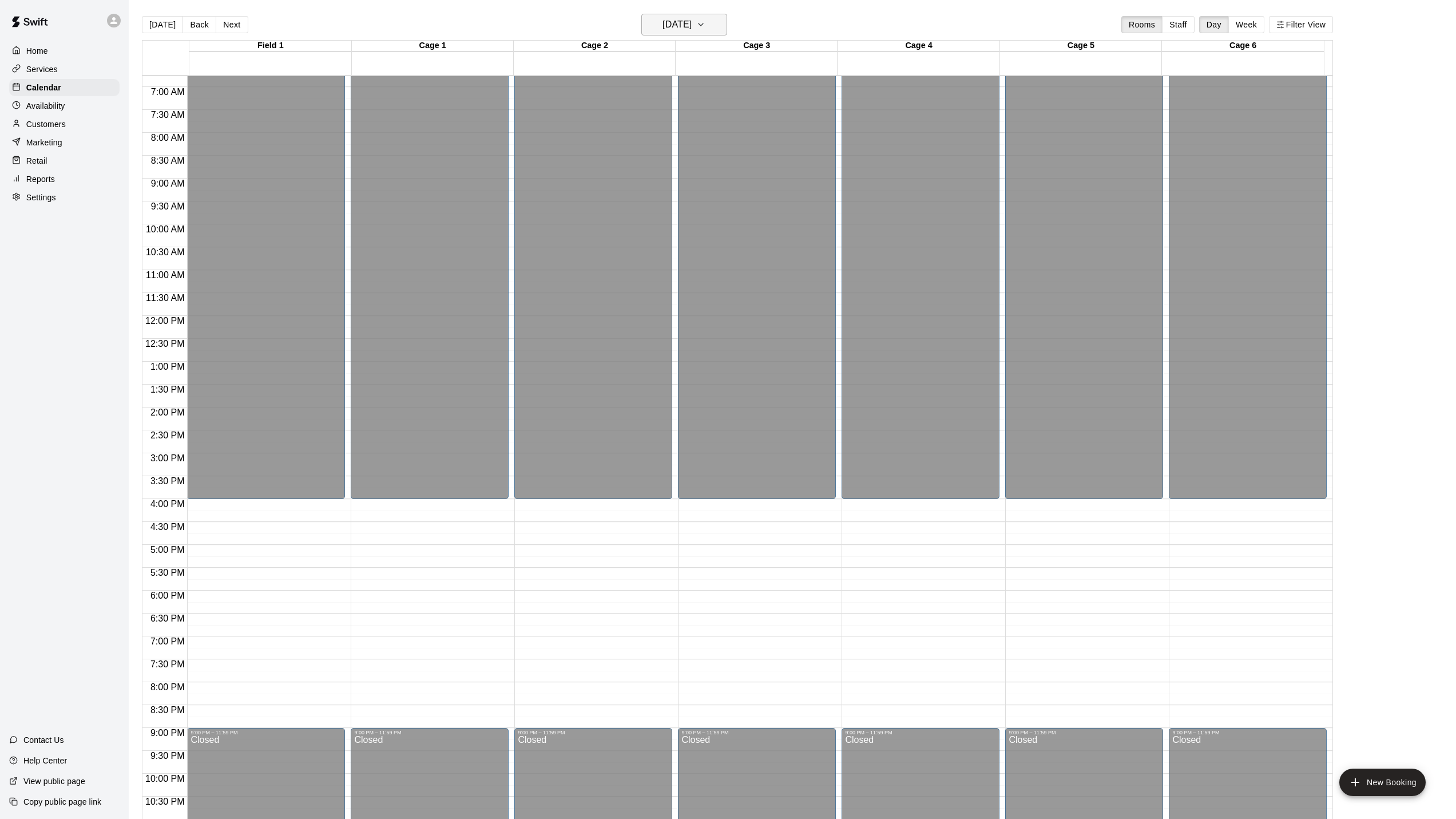
click at [705, 26] on icon "button" at bounding box center [701, 24] width 9 height 14
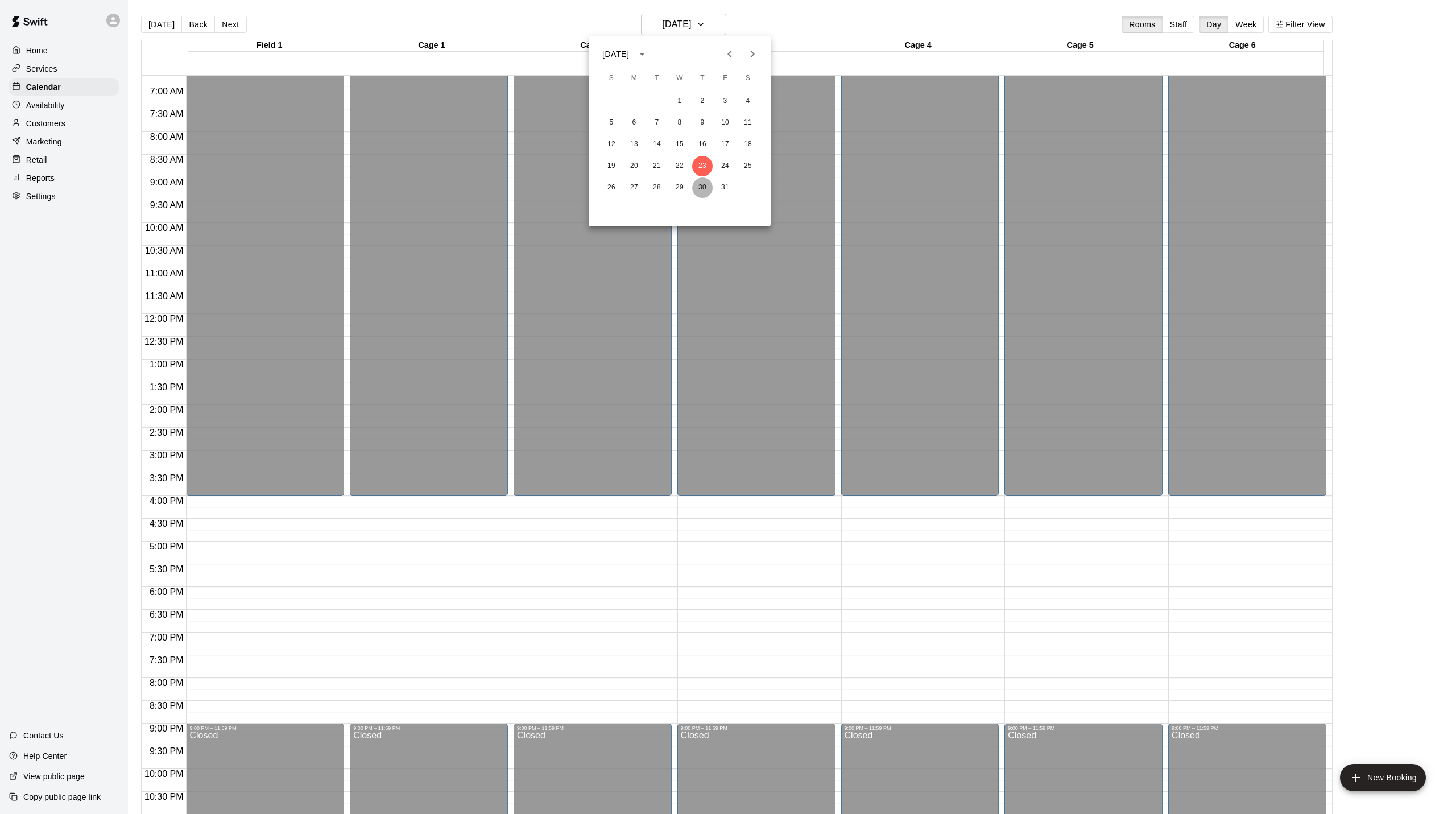
click at [707, 187] on button "30" at bounding box center [702, 187] width 20 height 20
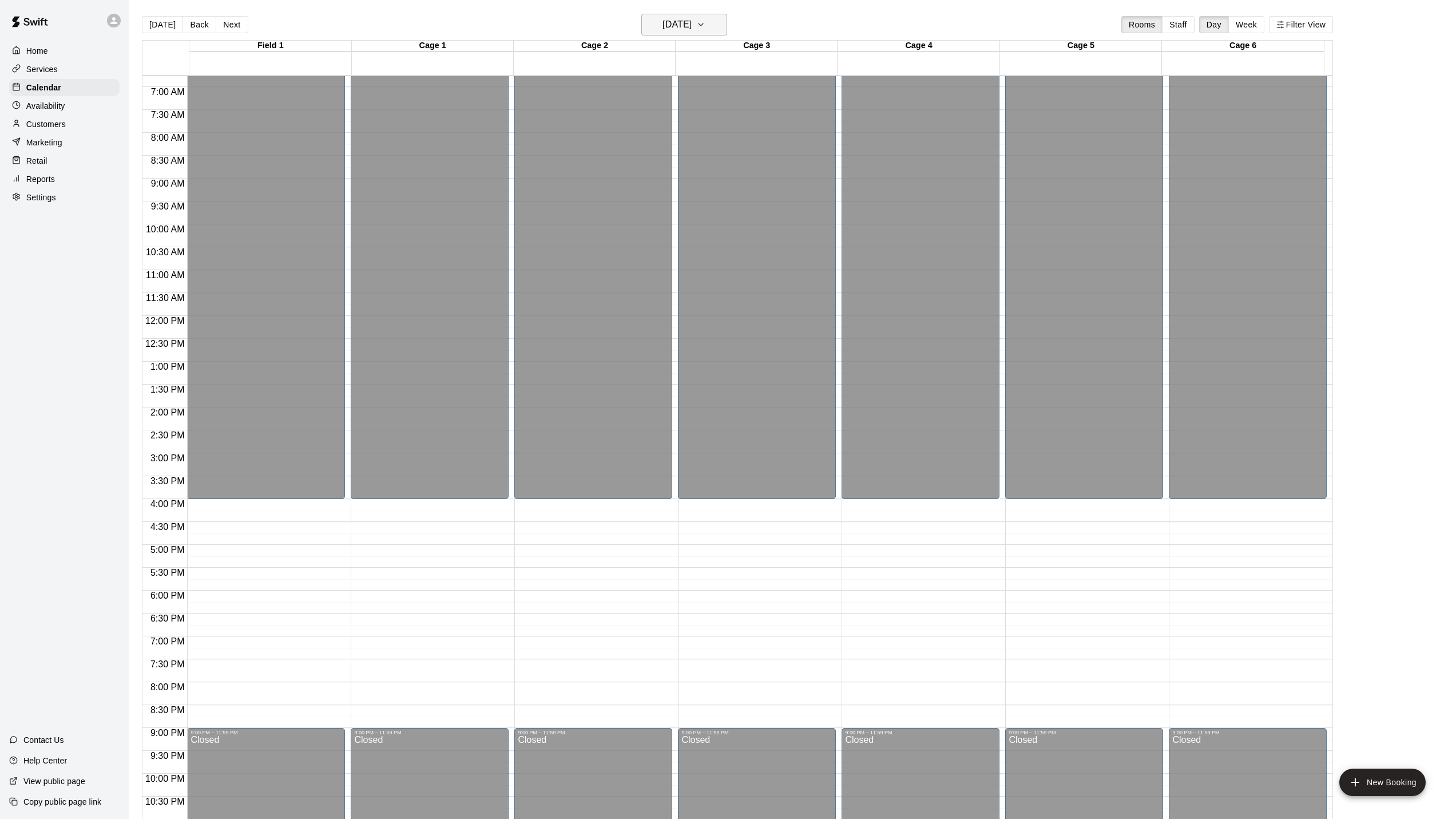
click at [703, 25] on icon "button" at bounding box center [701, 24] width 5 height 2
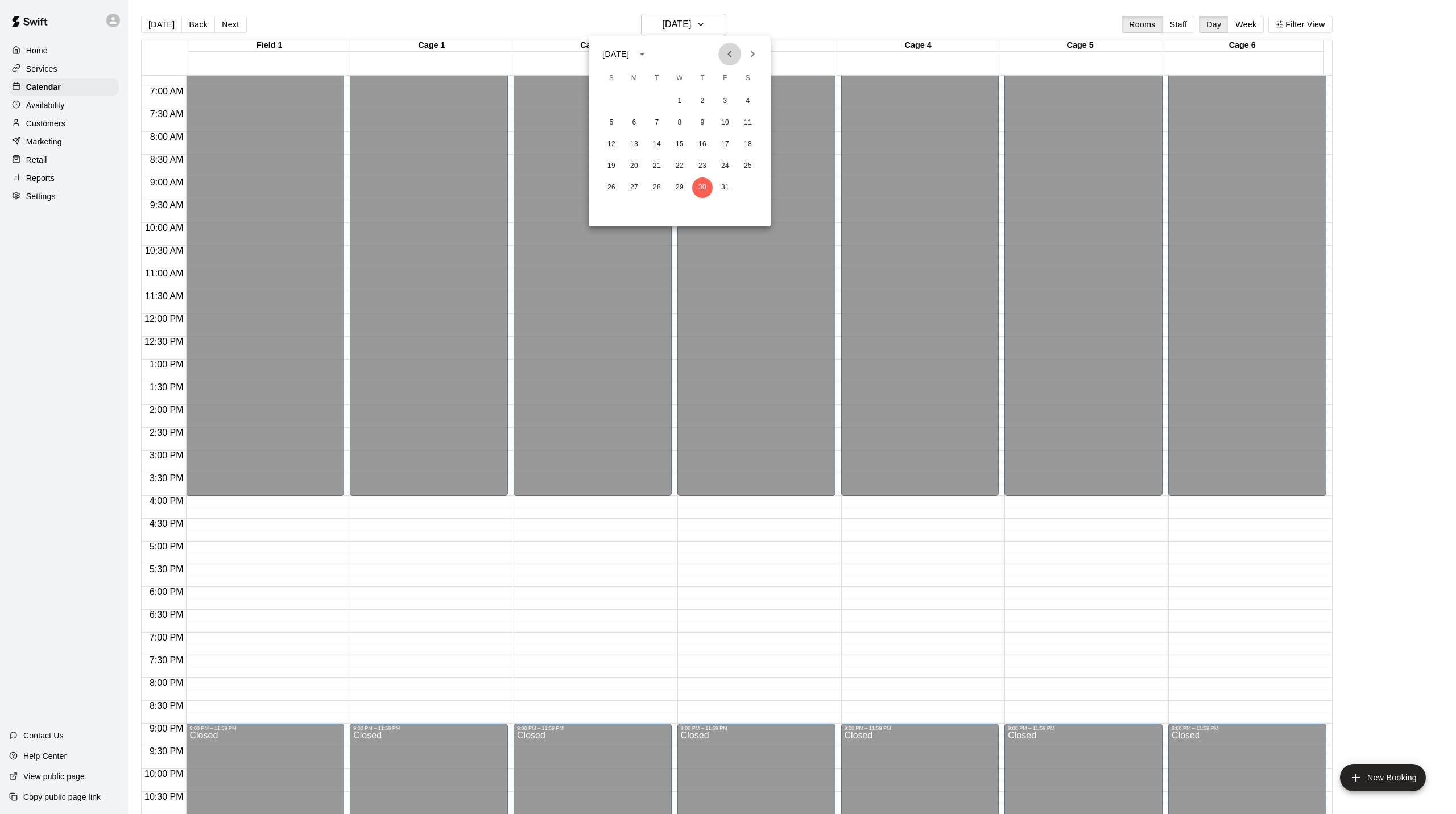
click at [723, 51] on icon "Previous month" at bounding box center [730, 54] width 14 height 14
click at [750, 53] on icon "Next month" at bounding box center [752, 54] width 14 height 14
click at [702, 186] on button "28" at bounding box center [702, 187] width 20 height 20
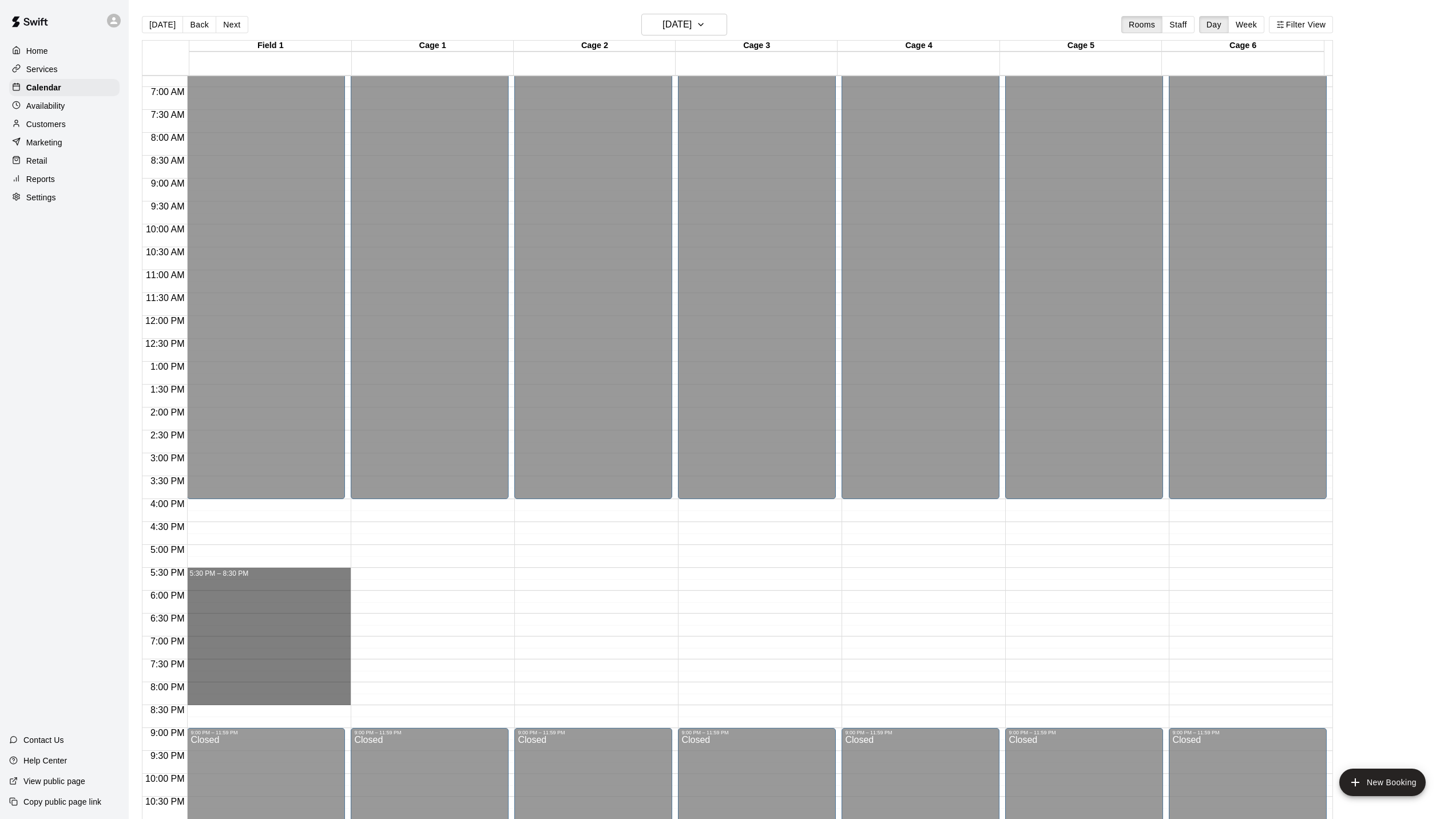
drag, startPoint x: 256, startPoint y: 574, endPoint x: 248, endPoint y: 704, distance: 130.2
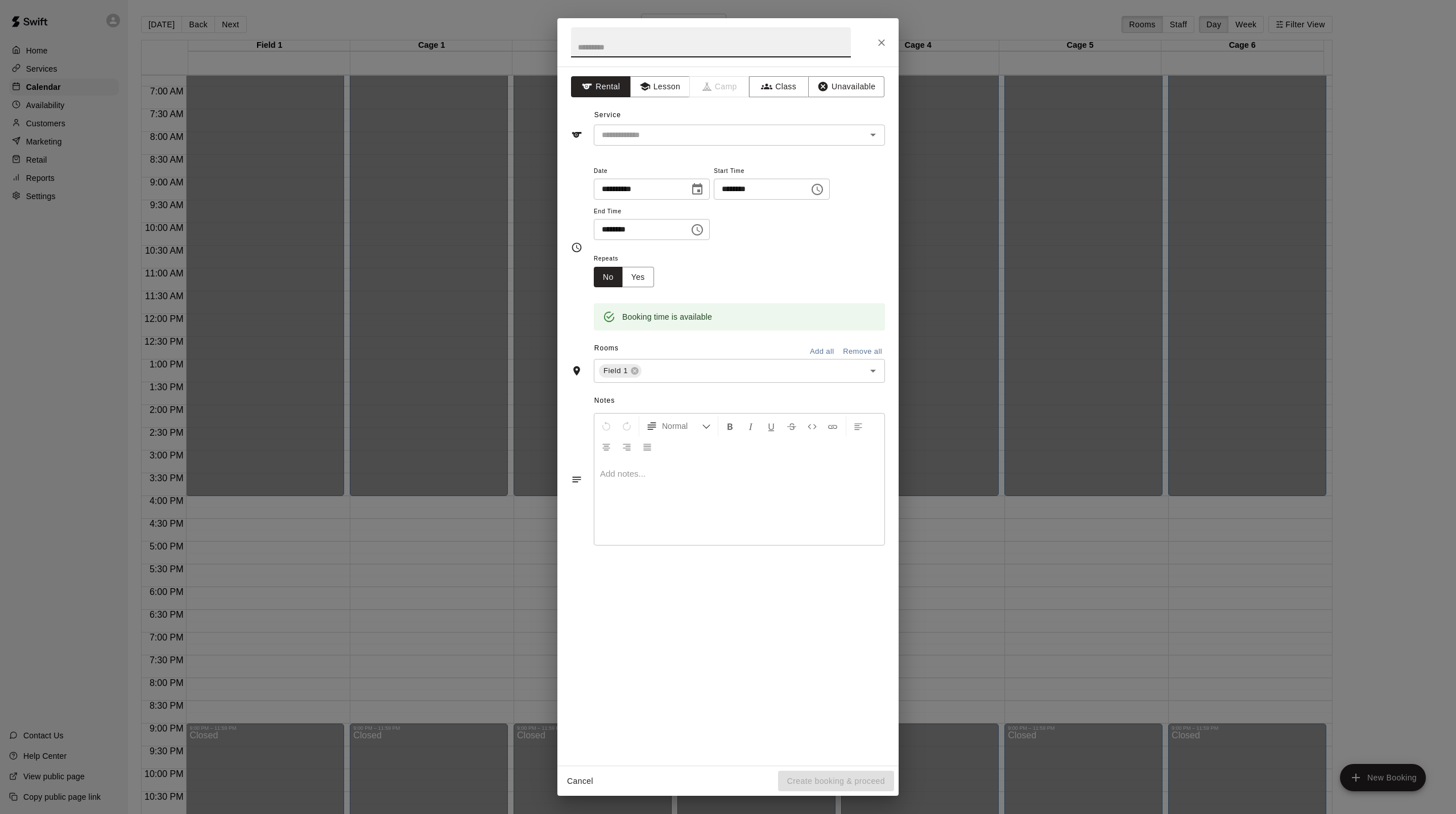
click at [636, 46] on input "text" at bounding box center [710, 42] width 280 height 30
type input "**********"
click at [877, 142] on icon "Open" at bounding box center [873, 134] width 14 height 14
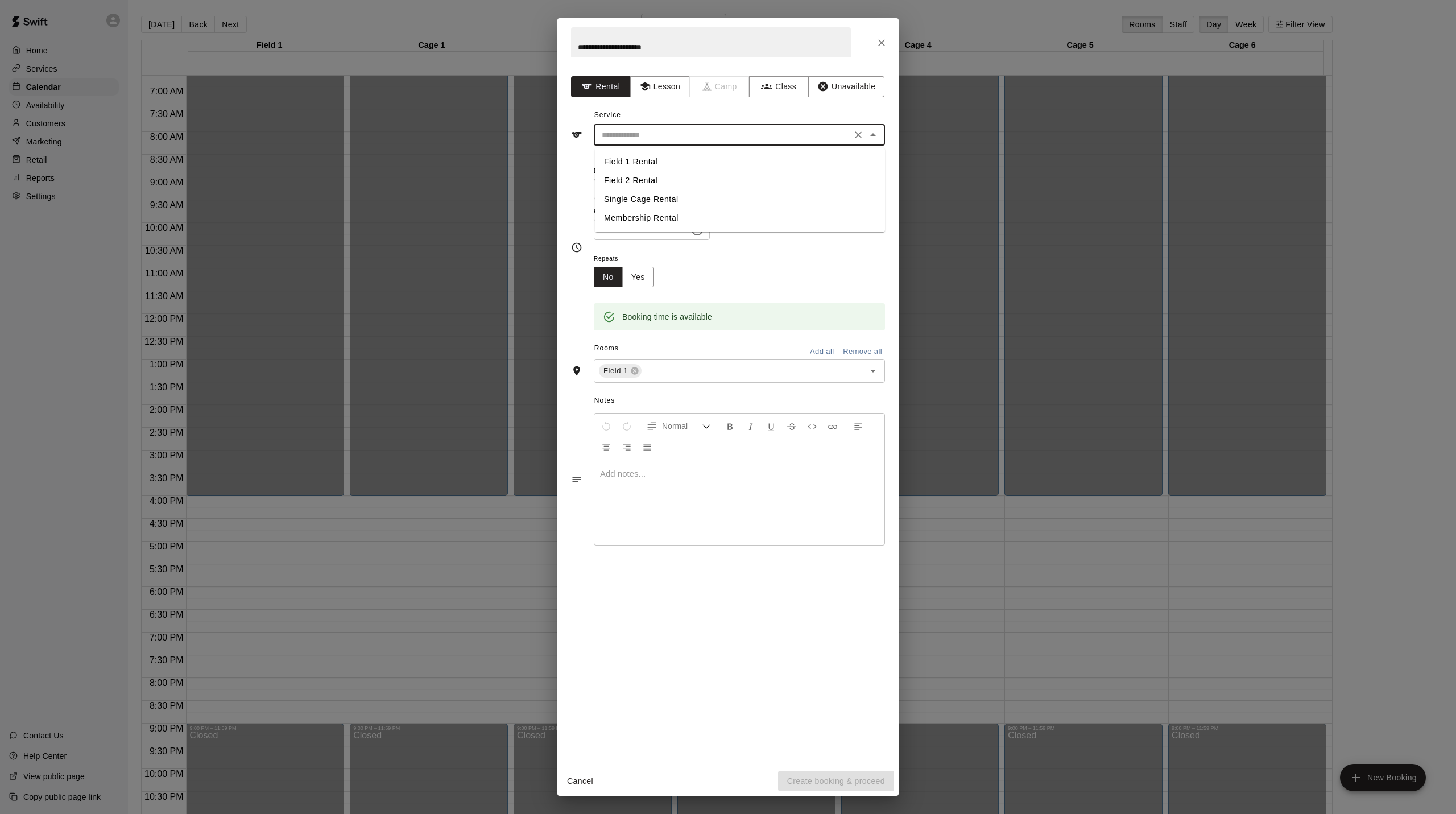
click at [642, 202] on li "Single Cage Rental" at bounding box center [740, 199] width 290 height 19
type input "**********"
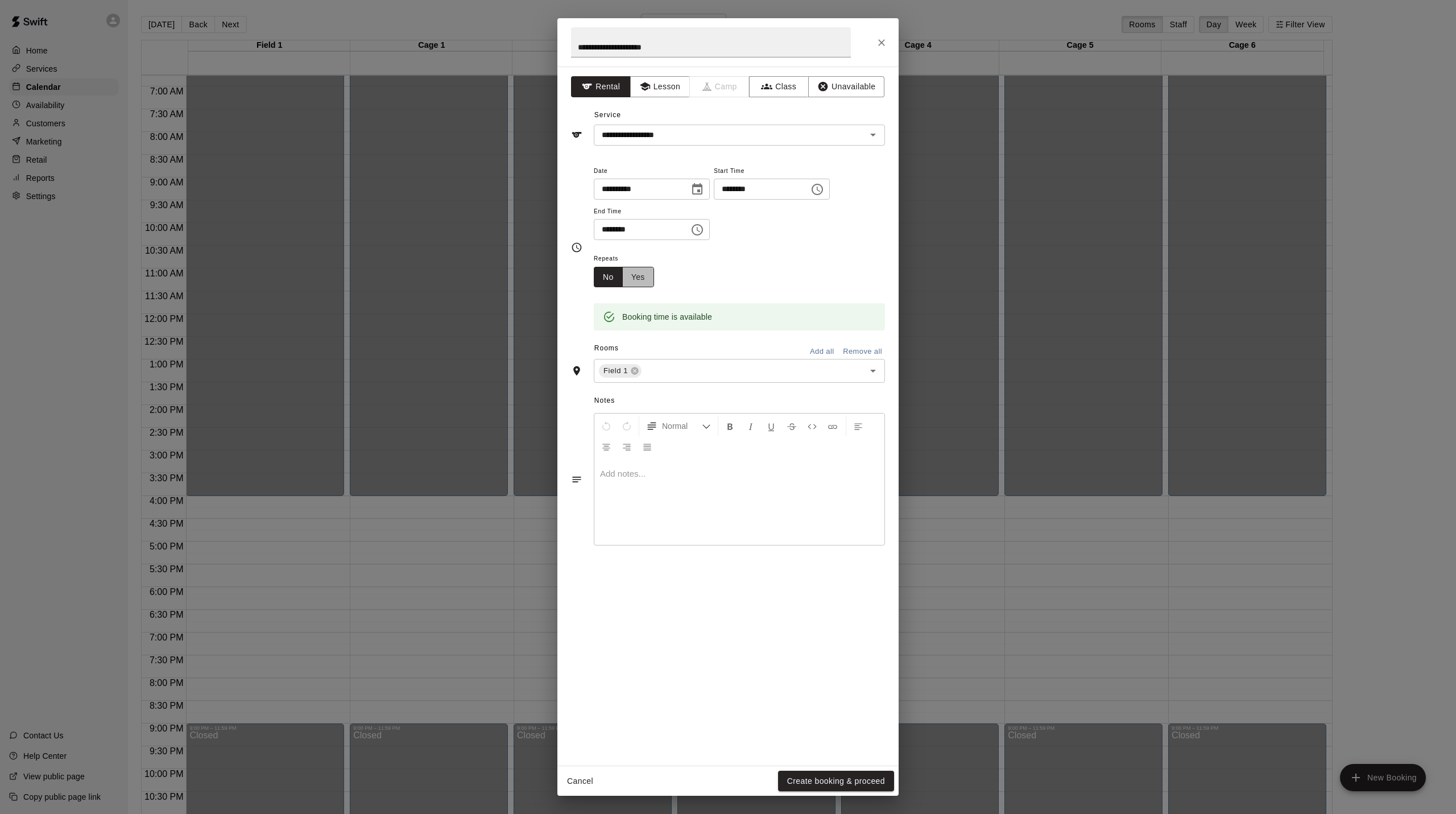
click at [646, 286] on button "Yes" at bounding box center [638, 277] width 32 height 21
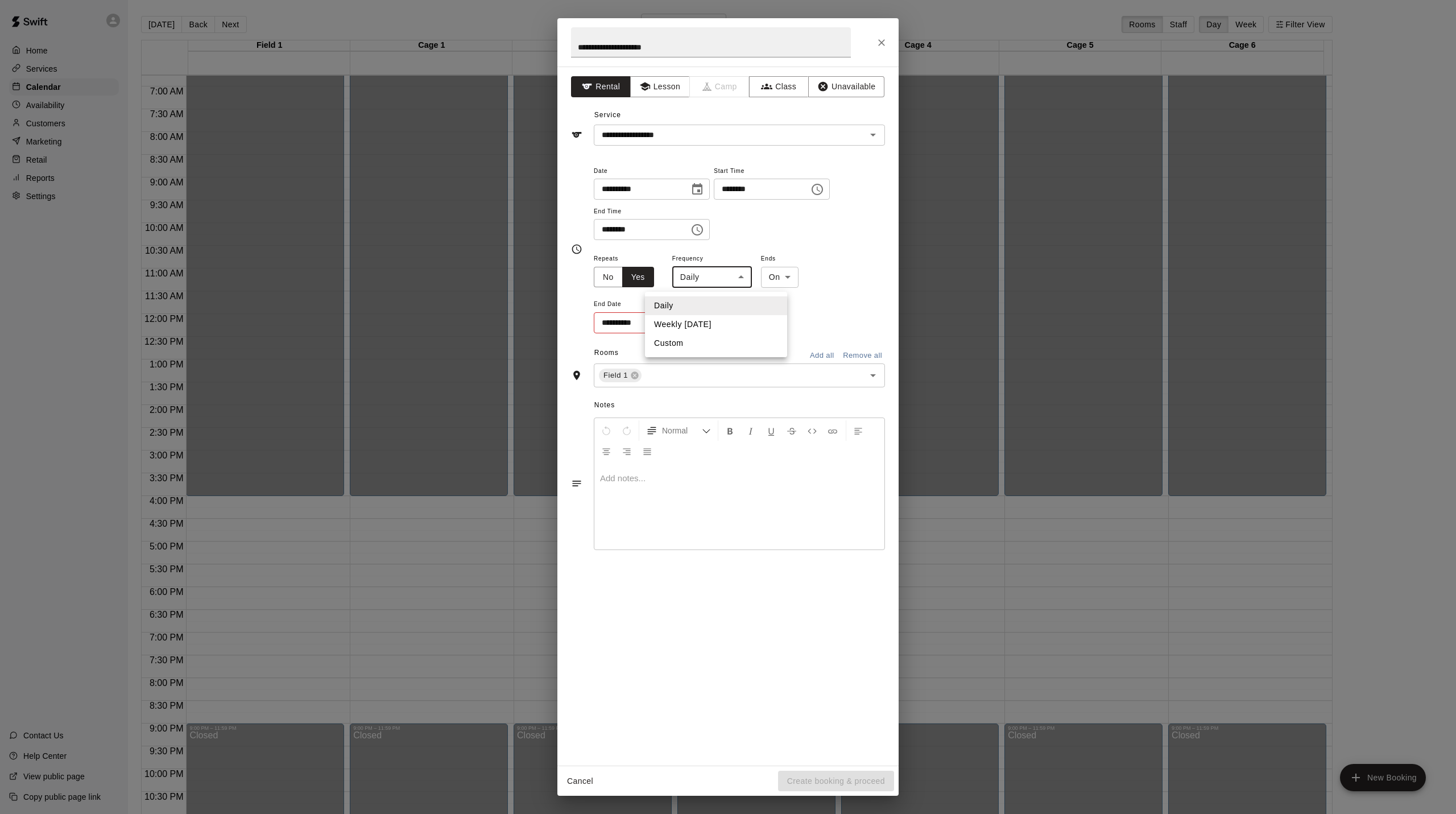
click at [742, 282] on body "Home Services Calendar Availability Customers Marketing Retail Reports Settings…" at bounding box center [728, 416] width 1456 height 832
click at [686, 322] on li "Weekly [DATE]" at bounding box center [716, 324] width 142 height 19
type input "******"
click at [696, 327] on icon "Choose date" at bounding box center [695, 322] width 14 height 14
click at [763, 354] on icon "Next month" at bounding box center [759, 355] width 14 height 14
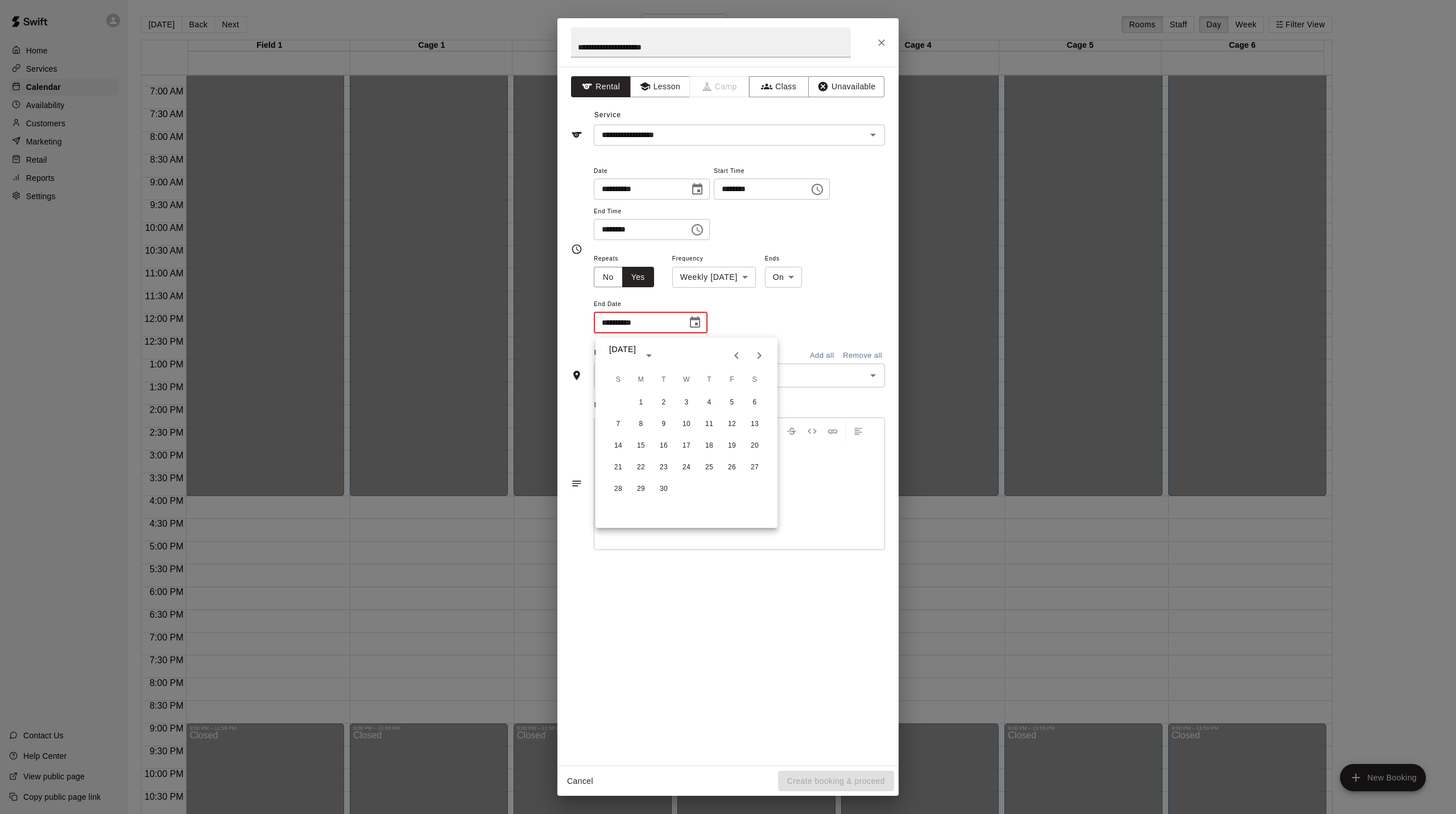
click at [763, 354] on icon "Next month" at bounding box center [759, 355] width 14 height 14
click at [729, 493] on button "31" at bounding box center [731, 489] width 20 height 20
type input "**********"
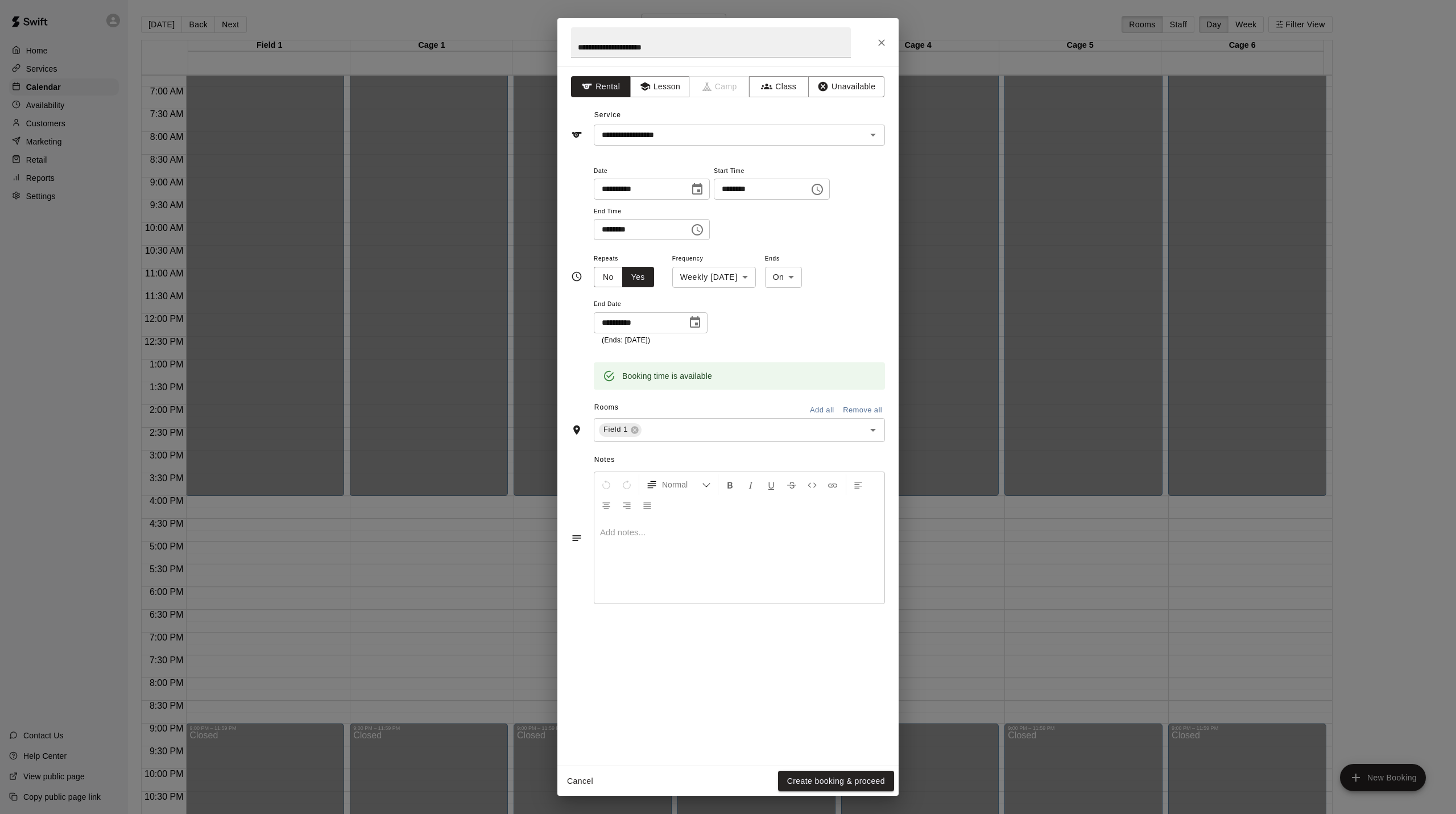
click at [821, 418] on button "Add all" at bounding box center [821, 410] width 36 height 17
click at [637, 437] on div "Field 1" at bounding box center [620, 430] width 43 height 14
click at [638, 451] on icon at bounding box center [636, 447] width 9 height 9
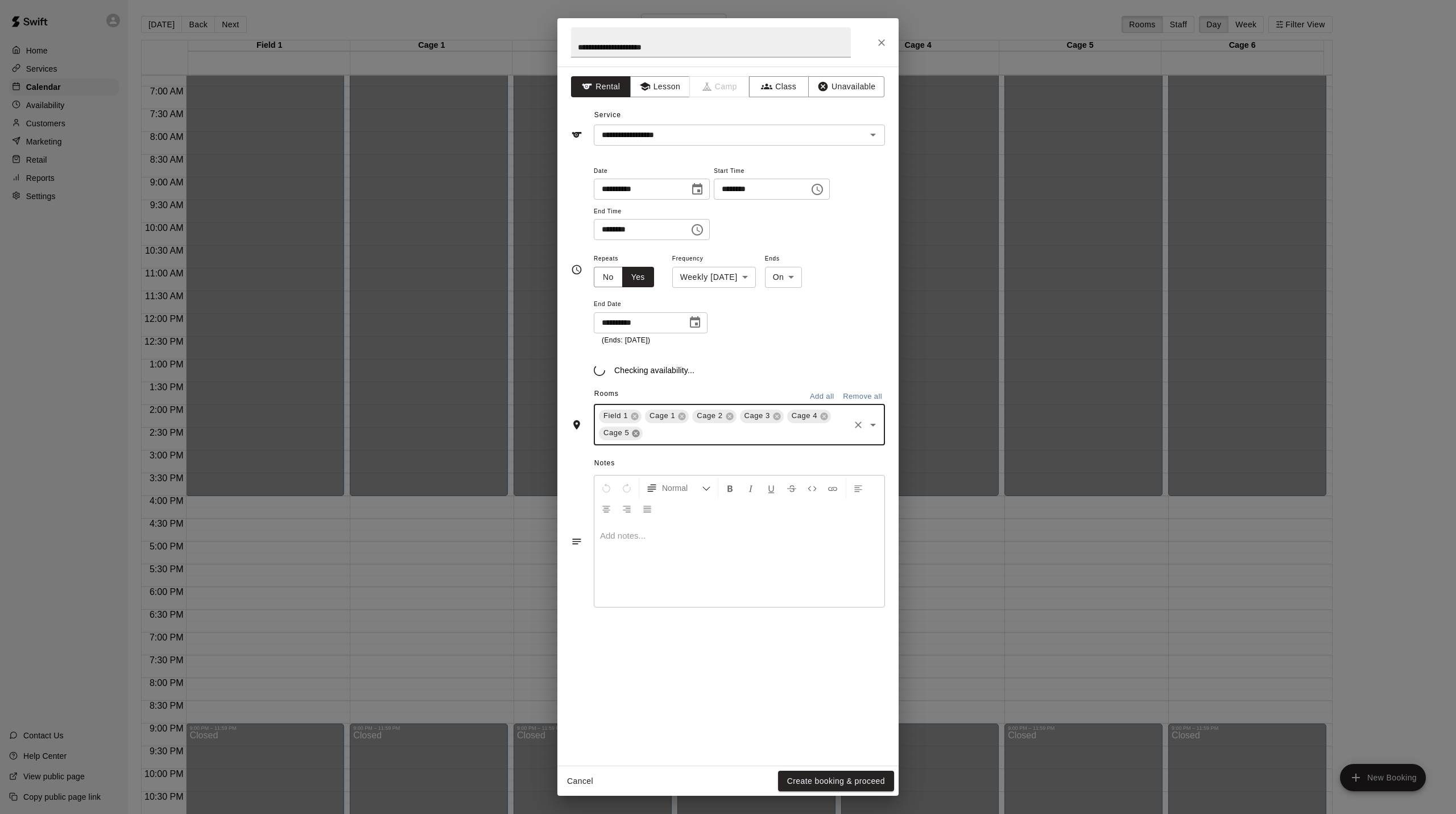
click at [639, 442] on div "Field 1 Cage 1 Cage 2 Cage 3 Cage 4 Cage 5 ​" at bounding box center [740, 425] width 291 height 41
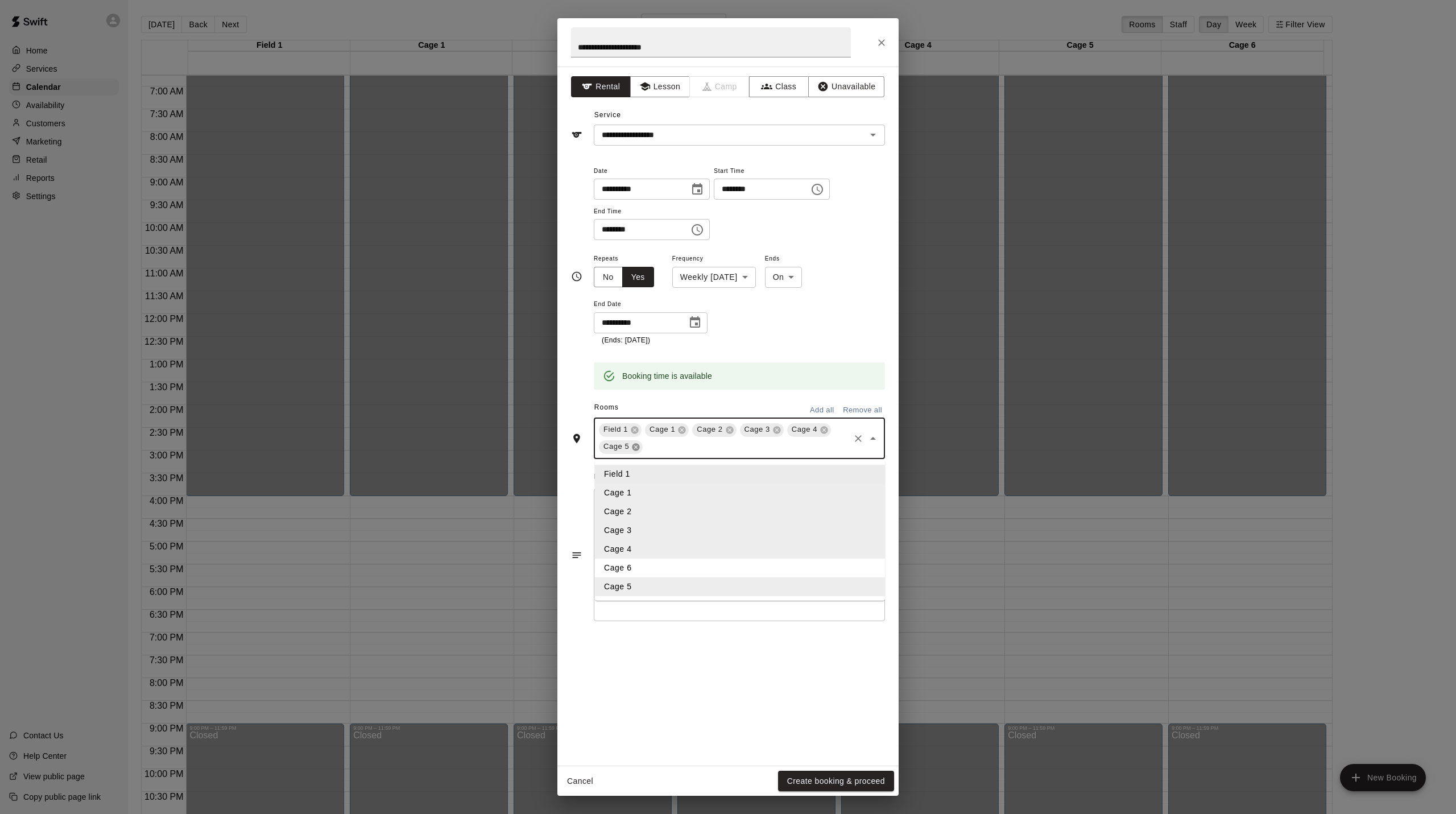
click at [638, 451] on icon at bounding box center [636, 447] width 8 height 8
click at [815, 782] on button "Create booking & proceed" at bounding box center [836, 781] width 116 height 21
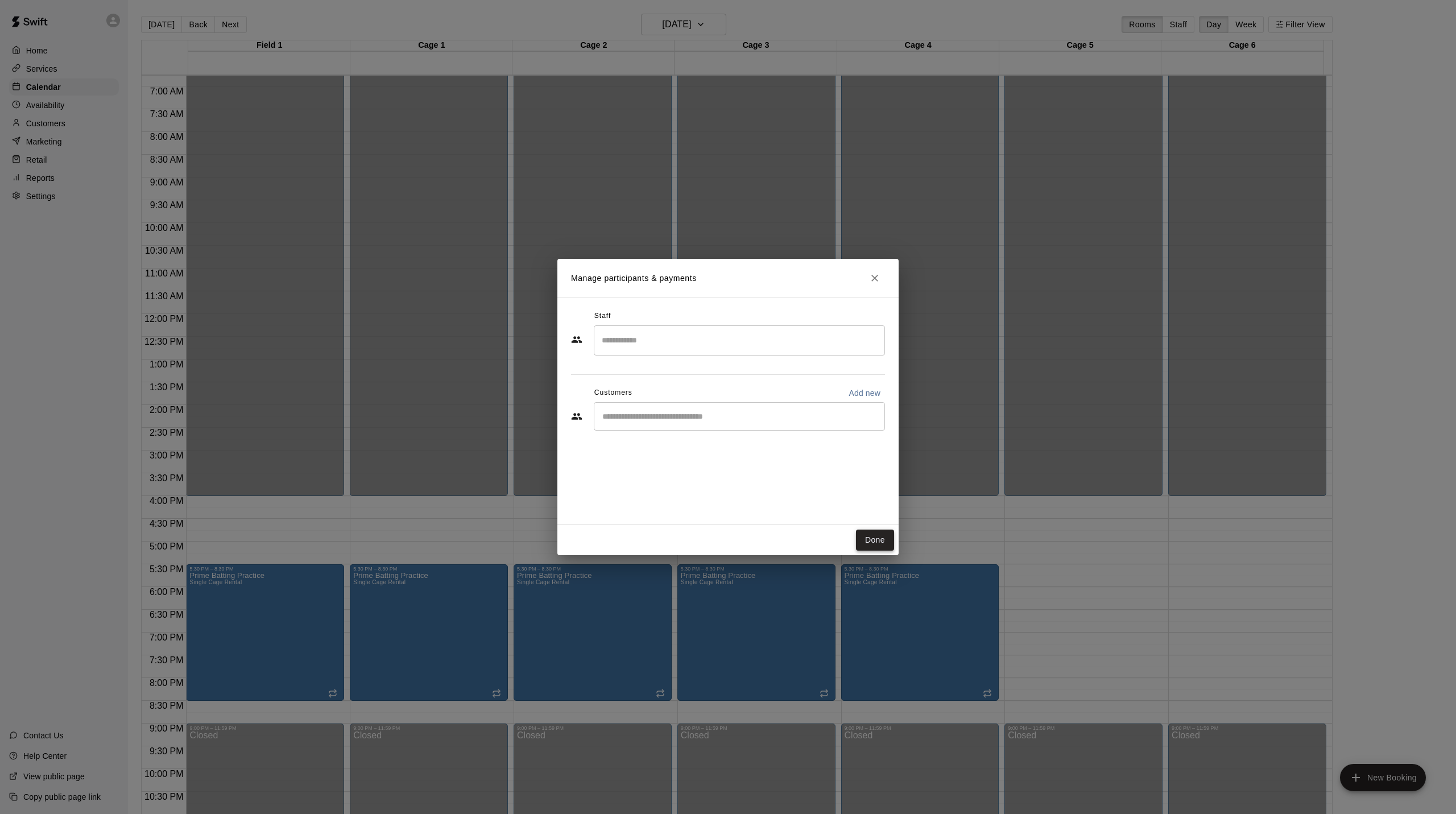
click at [867, 541] on button "Done" at bounding box center [875, 540] width 38 height 21
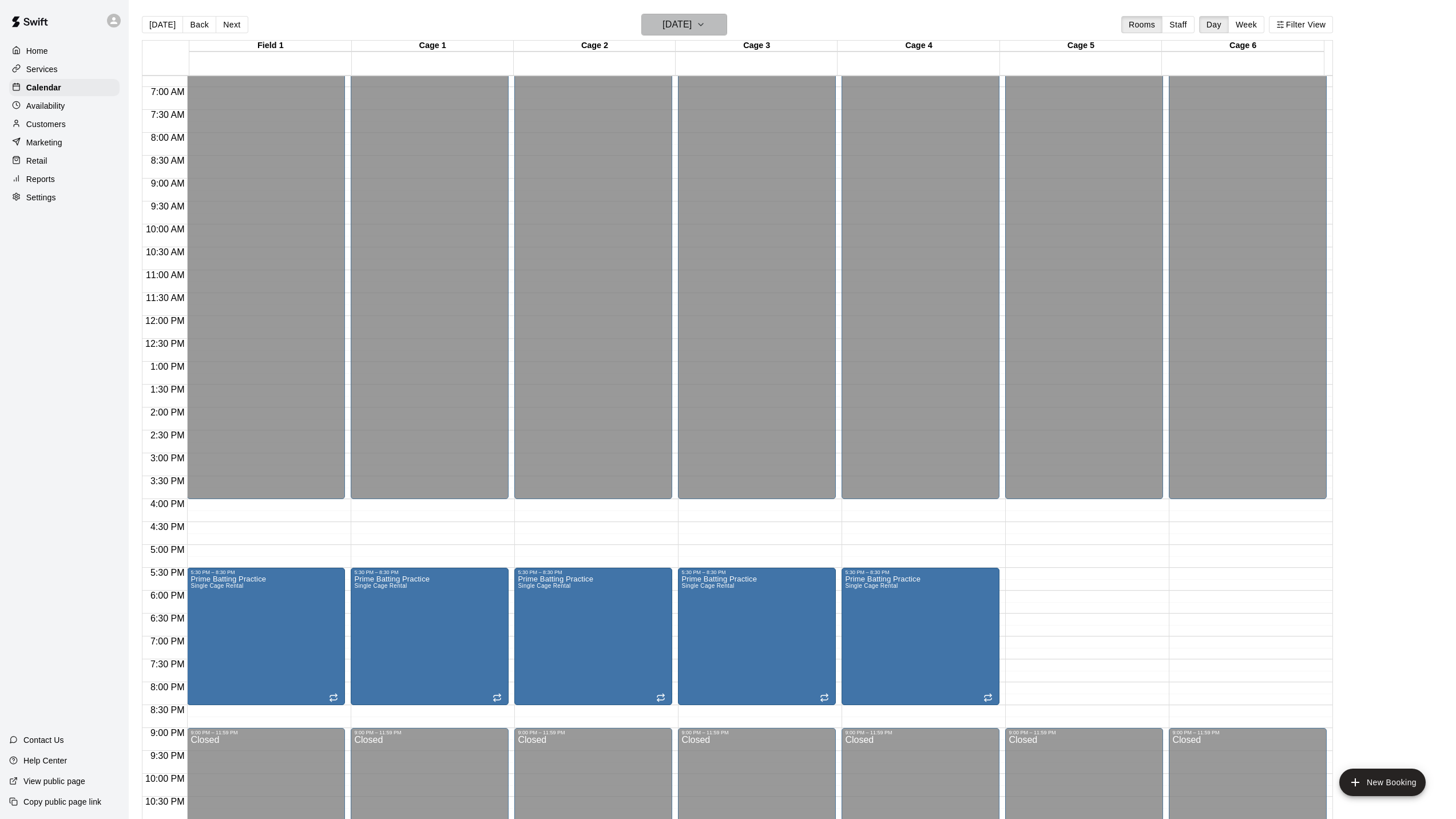
click at [705, 25] on icon "button" at bounding box center [701, 24] width 9 height 14
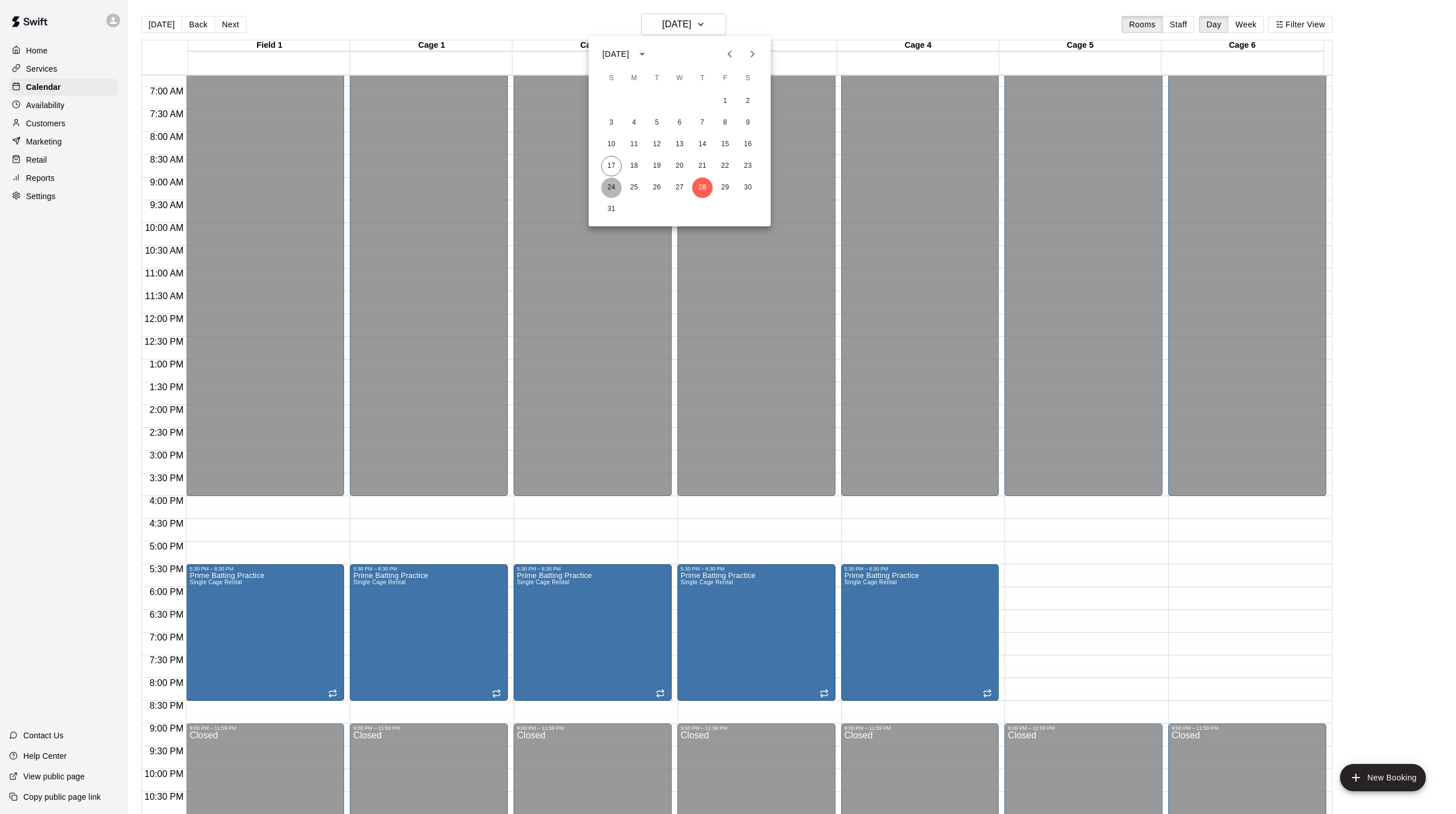
click at [612, 185] on button "24" at bounding box center [611, 187] width 20 height 20
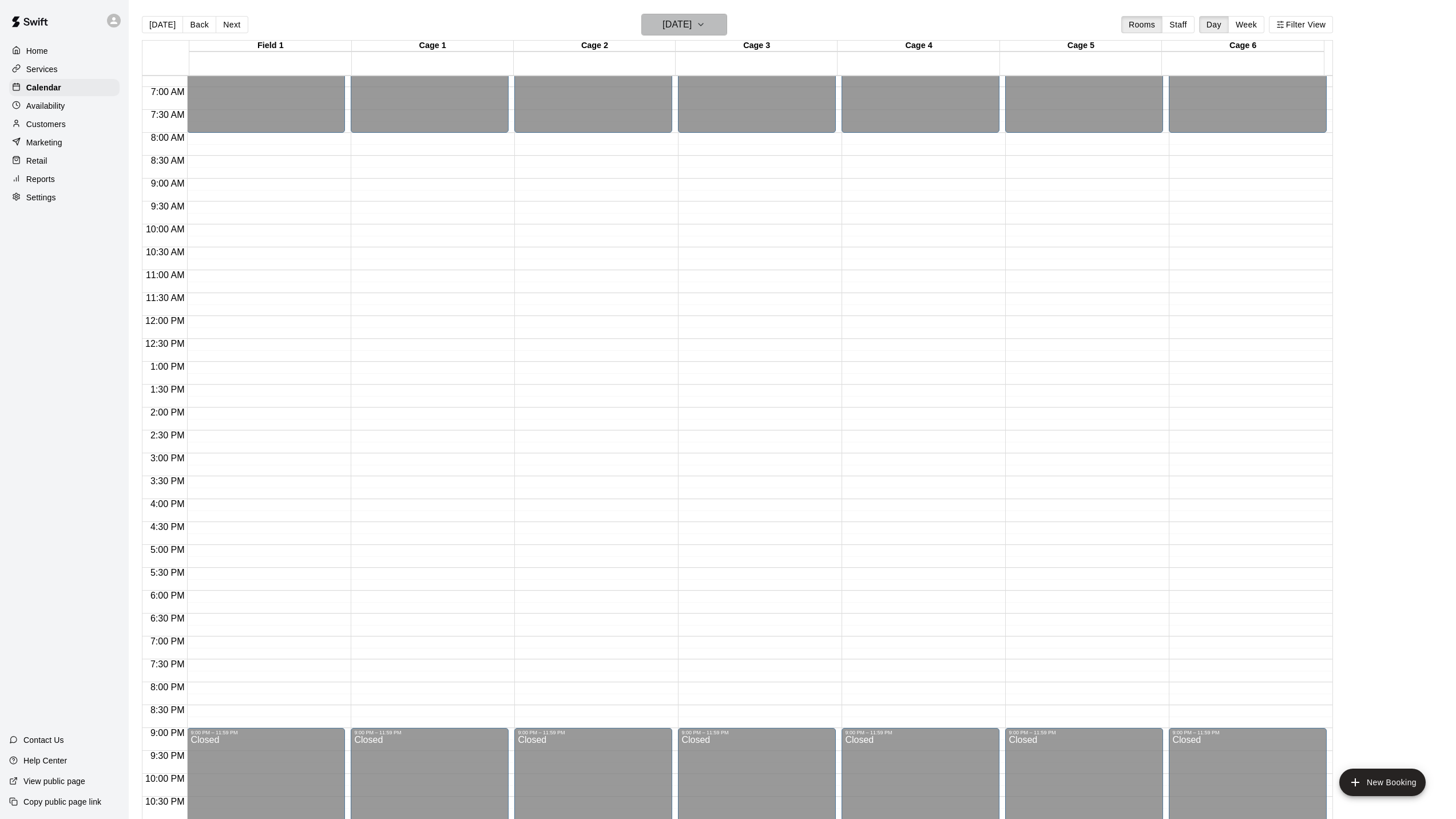
click at [724, 23] on button "[DATE]" at bounding box center [684, 24] width 86 height 22
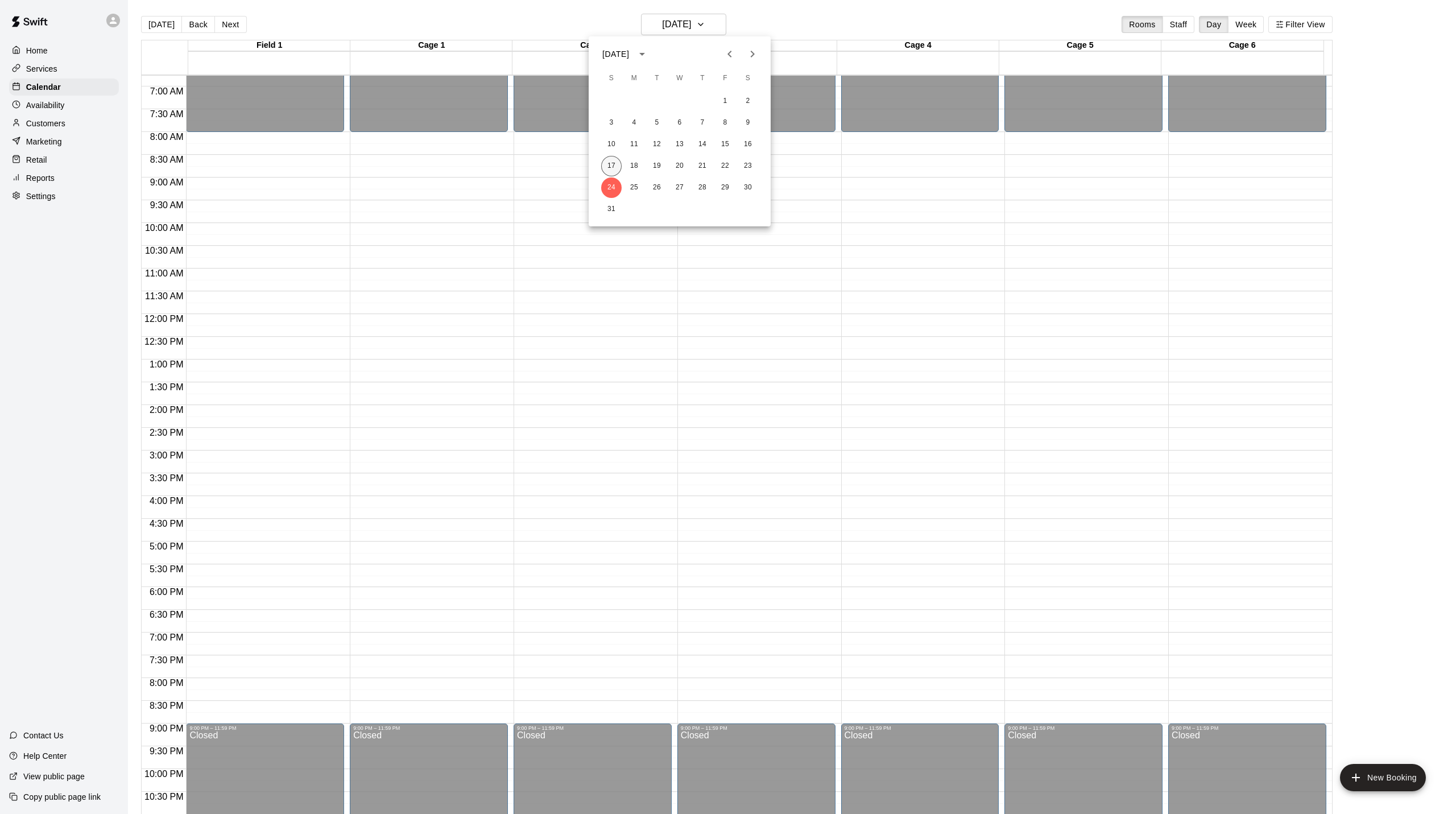
click at [616, 168] on button "17" at bounding box center [611, 166] width 20 height 20
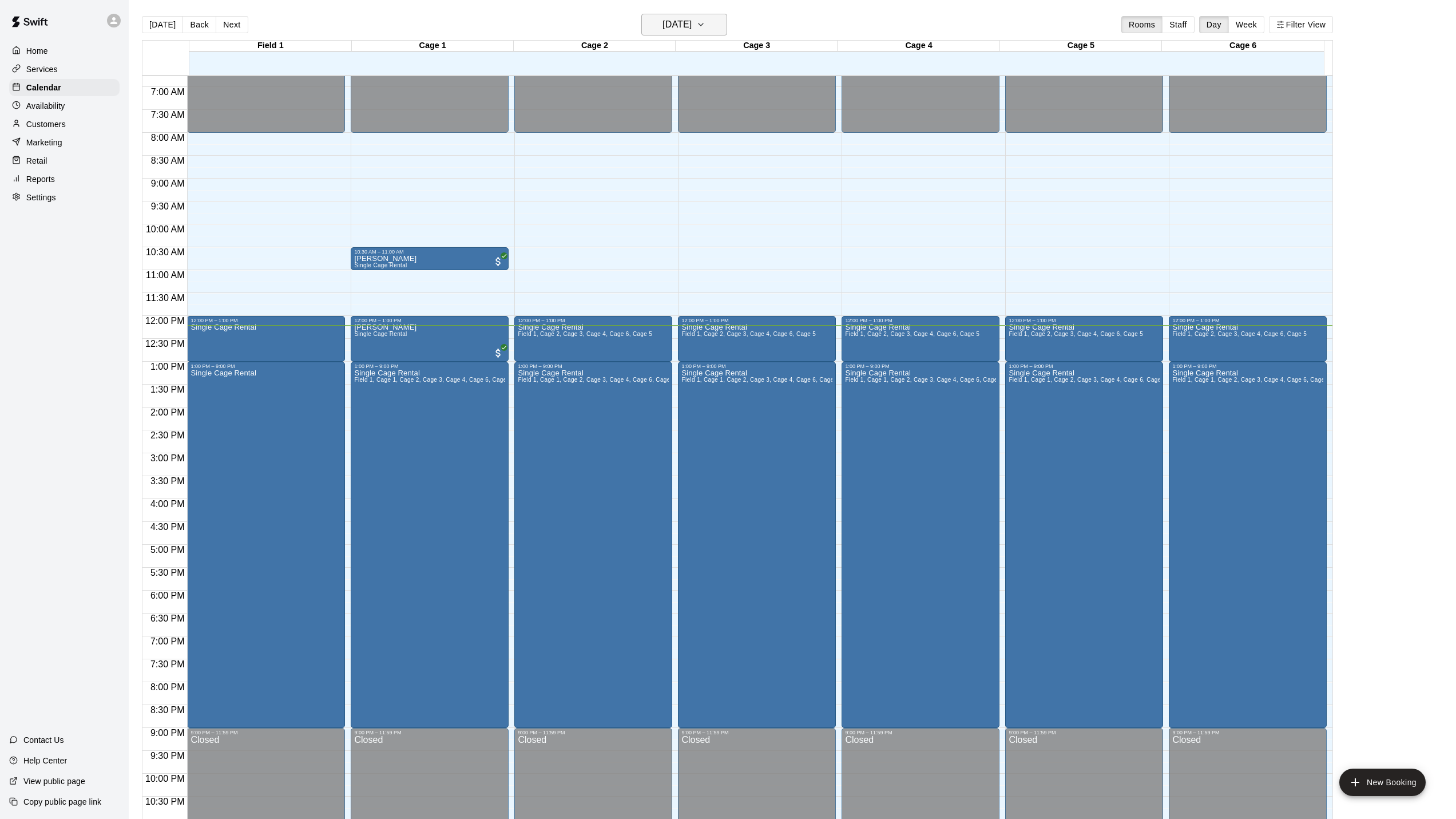
click at [705, 23] on icon "button" at bounding box center [701, 24] width 9 height 14
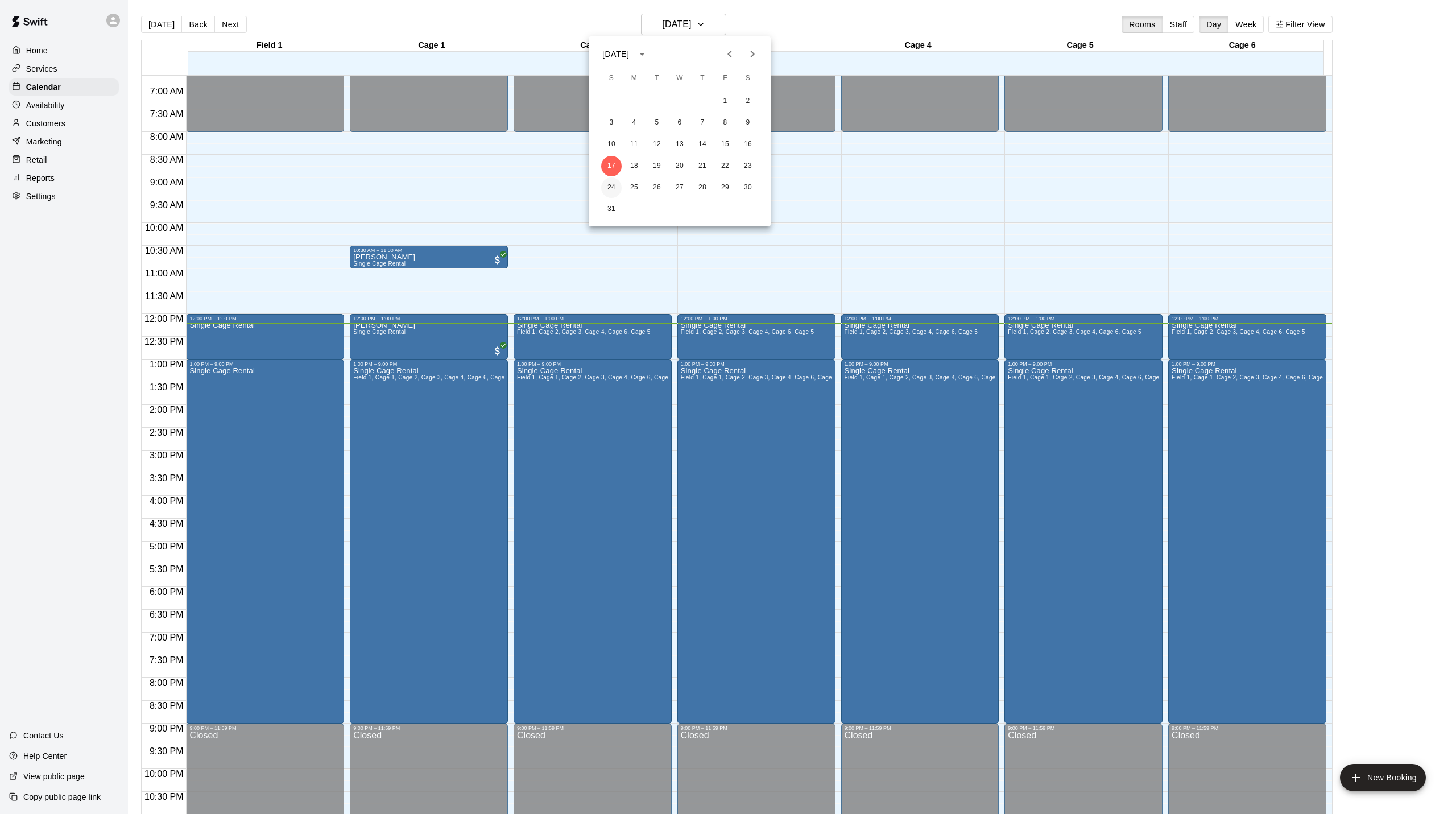
click at [613, 188] on button "24" at bounding box center [611, 187] width 20 height 20
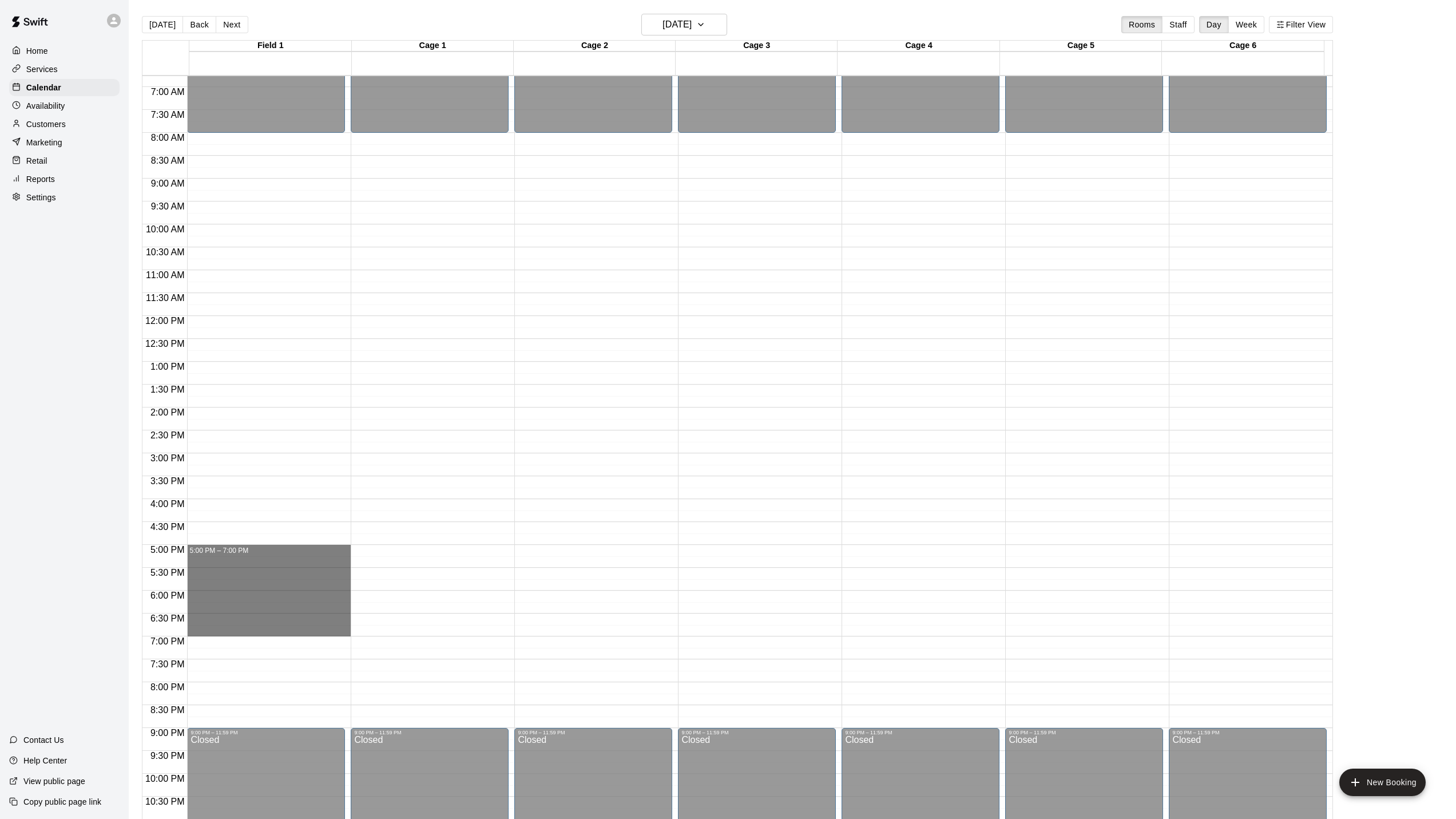
drag, startPoint x: 194, startPoint y: 553, endPoint x: 201, endPoint y: 638, distance: 85.3
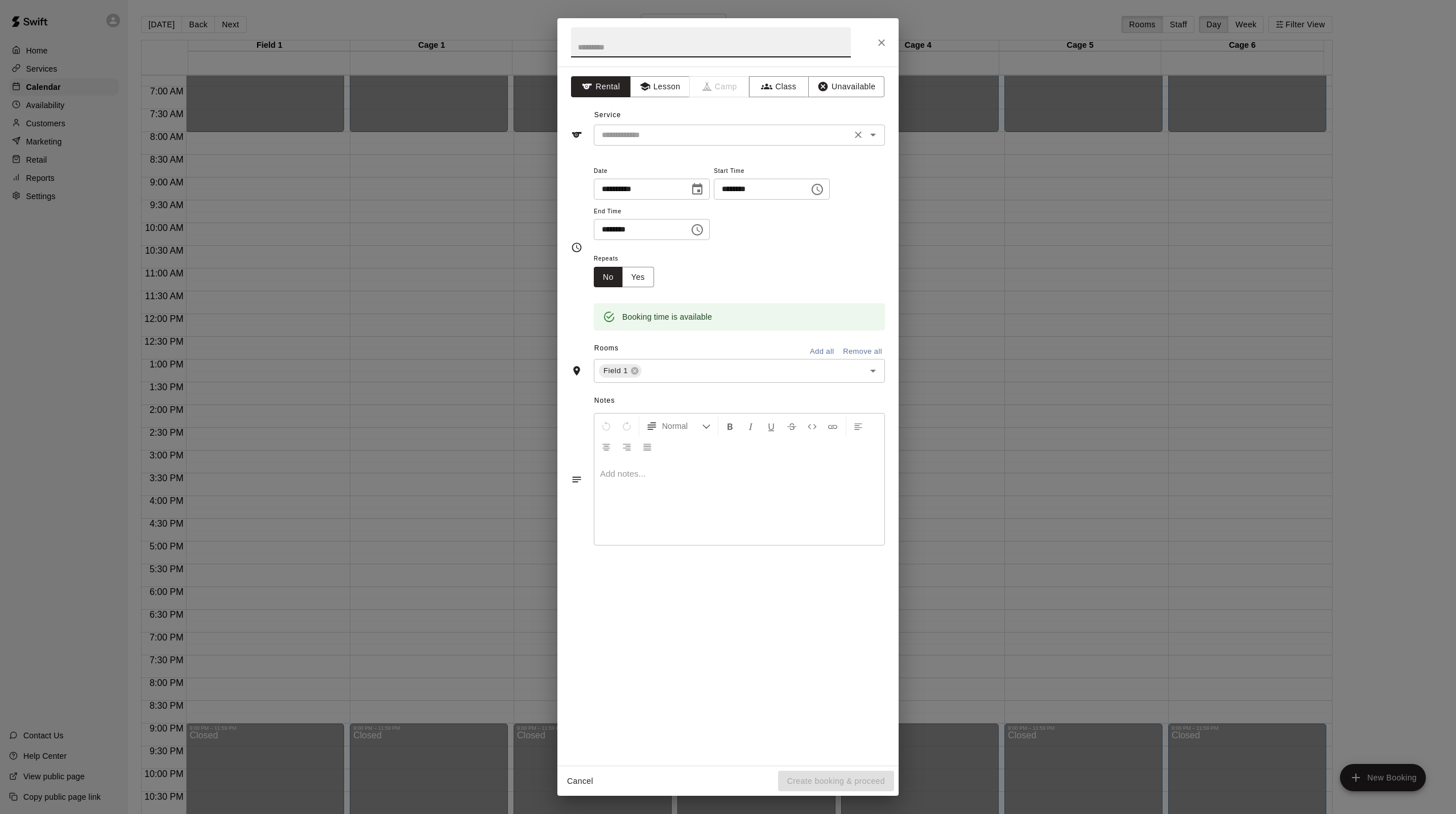
click at [666, 139] on input "text" at bounding box center [722, 134] width 251 height 14
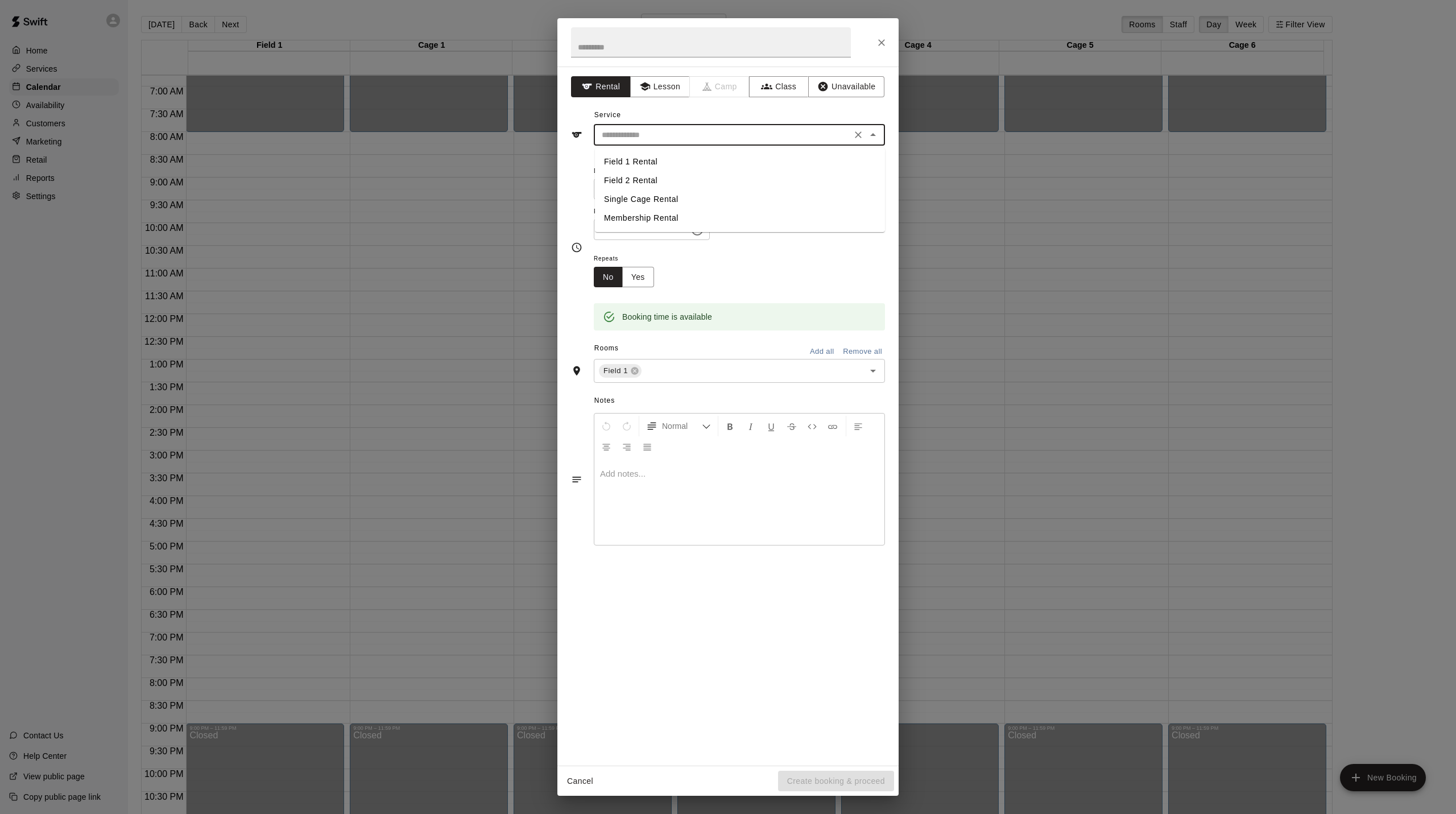
click at [629, 200] on li "Single Cage Rental" at bounding box center [740, 199] width 290 height 19
type input "**********"
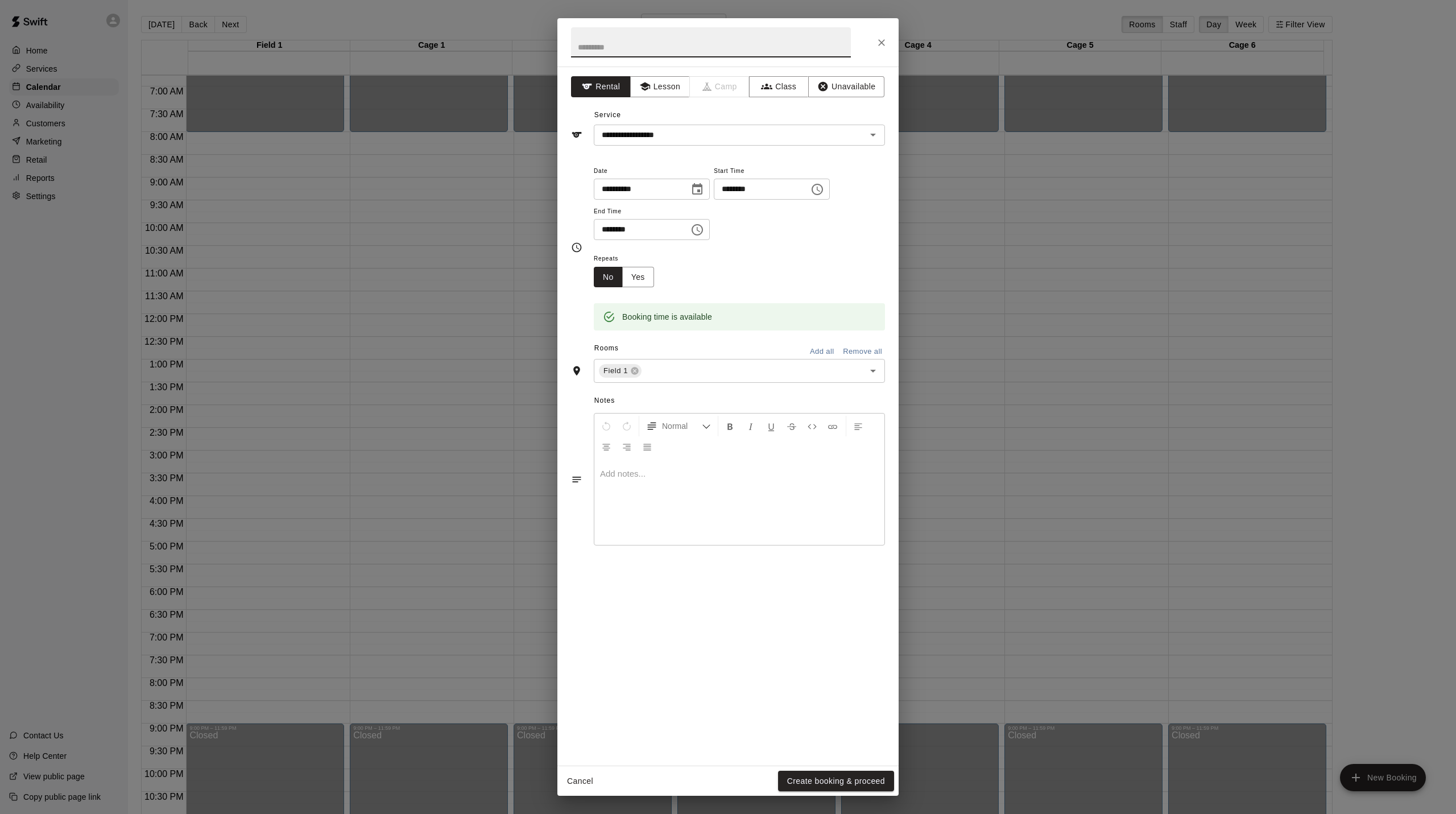
click at [620, 45] on input "text" at bounding box center [710, 42] width 280 height 30
type input "*"
type input "**********"
click at [874, 378] on icon "Open" at bounding box center [873, 371] width 14 height 14
click at [830, 357] on button "Add all" at bounding box center [821, 351] width 36 height 17
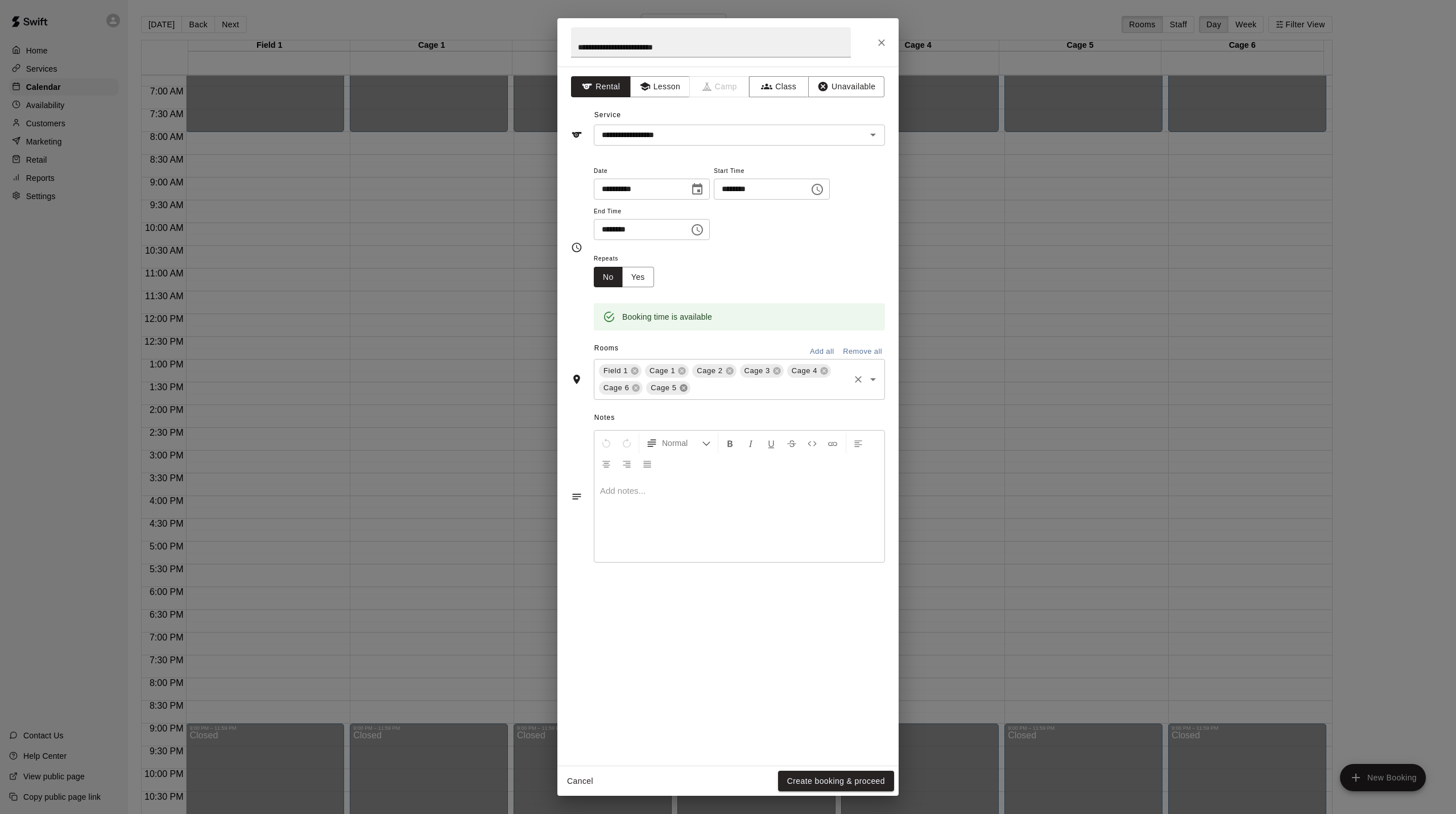
click at [688, 393] on icon at bounding box center [683, 387] width 9 height 9
click at [637, 392] on icon at bounding box center [636, 388] width 8 height 8
click at [827, 375] on icon at bounding box center [824, 371] width 8 height 8
click at [644, 282] on button "Yes" at bounding box center [638, 277] width 32 height 21
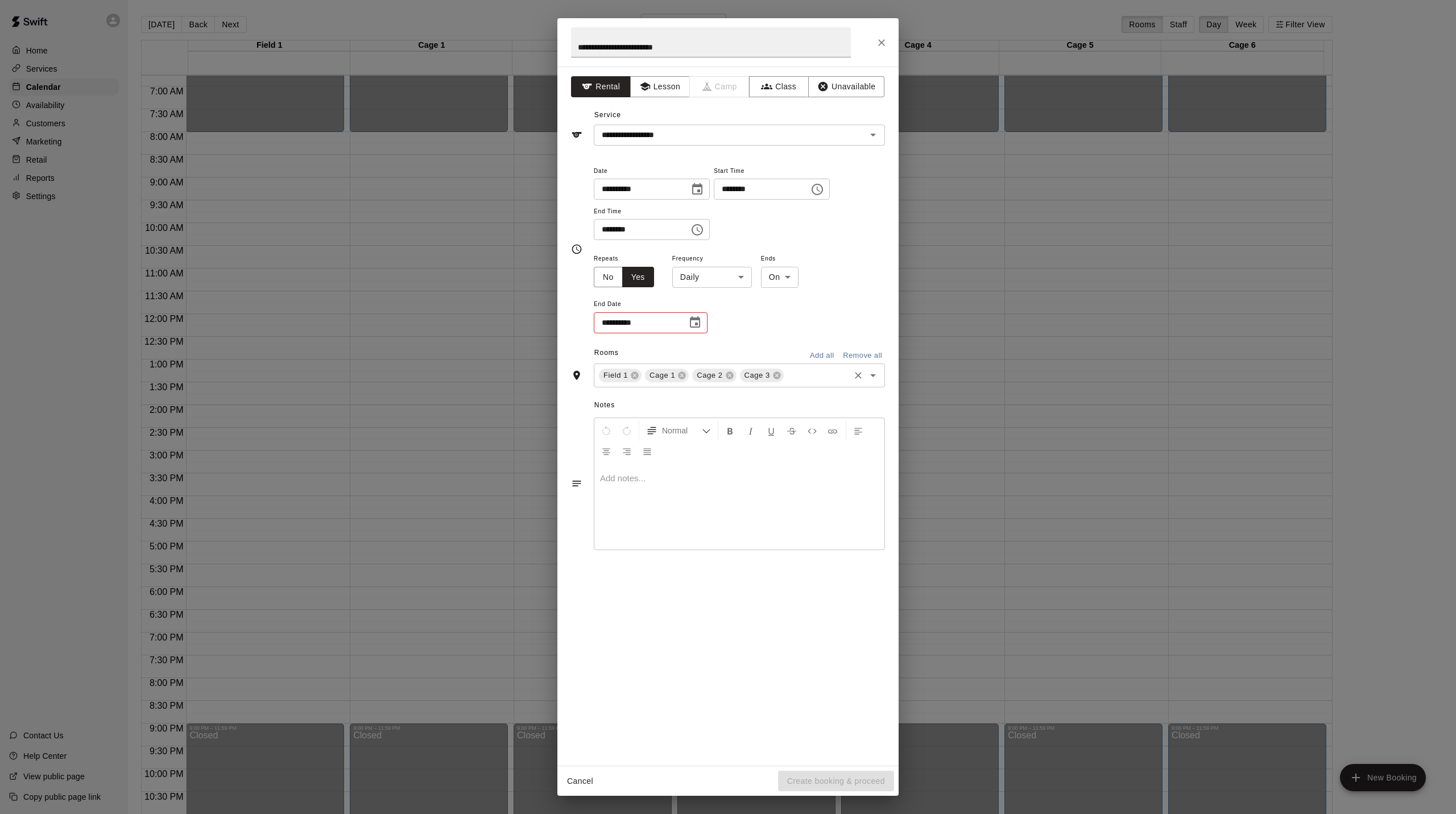
click at [750, 280] on body "Home Services Calendar Availability Customers Marketing Retail Reports Settings…" at bounding box center [728, 416] width 1456 height 832
click at [701, 322] on li "Weekly [DATE]" at bounding box center [716, 324] width 142 height 19
type input "******"
click at [698, 327] on icon "Choose date" at bounding box center [695, 322] width 14 height 14
click at [758, 356] on icon "Next month" at bounding box center [759, 355] width 14 height 14
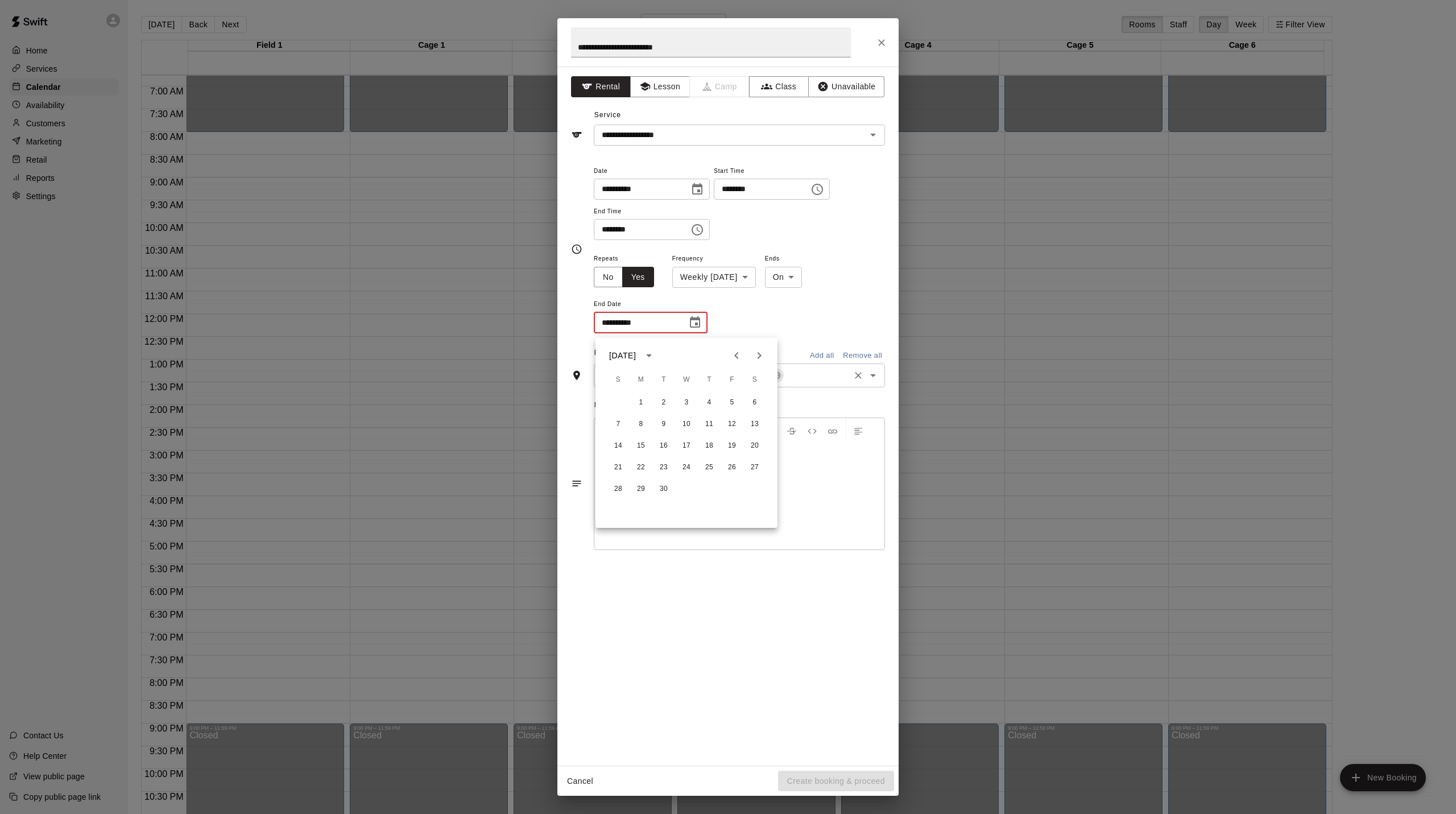
click at [758, 356] on icon "Next month" at bounding box center [759, 355] width 14 height 14
click at [764, 357] on icon "Next month" at bounding box center [759, 355] width 14 height 14
click at [623, 423] on button "2" at bounding box center [618, 424] width 20 height 20
type input "**********"
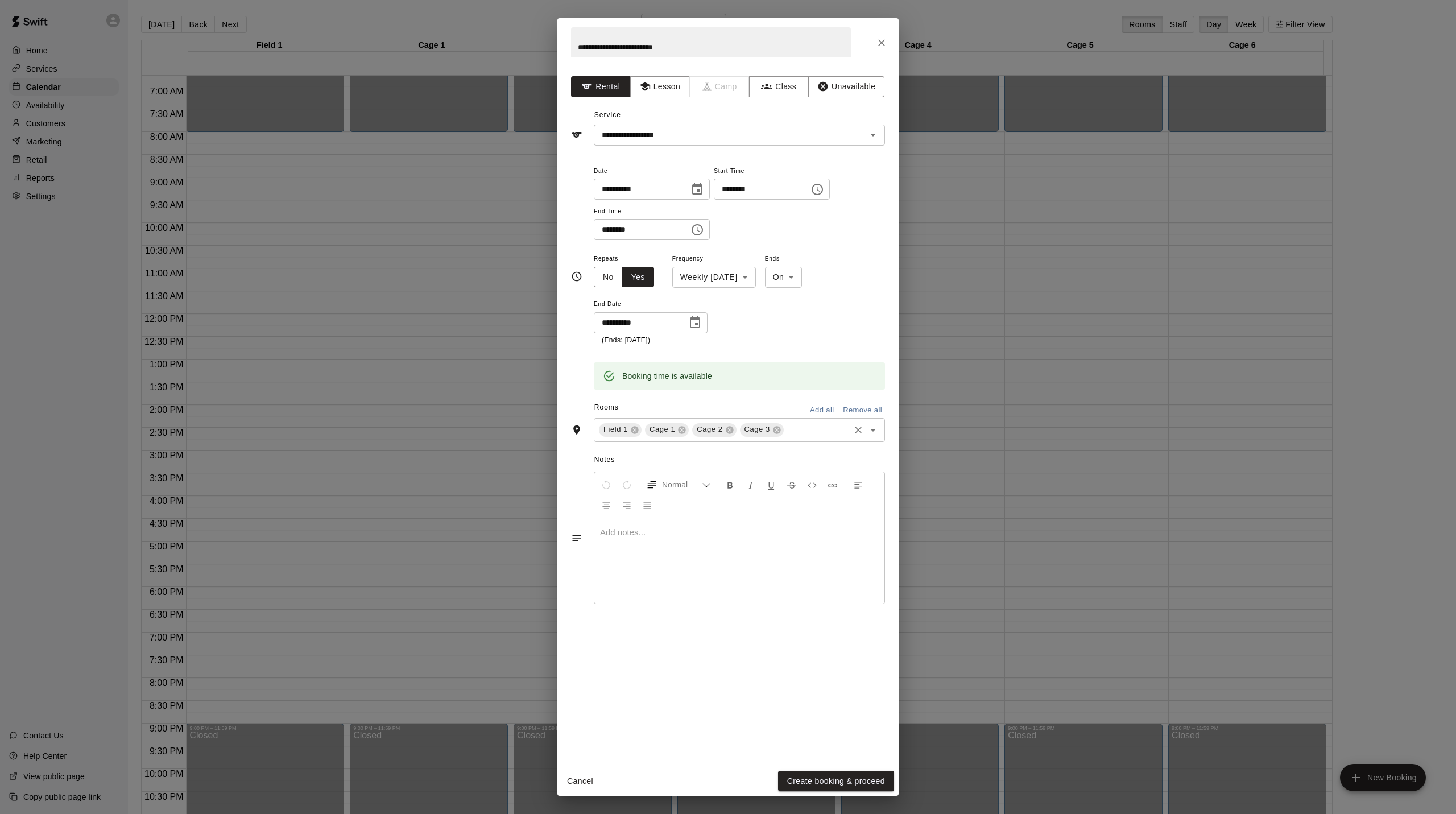
click at [799, 779] on button "Create booking & proceed" at bounding box center [836, 781] width 116 height 21
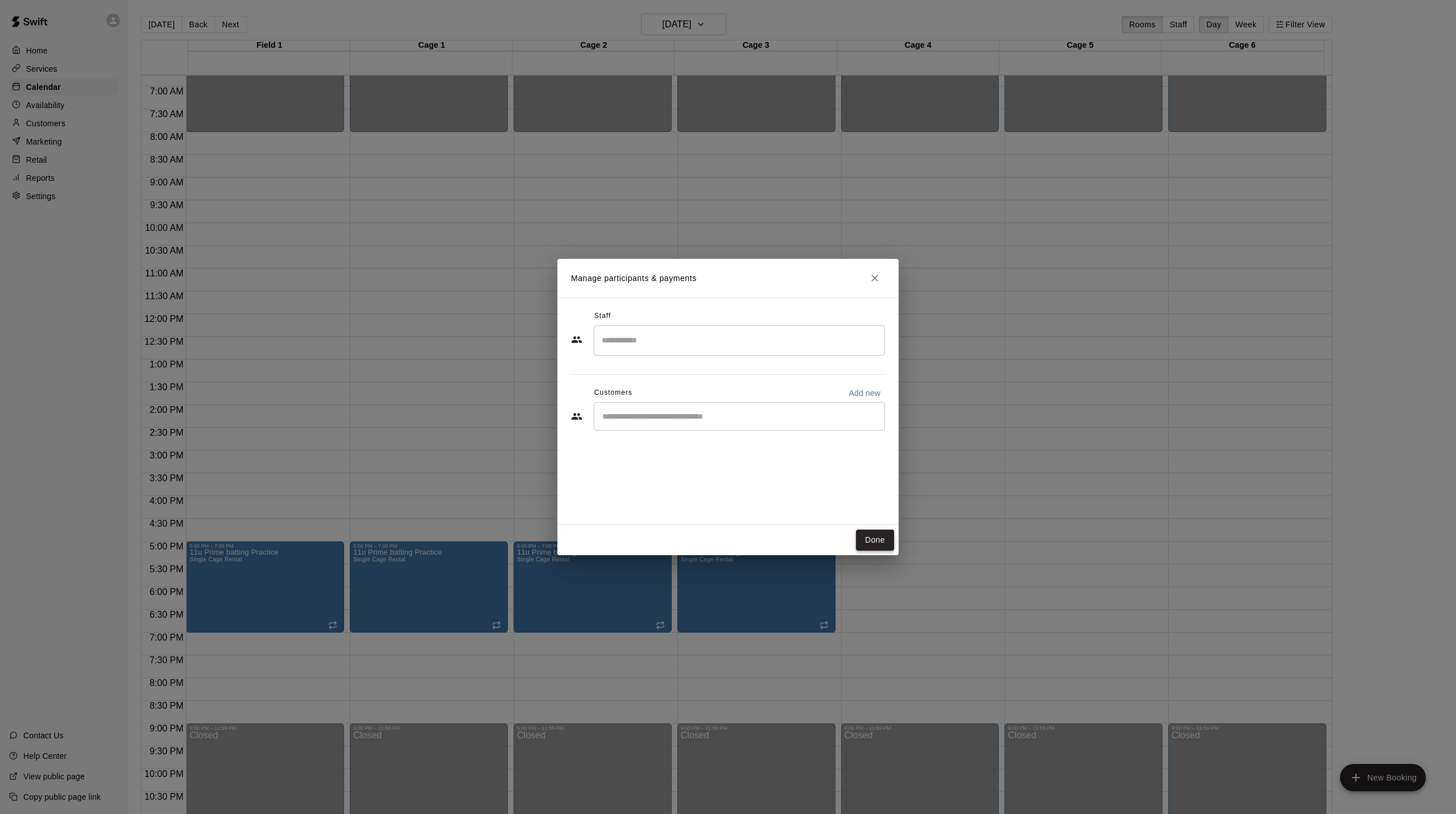
click at [879, 543] on button "Done" at bounding box center [875, 540] width 38 height 21
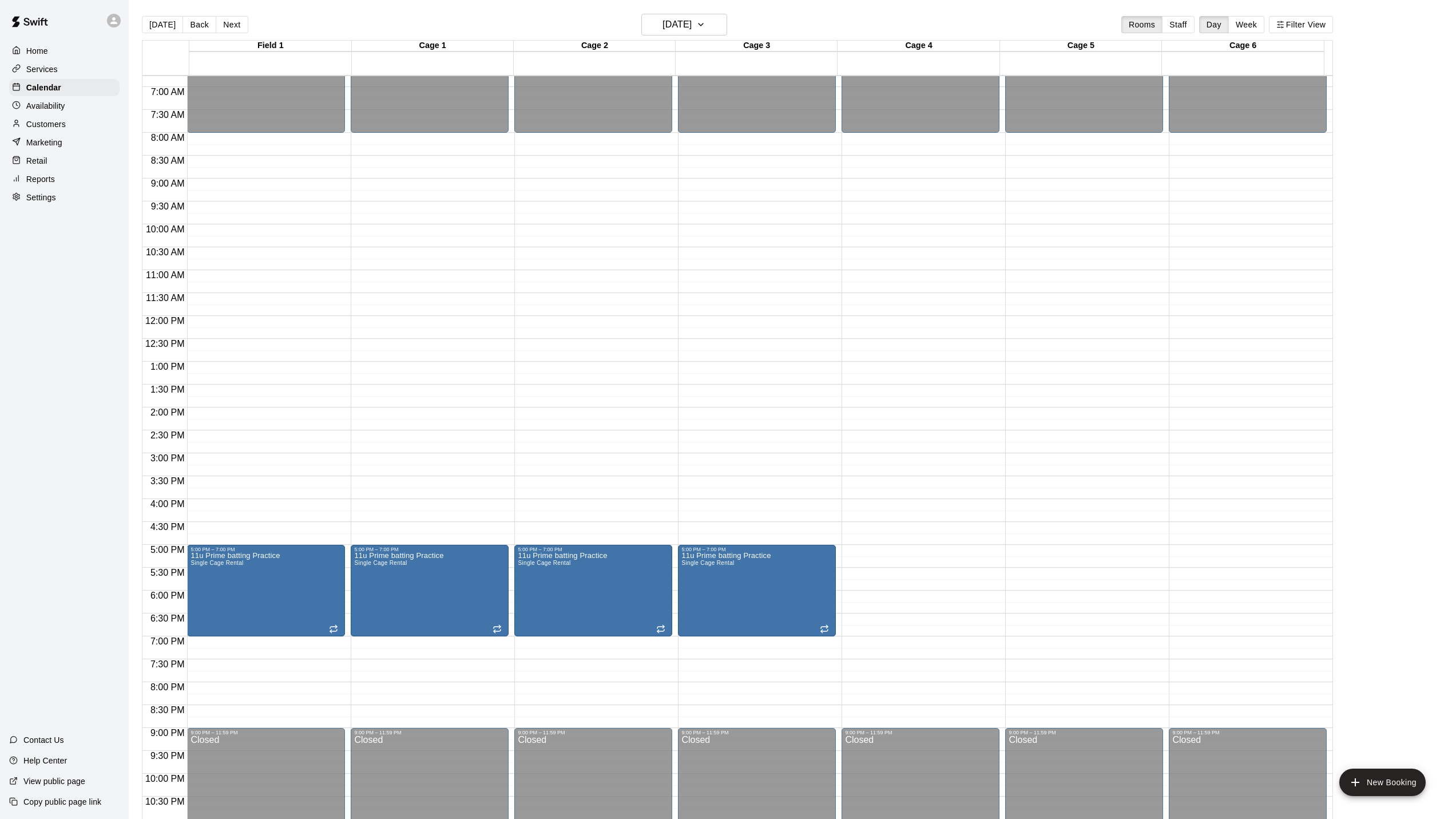
click at [39, 50] on p "Home" at bounding box center [37, 51] width 22 height 11
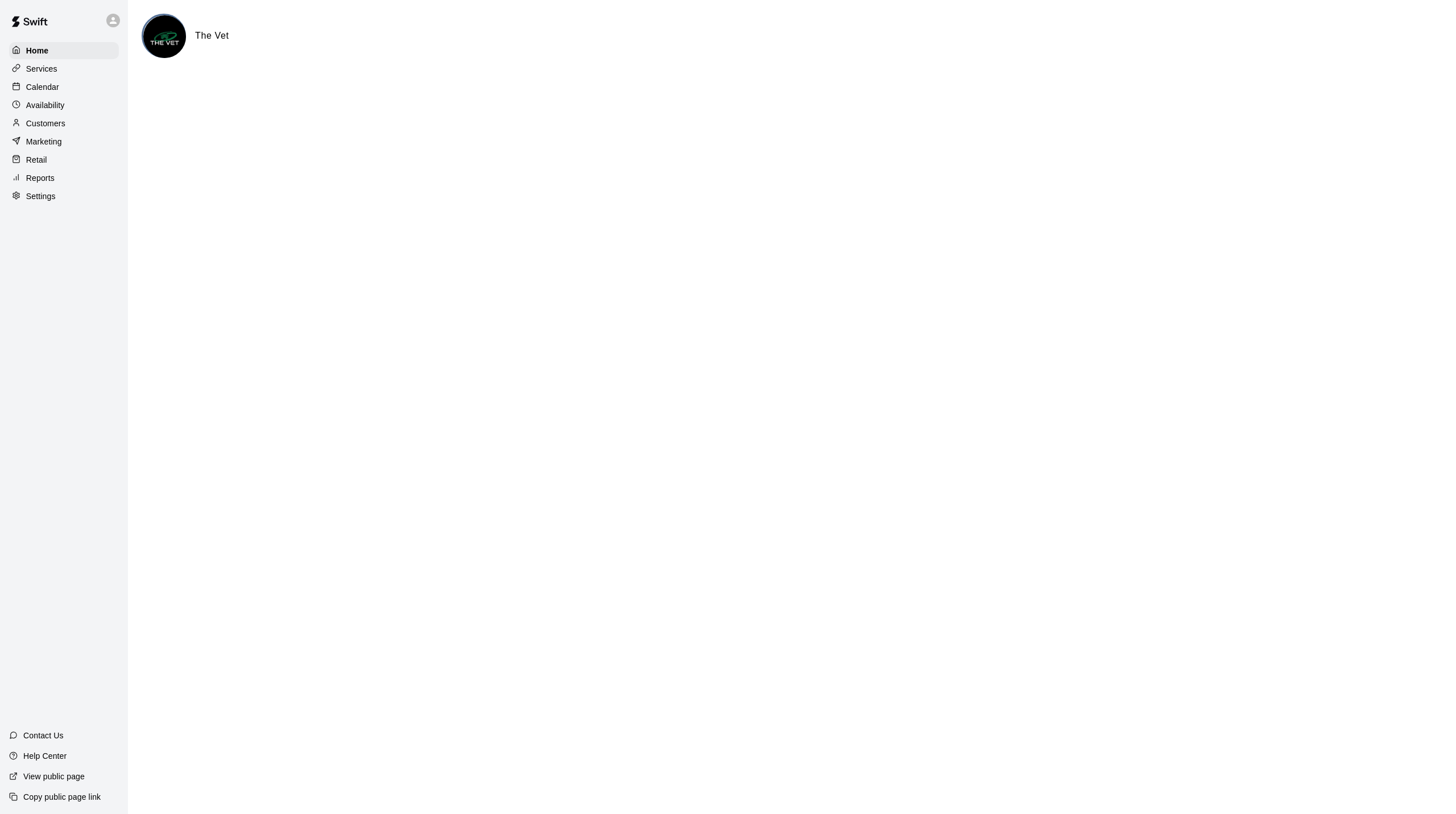
click at [44, 92] on p "Calendar" at bounding box center [43, 86] width 33 height 11
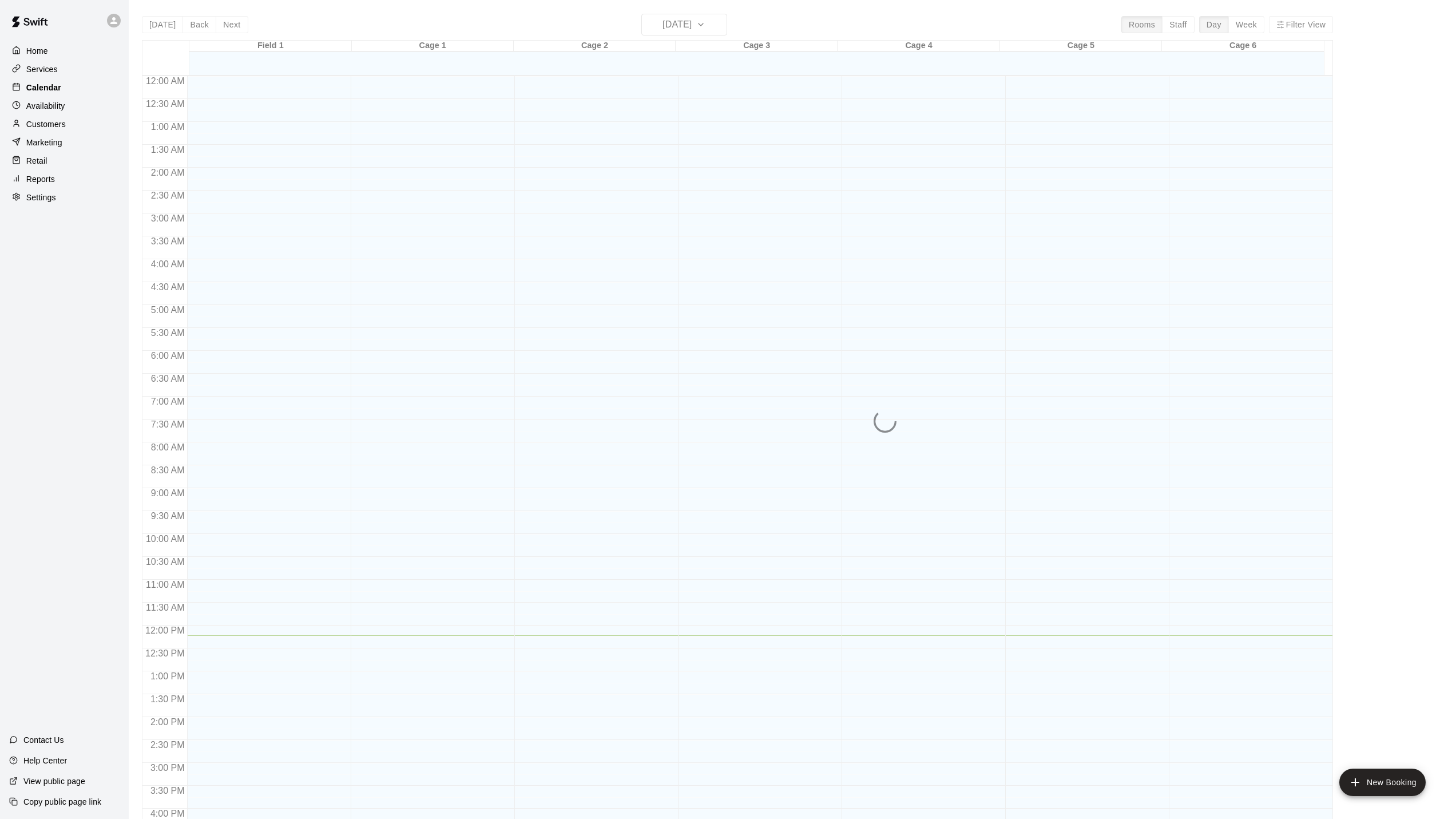
scroll to position [310, 0]
